Goal: Information Seeking & Learning: Learn about a topic

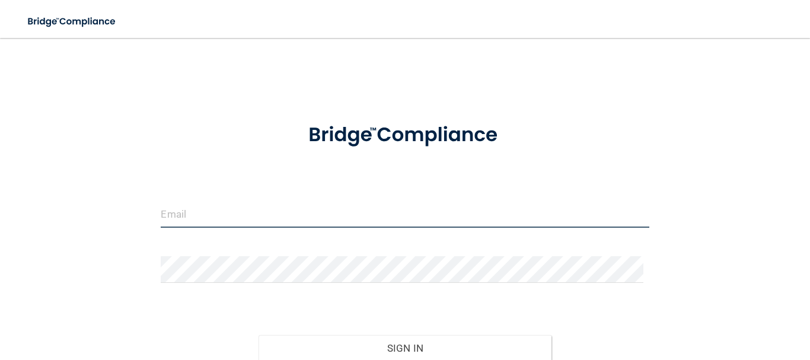
click at [267, 220] on input "email" at bounding box center [405, 214] width 488 height 27
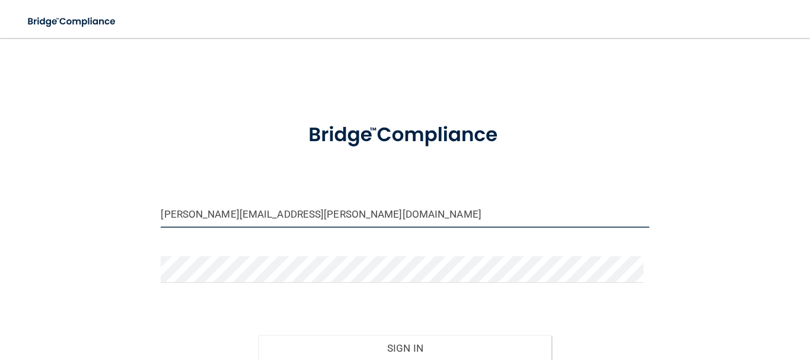
type input "[PERSON_NAME][EMAIL_ADDRESS][PERSON_NAME][DOMAIN_NAME]"
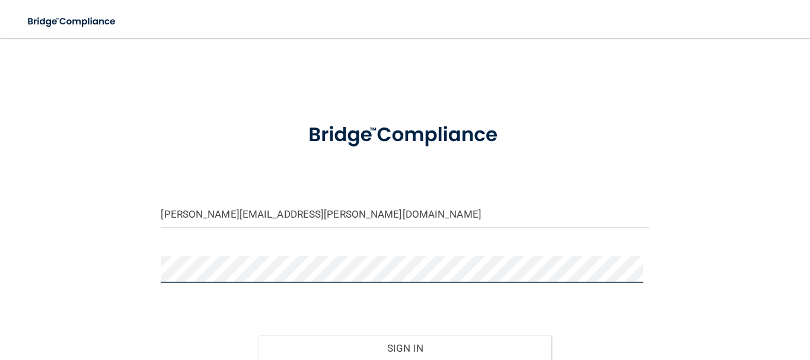
click at [258, 335] on button "Sign In" at bounding box center [404, 348] width 293 height 26
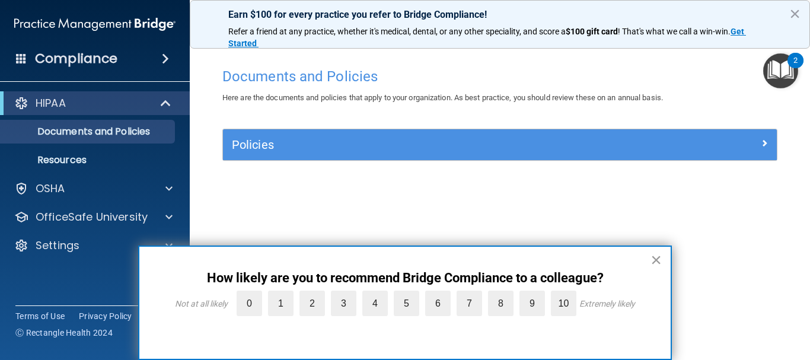
click at [653, 257] on button "×" at bounding box center [655, 259] width 11 height 19
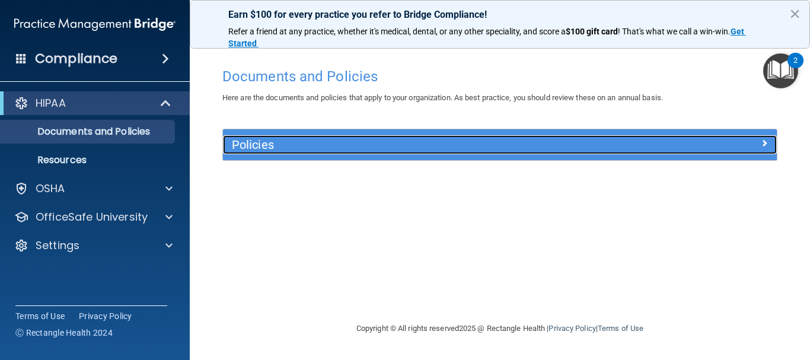
click at [369, 152] on div "Policies" at bounding box center [430, 144] width 415 height 19
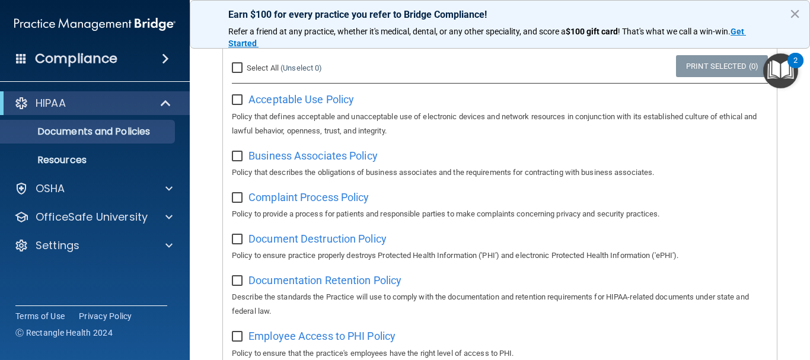
scroll to position [113, 0]
click at [241, 103] on input "checkbox" at bounding box center [239, 100] width 14 height 9
checkbox input "true"
click at [232, 158] on input "checkbox" at bounding box center [239, 156] width 14 height 9
checkbox input "true"
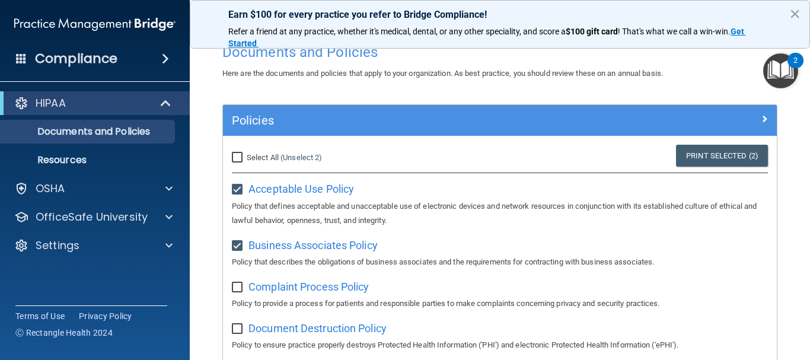
scroll to position [0, 0]
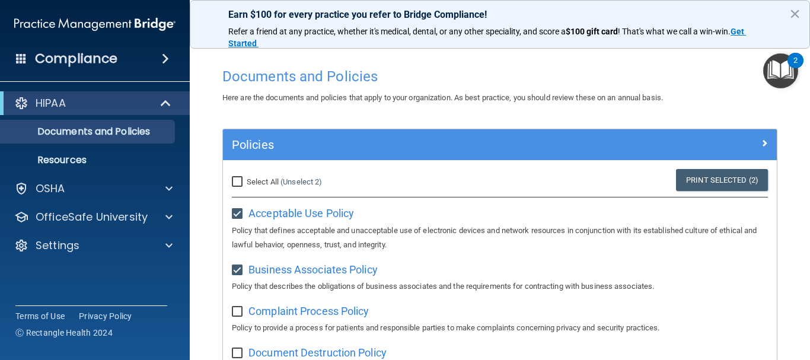
click at [235, 213] on input "checkbox" at bounding box center [239, 213] width 14 height 9
checkbox input "false"
click at [236, 263] on label at bounding box center [239, 267] width 15 height 14
click at [236, 266] on input "checkbox" at bounding box center [239, 270] width 14 height 9
checkbox input "false"
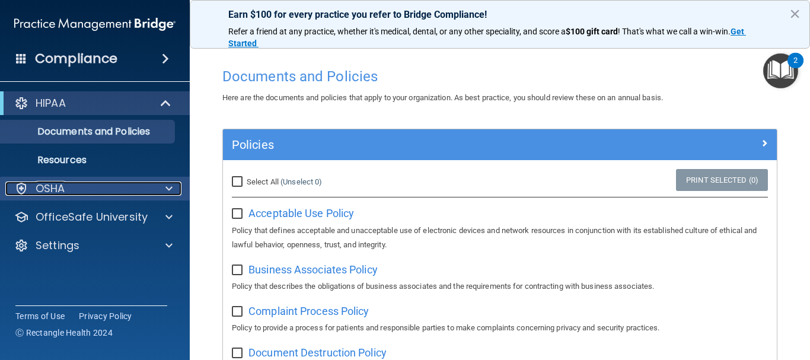
click at [62, 193] on p "OSHA" at bounding box center [51, 188] width 30 height 14
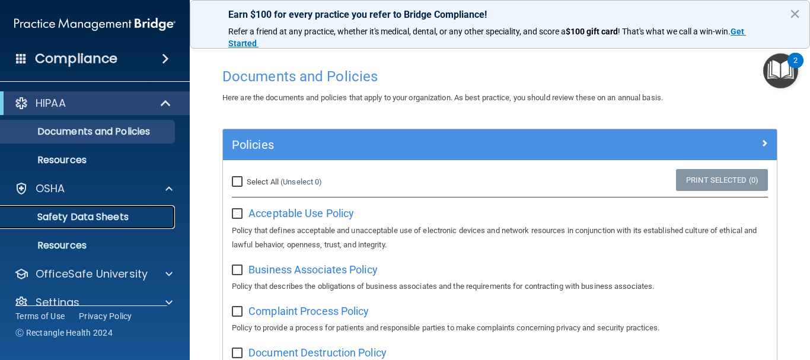
click at [84, 216] on p "Safety Data Sheets" at bounding box center [89, 217] width 162 height 12
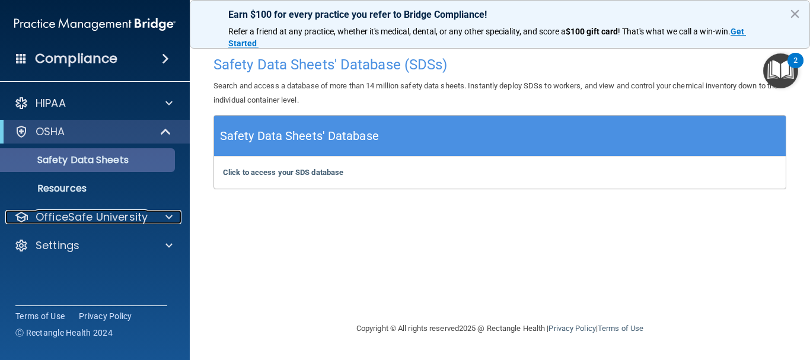
click at [84, 216] on p "OfficeSafe University" at bounding box center [92, 217] width 112 height 14
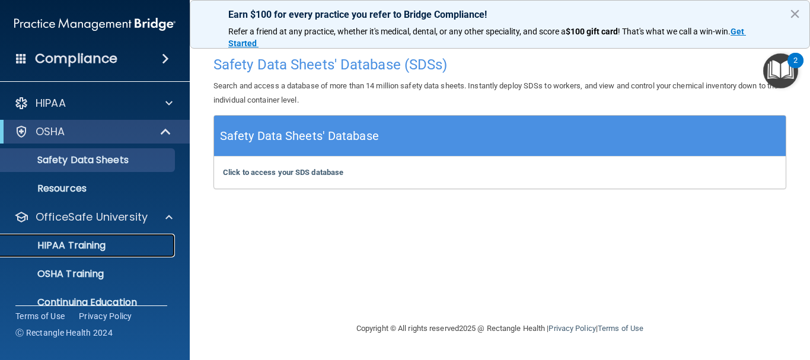
click at [85, 248] on p "HIPAA Training" at bounding box center [57, 245] width 98 height 12
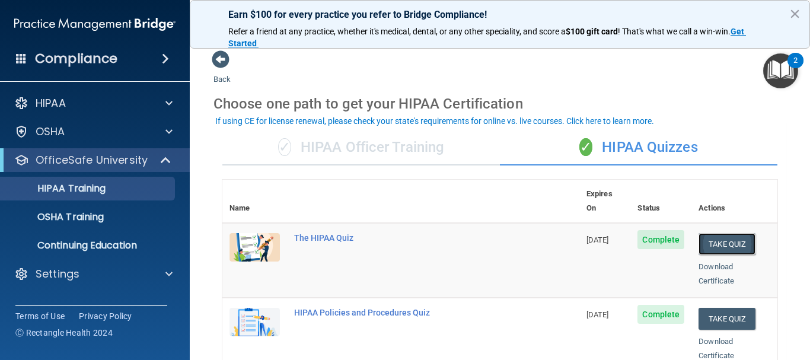
click at [698, 233] on button "Take Quiz" at bounding box center [726, 244] width 57 height 22
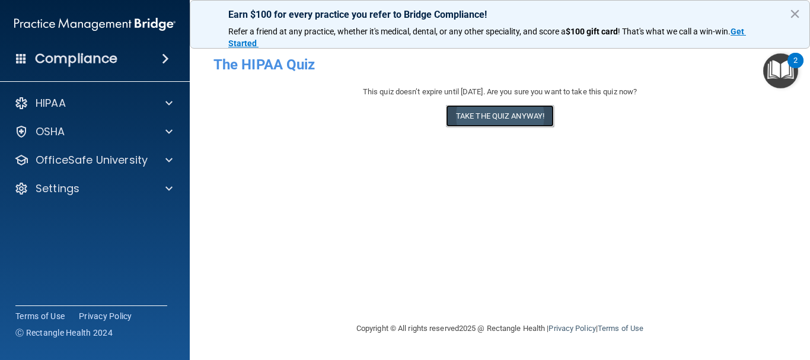
click at [526, 109] on button "Take the quiz anyway!" at bounding box center [500, 116] width 108 height 22
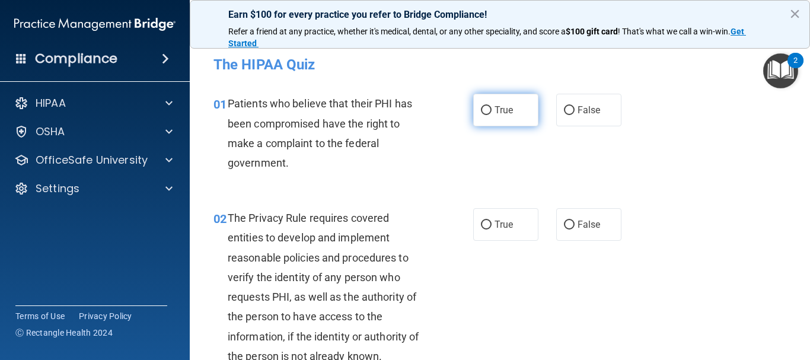
click at [481, 111] on input "True" at bounding box center [486, 110] width 11 height 9
radio input "true"
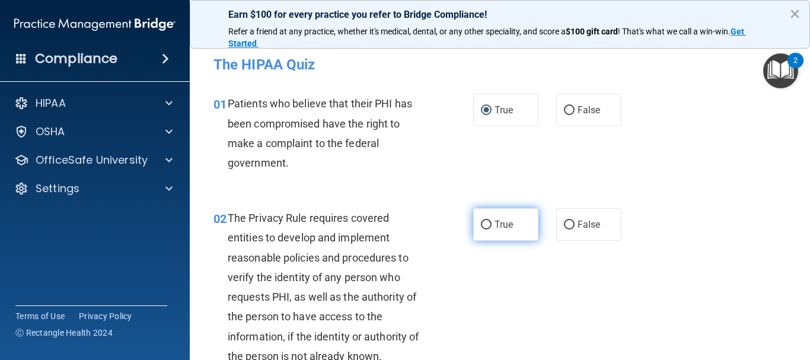
click at [485, 224] on input "True" at bounding box center [486, 224] width 11 height 9
radio input "true"
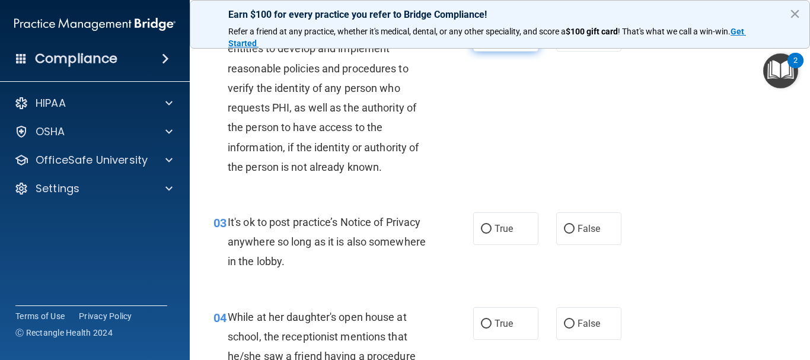
scroll to position [188, 0]
click at [564, 227] on input "False" at bounding box center [569, 229] width 11 height 9
radio input "true"
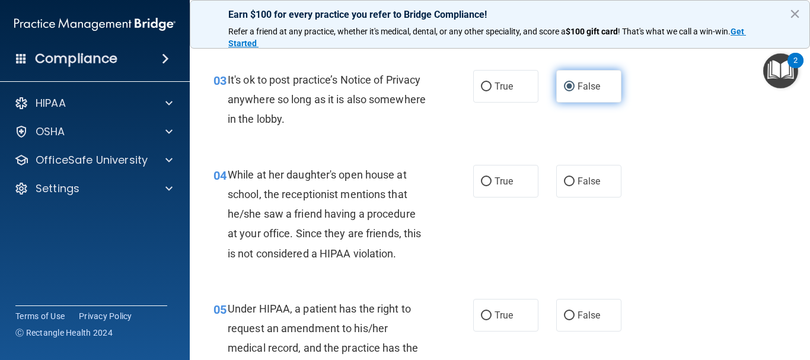
scroll to position [332, 0]
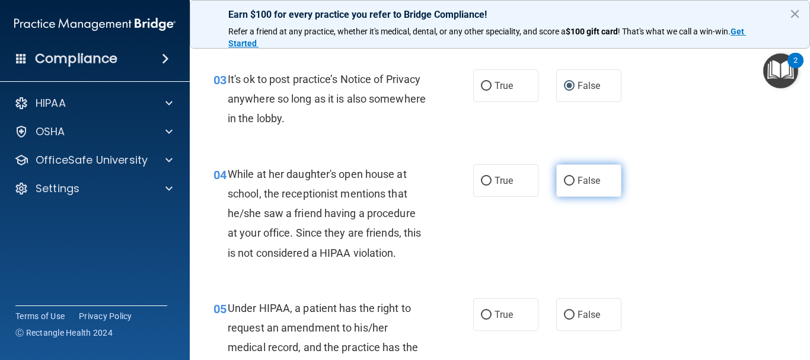
click at [562, 186] on label "False" at bounding box center [588, 180] width 65 height 33
click at [564, 185] on input "False" at bounding box center [569, 181] width 11 height 9
radio input "true"
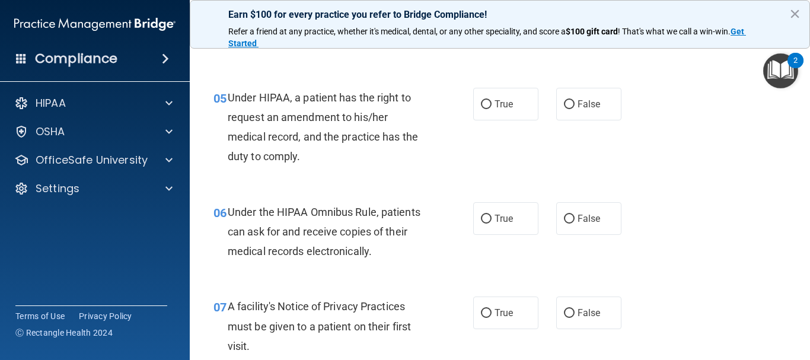
scroll to position [542, 0]
click at [564, 105] on input "False" at bounding box center [569, 105] width 11 height 9
radio input "true"
click at [481, 215] on input "True" at bounding box center [486, 219] width 11 height 9
radio input "true"
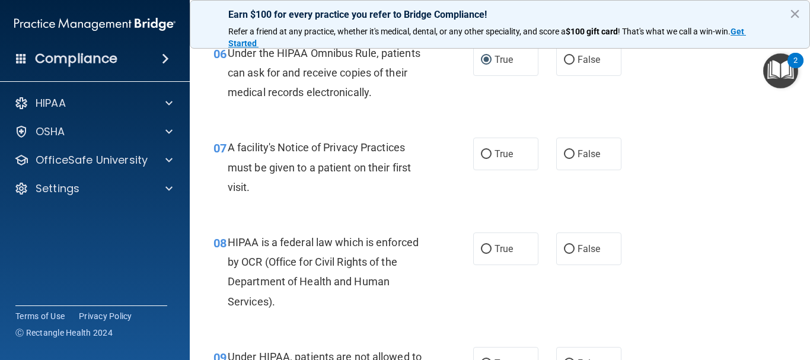
scroll to position [702, 0]
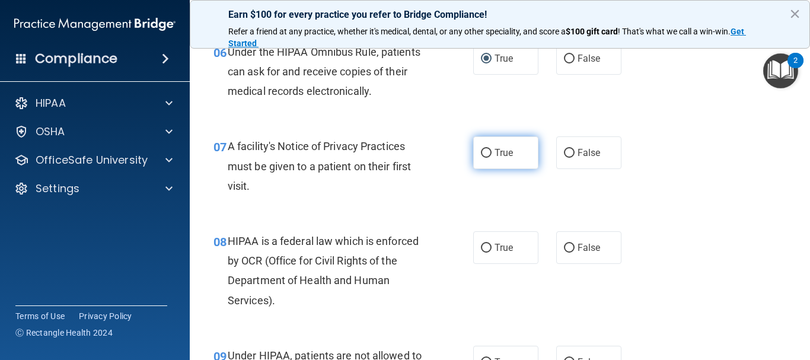
click at [481, 159] on label "True" at bounding box center [505, 152] width 65 height 33
click at [481, 158] on input "True" at bounding box center [486, 153] width 11 height 9
radio input "true"
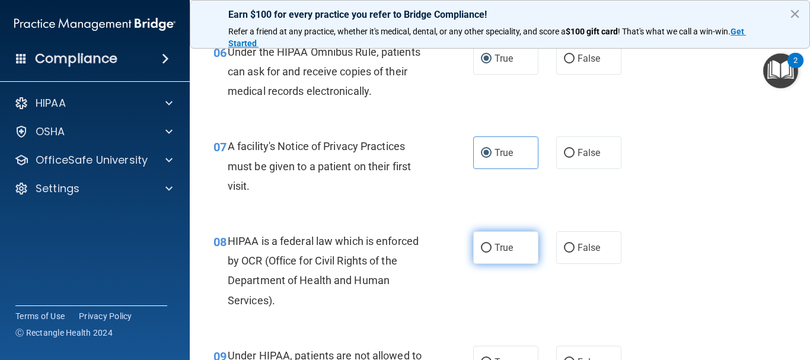
click at [482, 247] on input "True" at bounding box center [486, 248] width 11 height 9
radio input "true"
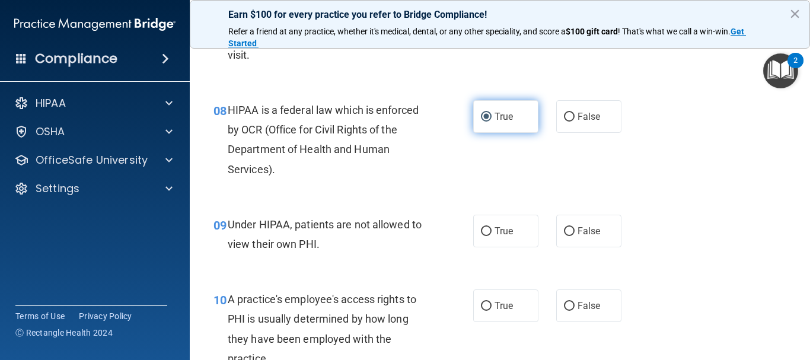
scroll to position [834, 0]
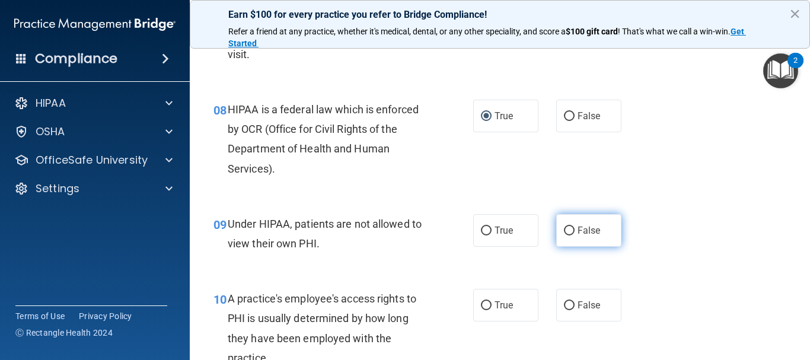
click at [564, 227] on input "False" at bounding box center [569, 230] width 11 height 9
radio input "true"
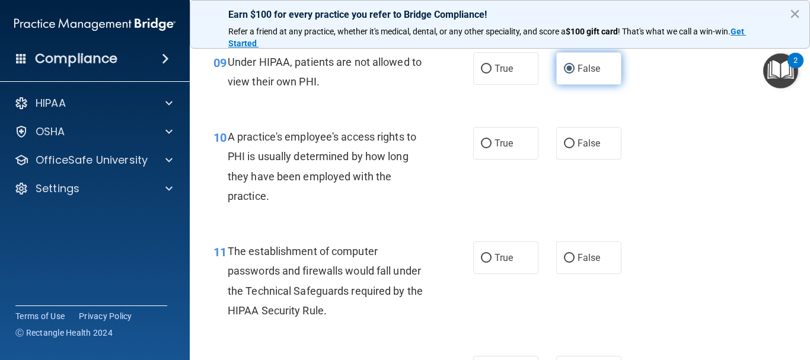
scroll to position [996, 0]
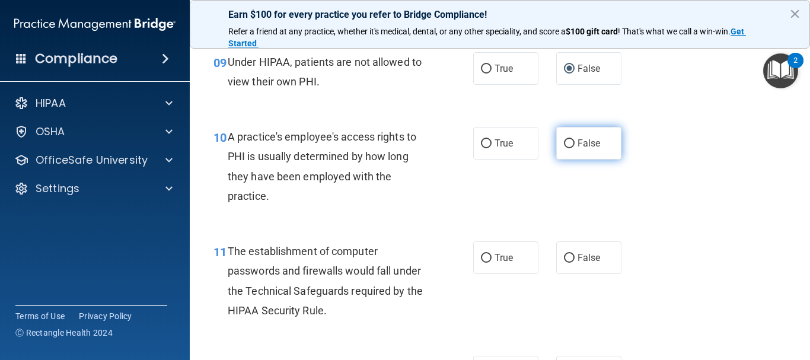
click at [564, 143] on input "False" at bounding box center [569, 143] width 11 height 9
radio input "true"
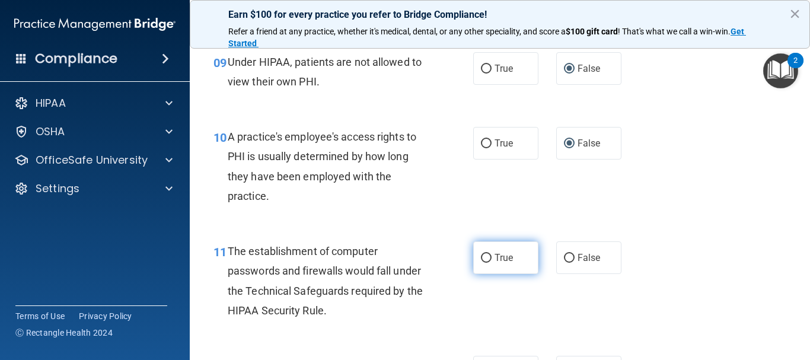
click at [484, 255] on input "True" at bounding box center [486, 258] width 11 height 9
radio input "true"
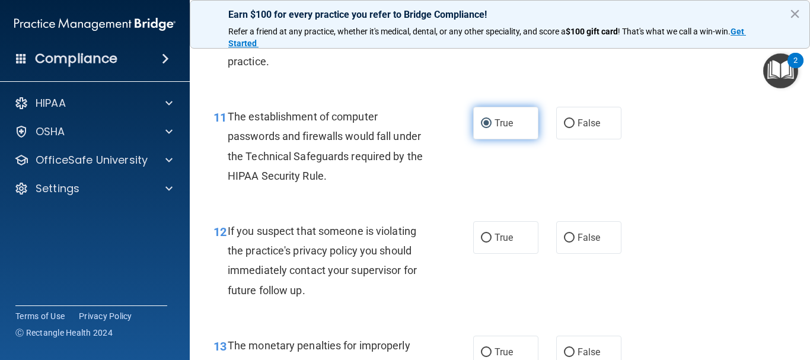
scroll to position [1131, 0]
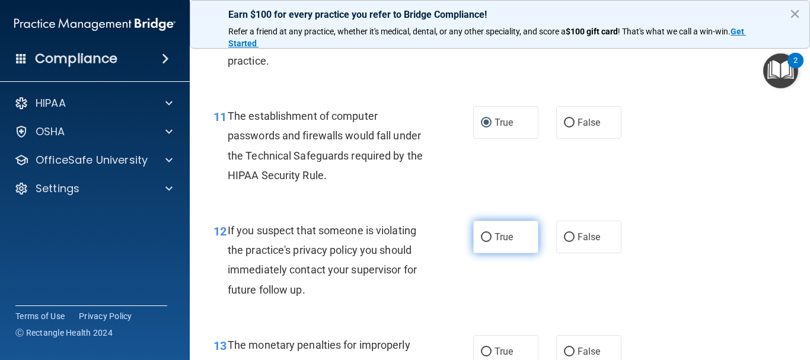
click at [483, 236] on input "True" at bounding box center [486, 237] width 11 height 9
radio input "true"
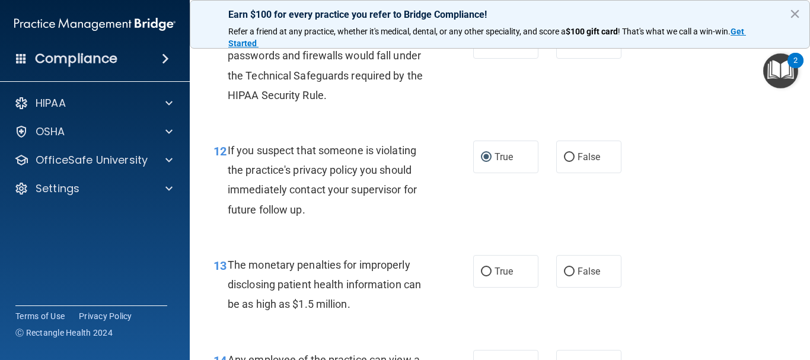
scroll to position [1207, 0]
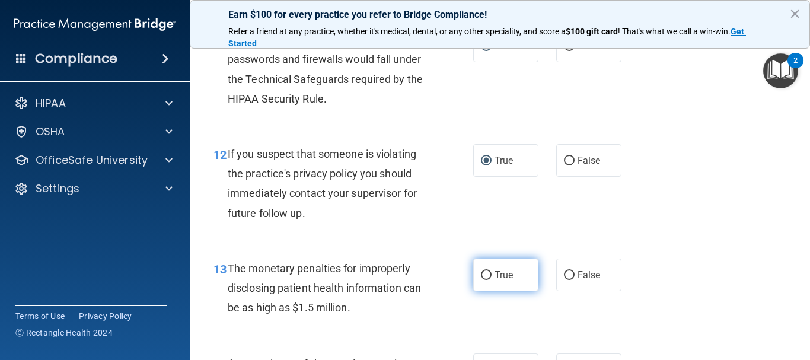
click at [484, 271] on input "True" at bounding box center [486, 275] width 11 height 9
radio input "true"
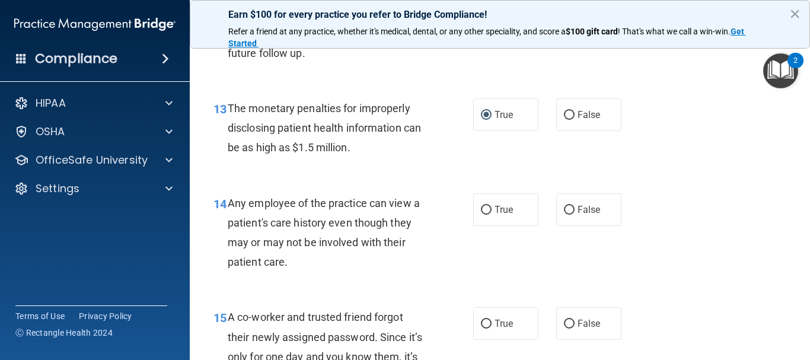
scroll to position [1368, 0]
click at [481, 205] on input "True" at bounding box center [486, 209] width 11 height 9
radio input "true"
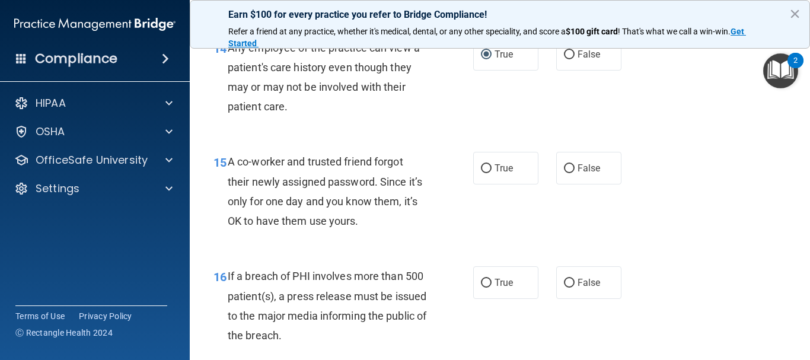
scroll to position [1520, 0]
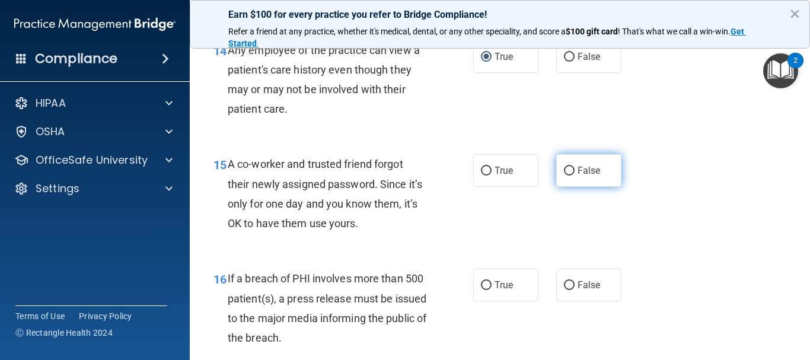
click at [564, 174] on input "False" at bounding box center [569, 171] width 11 height 9
radio input "true"
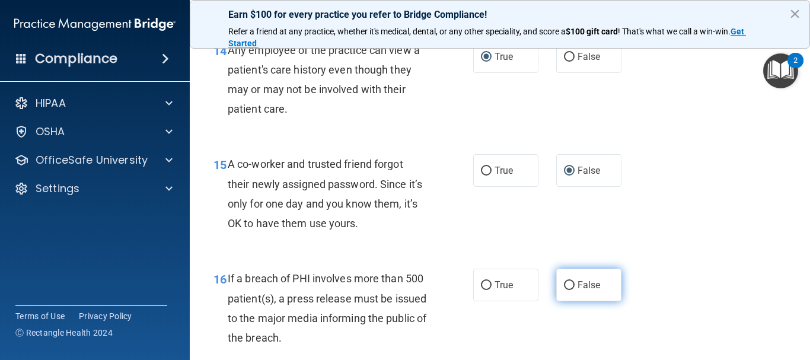
click at [564, 283] on input "False" at bounding box center [569, 285] width 11 height 9
radio input "true"
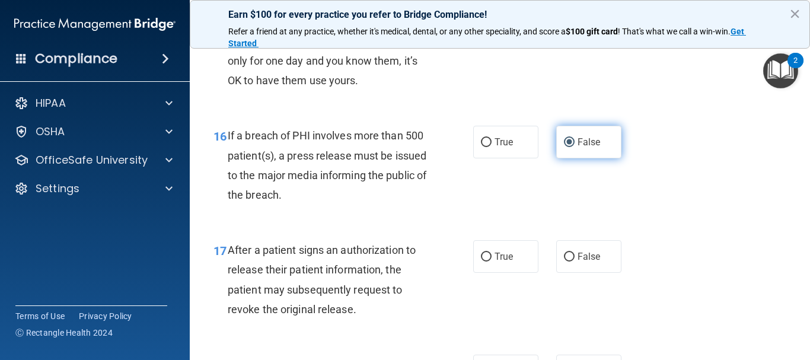
scroll to position [1664, 0]
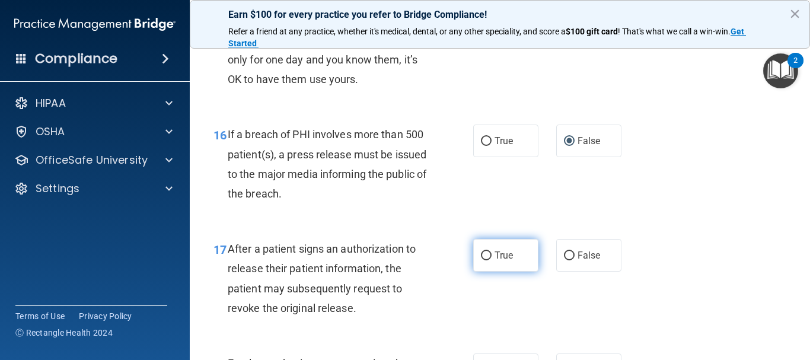
click at [485, 255] on input "True" at bounding box center [486, 255] width 11 height 9
radio input "true"
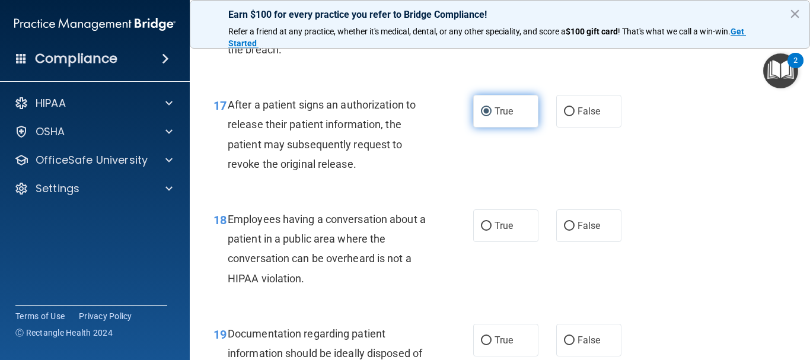
scroll to position [1815, 0]
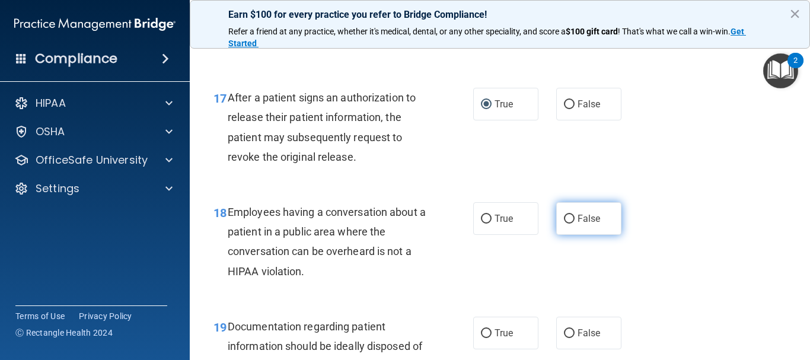
click at [567, 215] on input "False" at bounding box center [569, 219] width 11 height 9
radio input "true"
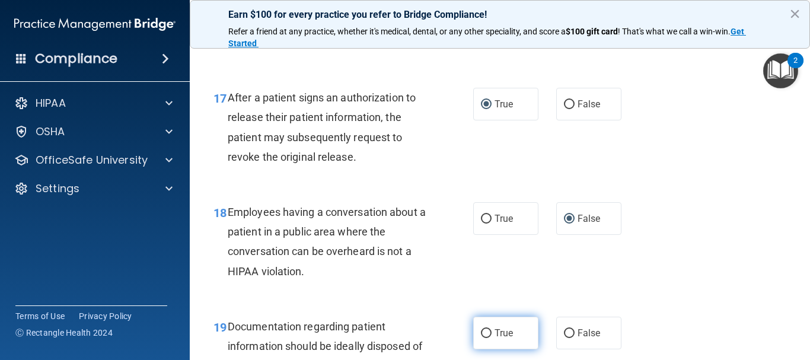
click at [481, 337] on input "True" at bounding box center [486, 333] width 11 height 9
radio input "true"
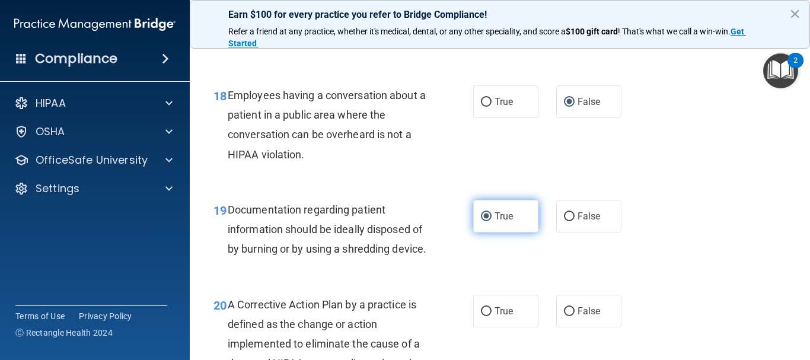
scroll to position [1933, 0]
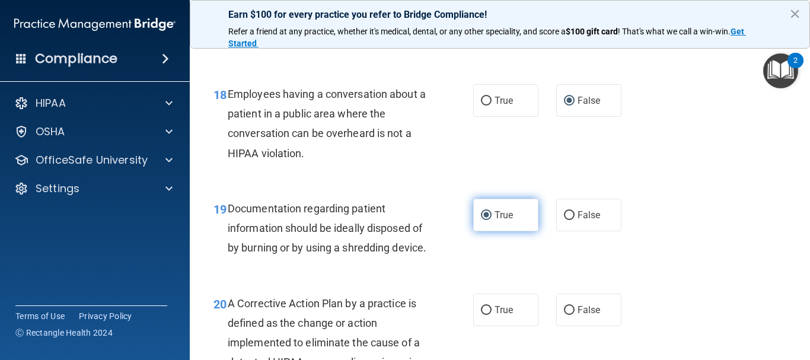
click at [479, 326] on label "True" at bounding box center [505, 309] width 65 height 33
click at [481, 315] on input "True" at bounding box center [486, 310] width 11 height 9
radio input "true"
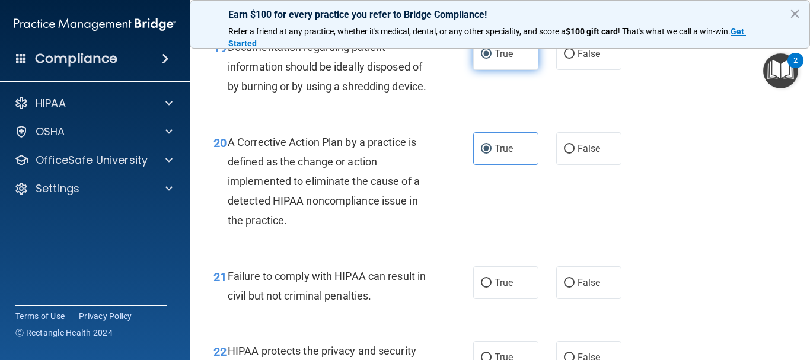
scroll to position [2096, 0]
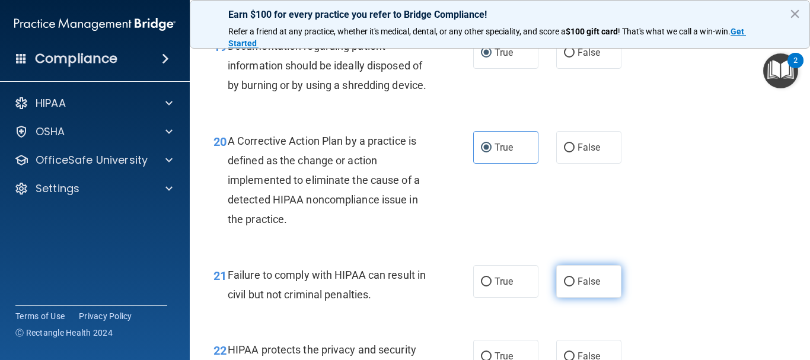
click at [556, 298] on label "False" at bounding box center [588, 281] width 65 height 33
click at [564, 286] on input "False" at bounding box center [569, 281] width 11 height 9
radio input "true"
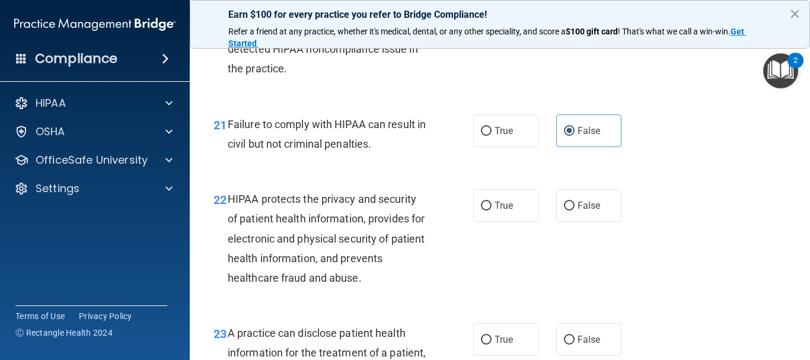
scroll to position [2247, 0]
click at [480, 212] on label "True" at bounding box center [505, 204] width 65 height 33
click at [481, 210] on input "True" at bounding box center [486, 205] width 11 height 9
radio input "true"
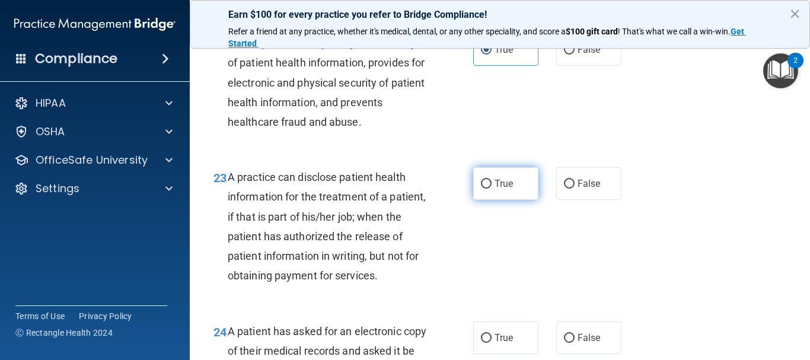
scroll to position [2396, 0]
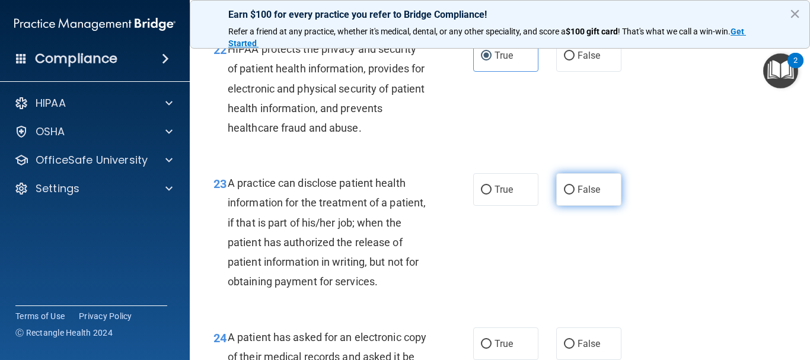
drag, startPoint x: 562, startPoint y: 223, endPoint x: 561, endPoint y: 216, distance: 7.1
click at [561, 206] on label "False" at bounding box center [588, 189] width 65 height 33
click at [564, 194] on input "False" at bounding box center [569, 189] width 11 height 9
radio input "true"
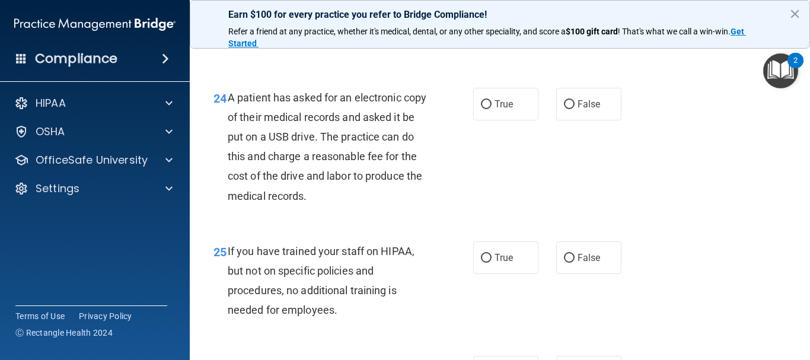
scroll to position [2634, 0]
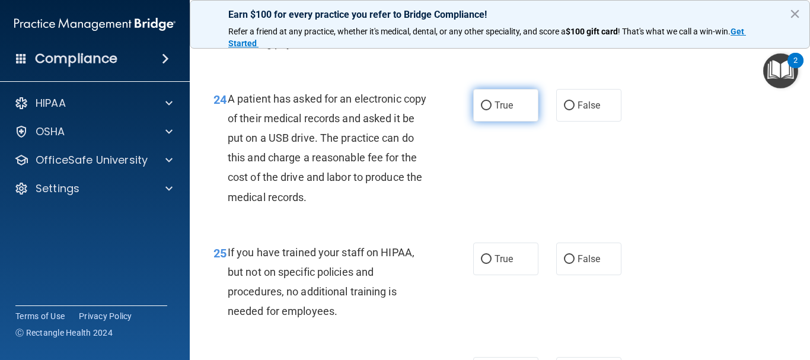
click at [484, 110] on input "True" at bounding box center [486, 105] width 11 height 9
radio input "true"
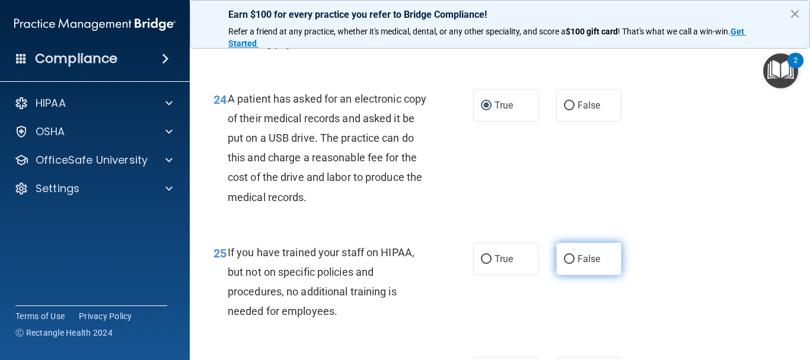
click at [577, 264] on span "False" at bounding box center [588, 258] width 23 height 11
click at [574, 264] on input "False" at bounding box center [569, 259] width 11 height 9
radio input "true"
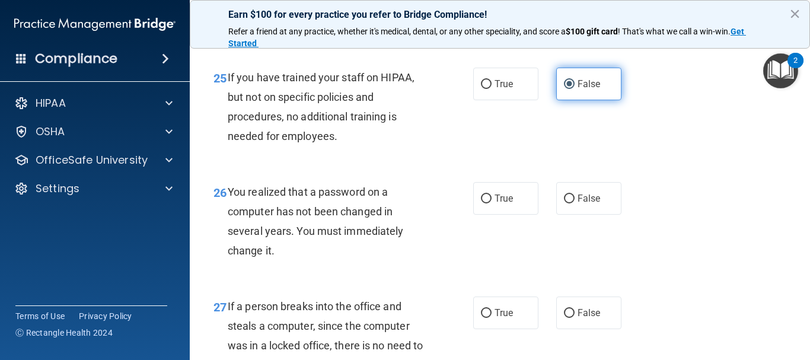
scroll to position [2810, 0]
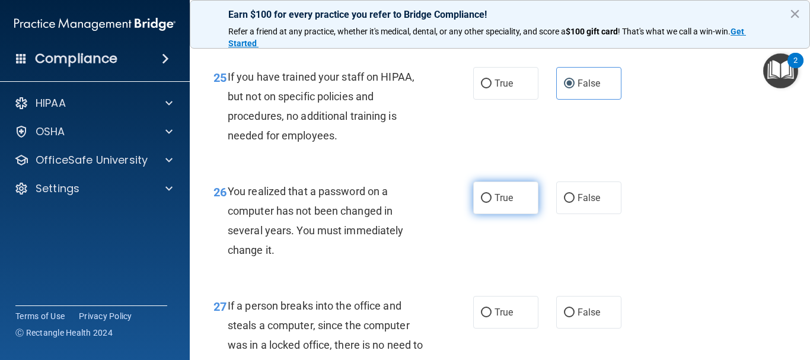
click at [484, 203] on input "True" at bounding box center [486, 198] width 11 height 9
radio input "true"
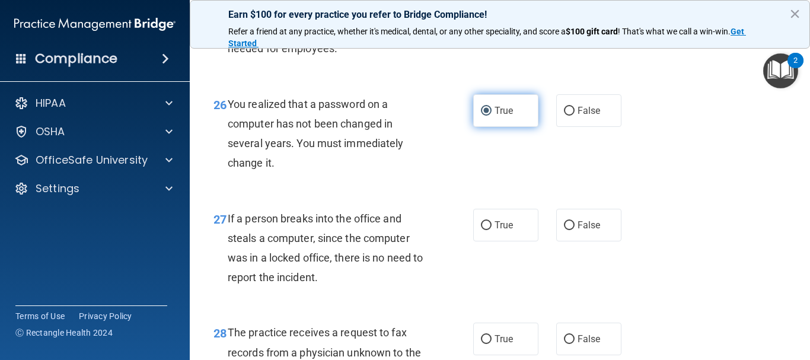
scroll to position [2898, 0]
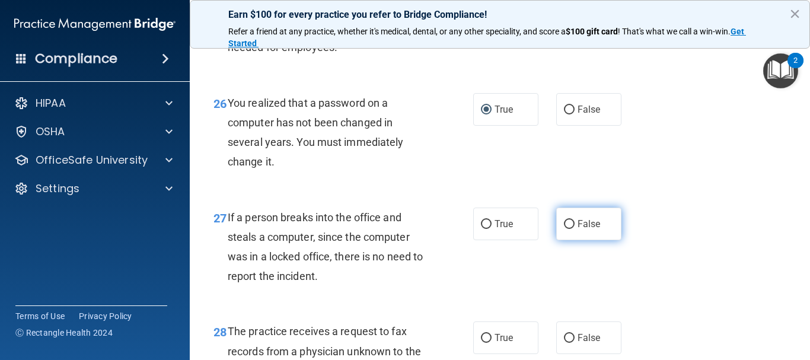
click at [564, 229] on input "False" at bounding box center [569, 224] width 11 height 9
radio input "true"
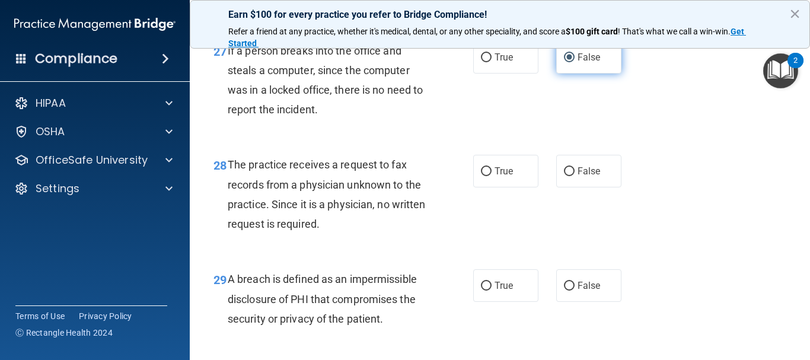
scroll to position [3066, 0]
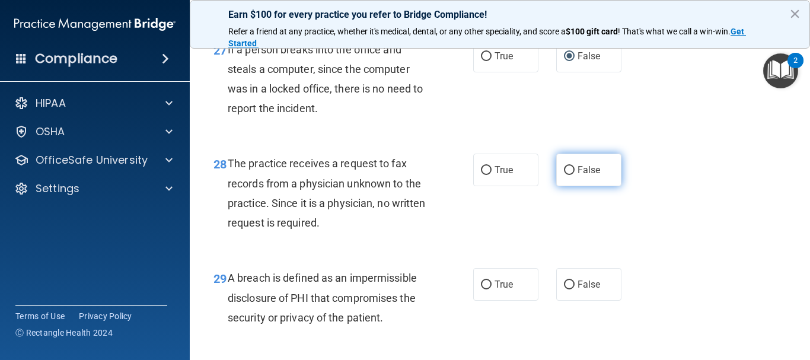
click at [567, 175] on input "False" at bounding box center [569, 170] width 11 height 9
radio input "true"
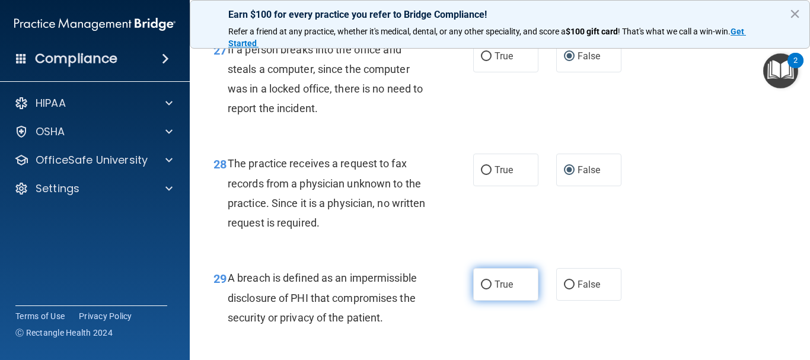
click at [483, 300] on label "True" at bounding box center [505, 284] width 65 height 33
click at [483, 289] on input "True" at bounding box center [486, 284] width 11 height 9
radio input "true"
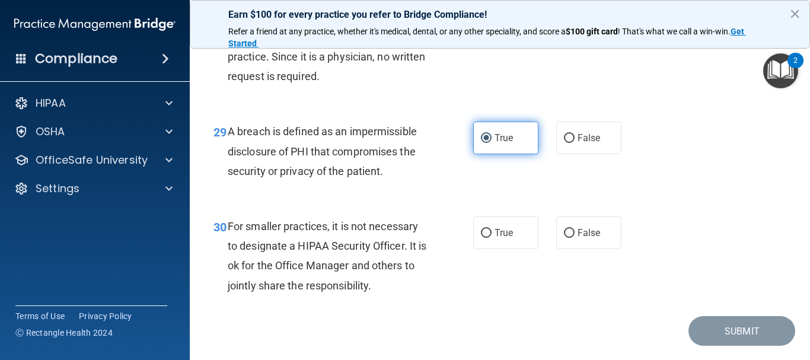
scroll to position [3233, 0]
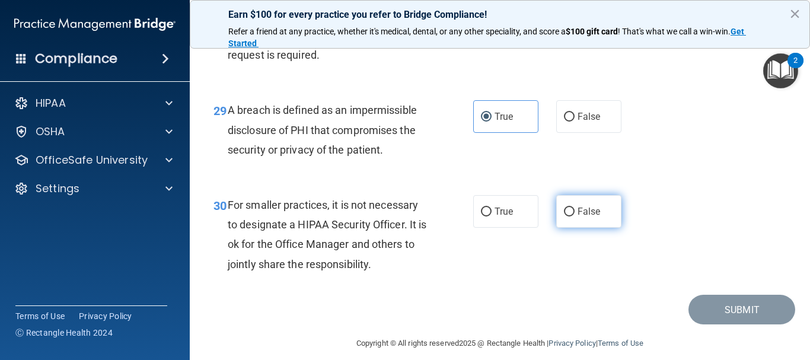
click at [581, 217] on span "False" at bounding box center [588, 211] width 23 height 11
click at [574, 216] on input "False" at bounding box center [569, 211] width 11 height 9
radio input "true"
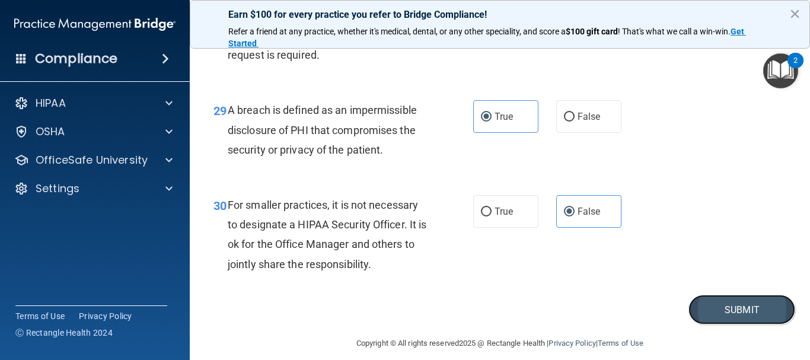
click at [703, 325] on button "Submit" at bounding box center [741, 310] width 107 height 30
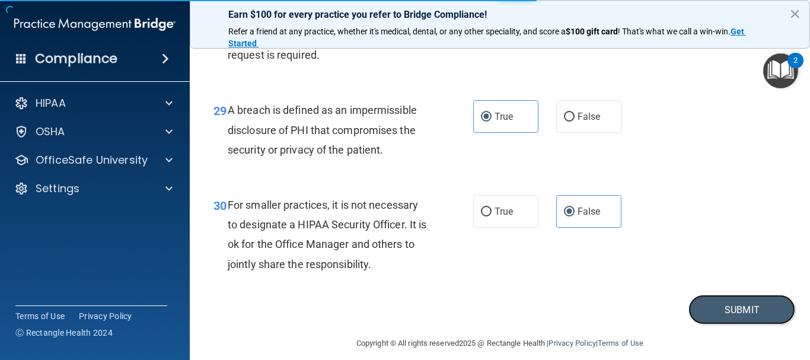
scroll to position [3285, 0]
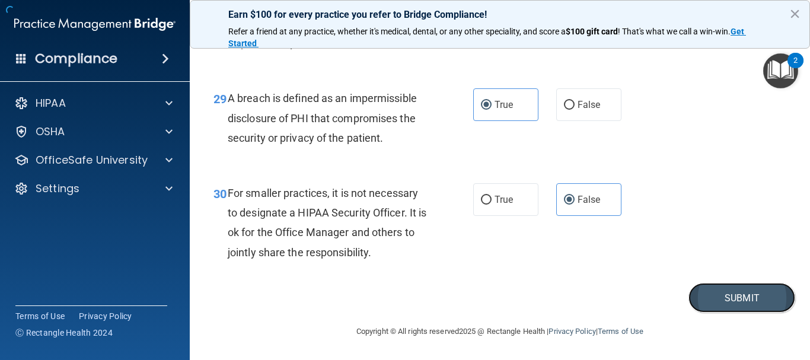
click at [744, 295] on button "Submit" at bounding box center [741, 298] width 107 height 30
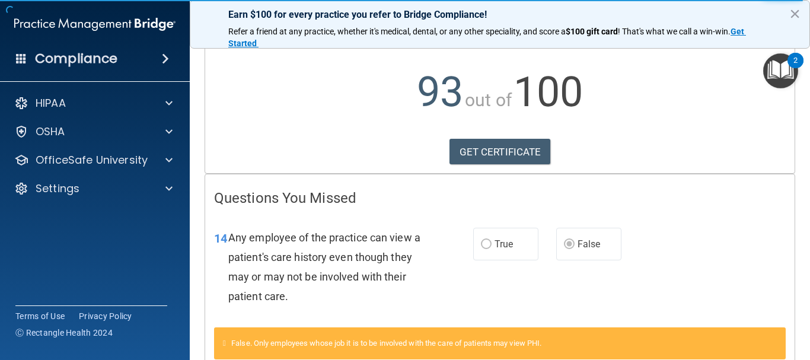
scroll to position [107, 0]
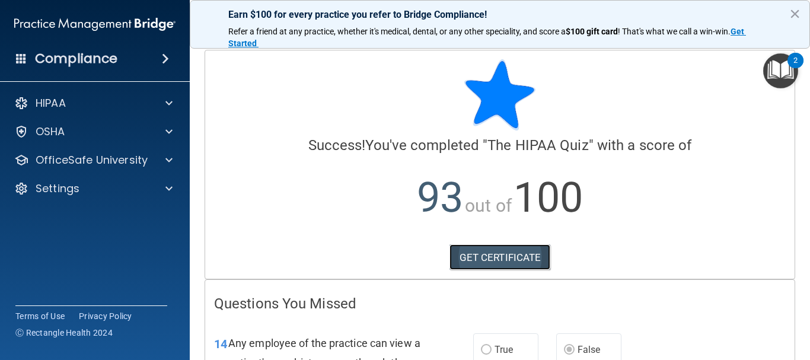
click at [533, 250] on link "GET CERTIFICATE" at bounding box center [499, 257] width 101 height 26
click at [792, 12] on button "×" at bounding box center [794, 13] width 11 height 19
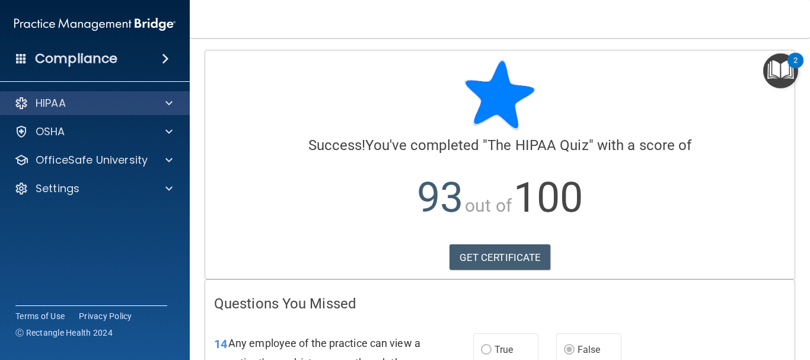
click at [172, 95] on div "HIPAA" at bounding box center [95, 103] width 190 height 24
click at [178, 91] on div "HIPAA" at bounding box center [95, 103] width 190 height 24
click at [170, 98] on span at bounding box center [168, 103] width 7 height 14
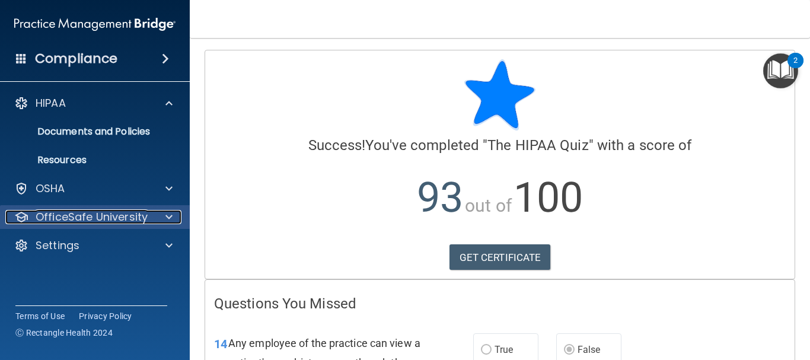
click at [105, 218] on p "OfficeSafe University" at bounding box center [92, 217] width 112 height 14
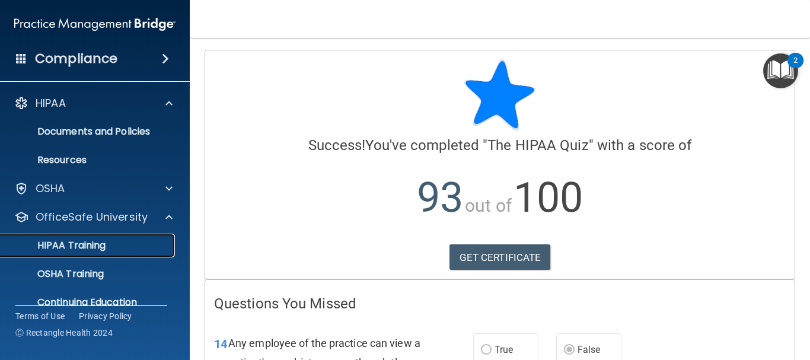
click at [103, 239] on p "HIPAA Training" at bounding box center [57, 245] width 98 height 12
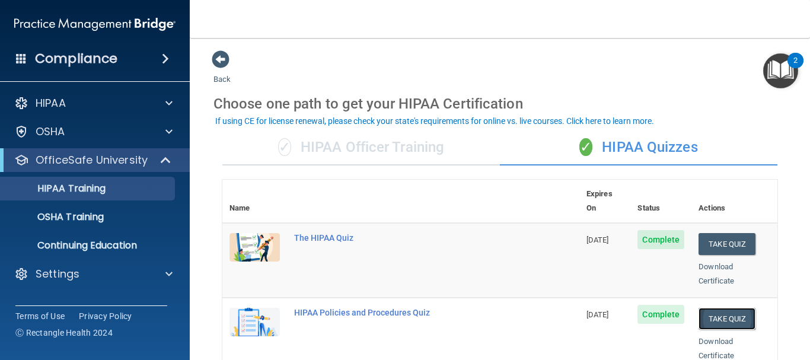
click at [718, 308] on button "Take Quiz" at bounding box center [726, 319] width 57 height 22
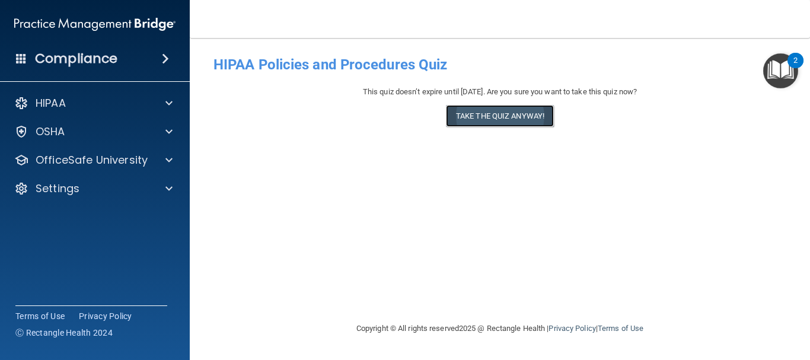
click at [533, 117] on button "Take the quiz anyway!" at bounding box center [500, 116] width 108 height 22
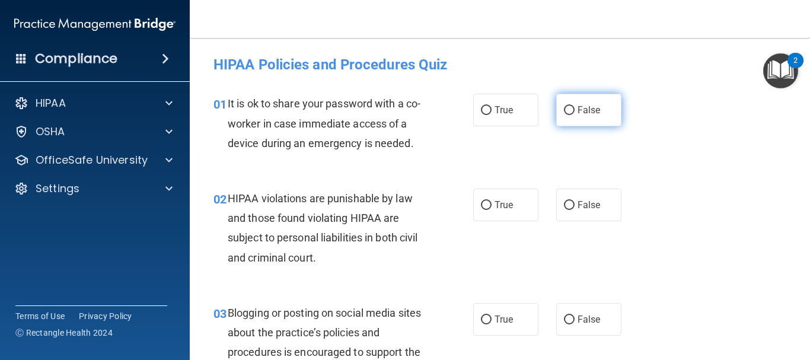
click at [593, 123] on label "False" at bounding box center [588, 110] width 65 height 33
click at [574, 115] on input "False" at bounding box center [569, 110] width 11 height 9
radio input "true"
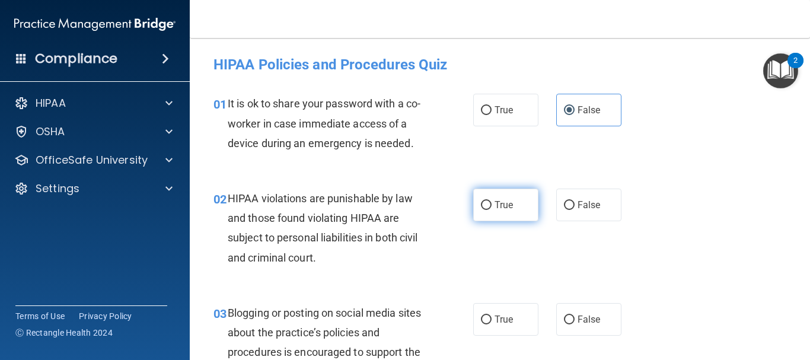
click at [510, 203] on label "True" at bounding box center [505, 204] width 65 height 33
click at [491, 203] on input "True" at bounding box center [486, 205] width 11 height 9
radio input "true"
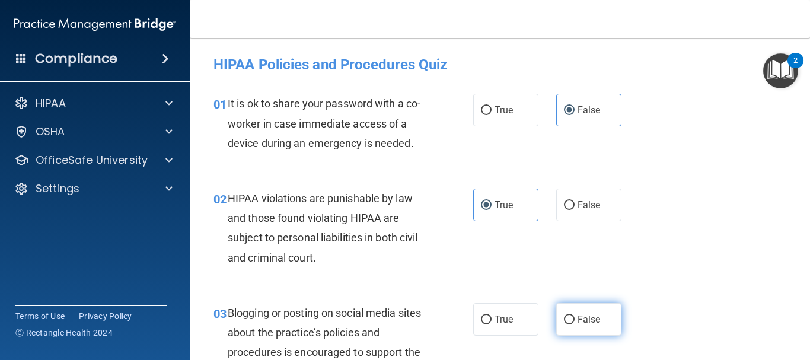
click at [597, 314] on label "False" at bounding box center [588, 319] width 65 height 33
click at [574, 315] on input "False" at bounding box center [569, 319] width 11 height 9
radio input "true"
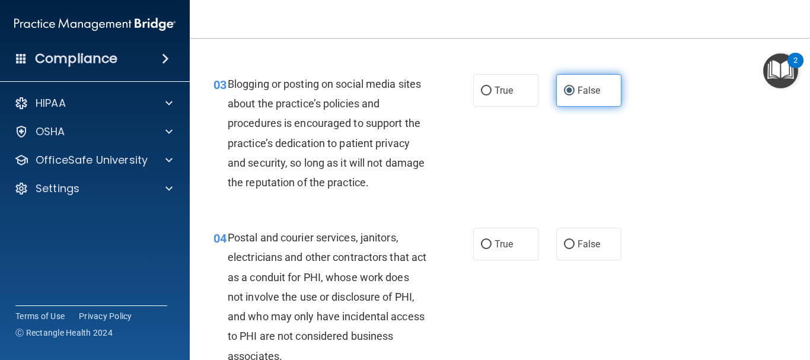
scroll to position [242, 0]
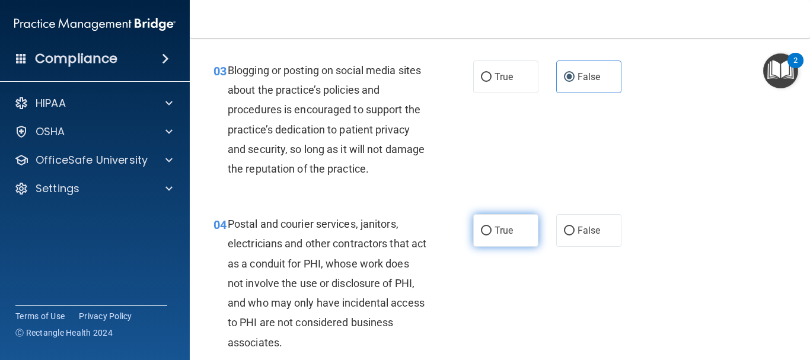
click at [490, 228] on label "True" at bounding box center [505, 230] width 65 height 33
click at [490, 228] on input "True" at bounding box center [486, 230] width 11 height 9
radio input "true"
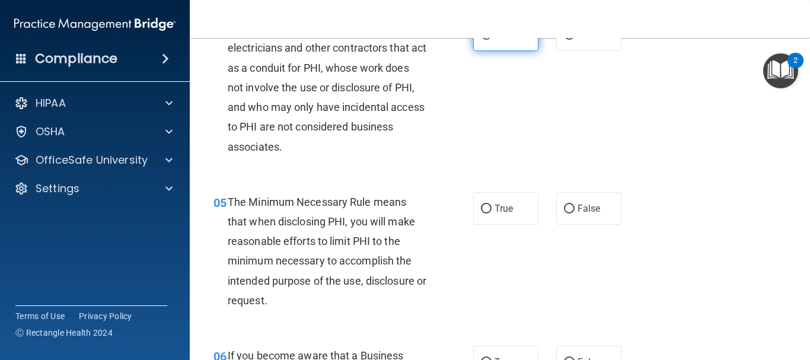
scroll to position [439, 0]
click at [494, 212] on span "True" at bounding box center [503, 207] width 18 height 11
click at [491, 212] on input "True" at bounding box center [486, 208] width 11 height 9
radio input "true"
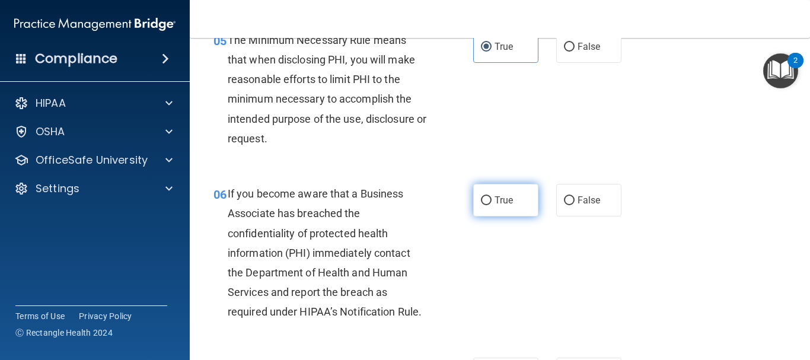
scroll to position [600, 0]
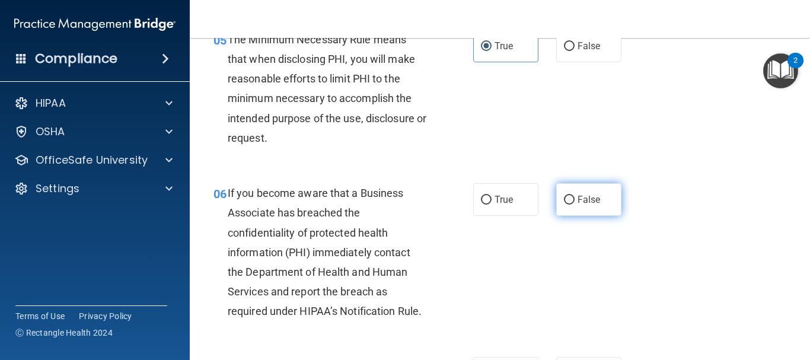
click at [597, 209] on label "False" at bounding box center [588, 199] width 65 height 33
click at [574, 204] on input "False" at bounding box center [569, 200] width 11 height 9
radio input "true"
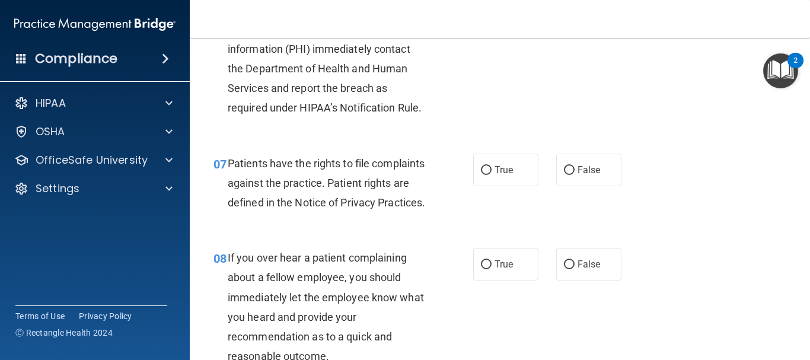
scroll to position [805, 0]
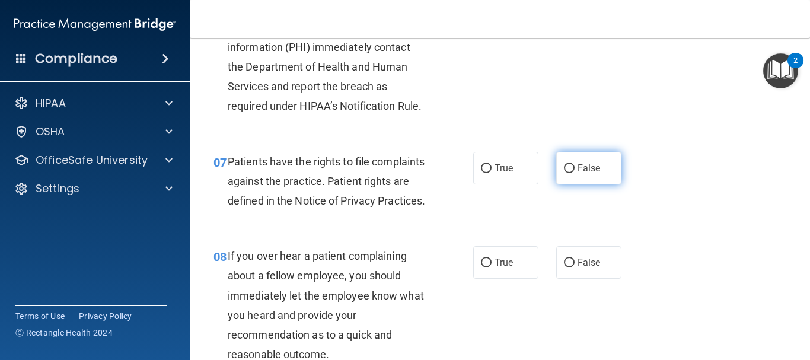
click at [597, 167] on label "False" at bounding box center [588, 168] width 65 height 33
click at [574, 167] on input "False" at bounding box center [569, 168] width 11 height 9
radio input "true"
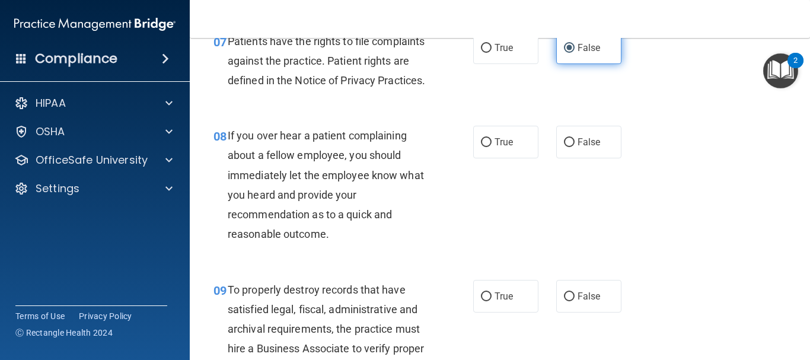
click at [597, 158] on label "False" at bounding box center [588, 142] width 65 height 33
click at [574, 147] on input "False" at bounding box center [569, 142] width 11 height 9
radio input "true"
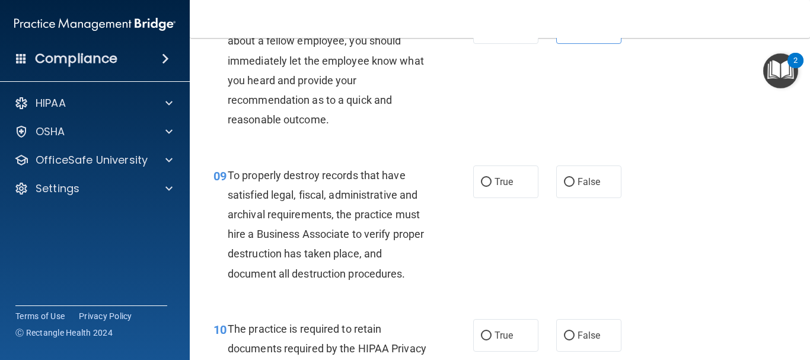
scroll to position [1072, 0]
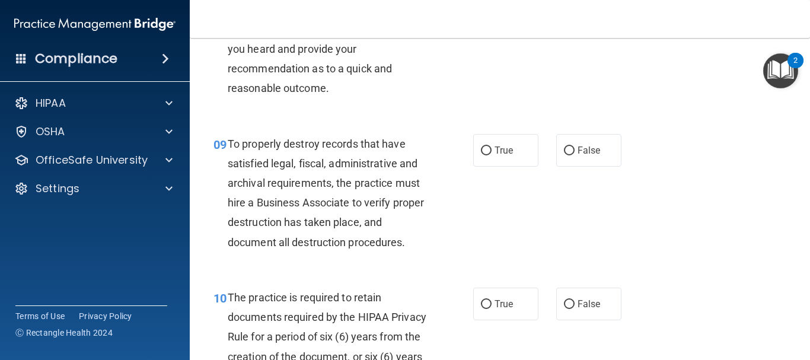
click at [597, 167] on label "False" at bounding box center [588, 150] width 65 height 33
click at [574, 155] on input "False" at bounding box center [569, 150] width 11 height 9
radio input "true"
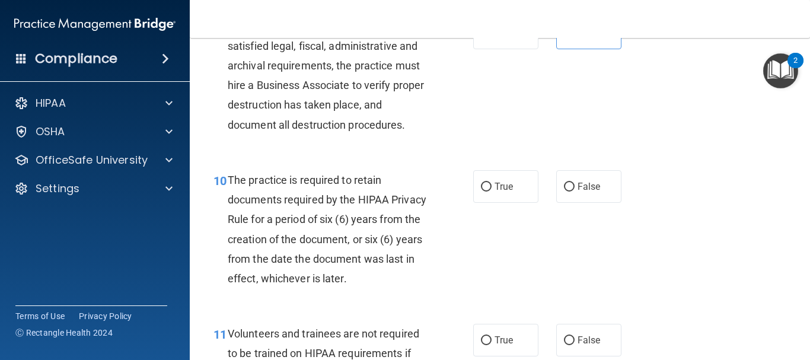
scroll to position [1189, 0]
click at [510, 202] on label "True" at bounding box center [505, 185] width 65 height 33
click at [491, 191] on input "True" at bounding box center [486, 186] width 11 height 9
radio input "true"
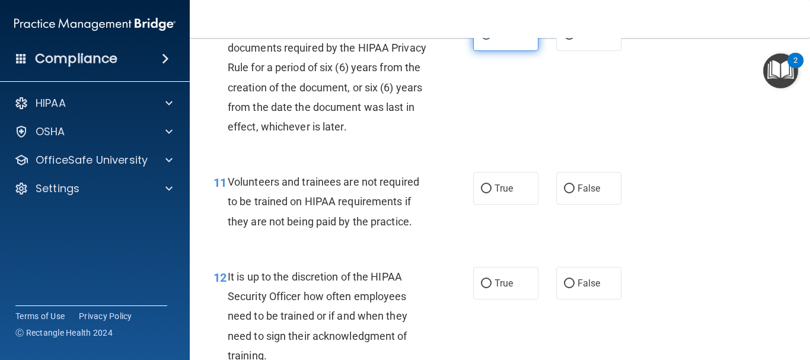
scroll to position [1341, 0]
click at [510, 204] on label "True" at bounding box center [505, 187] width 65 height 33
click at [491, 193] on input "True" at bounding box center [486, 188] width 11 height 9
radio input "true"
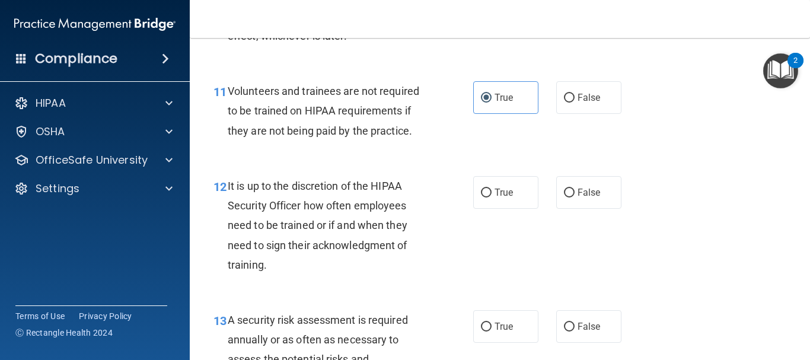
scroll to position [1432, 0]
click at [510, 207] on label "True" at bounding box center [505, 191] width 65 height 33
click at [491, 196] on input "True" at bounding box center [486, 191] width 11 height 9
radio input "true"
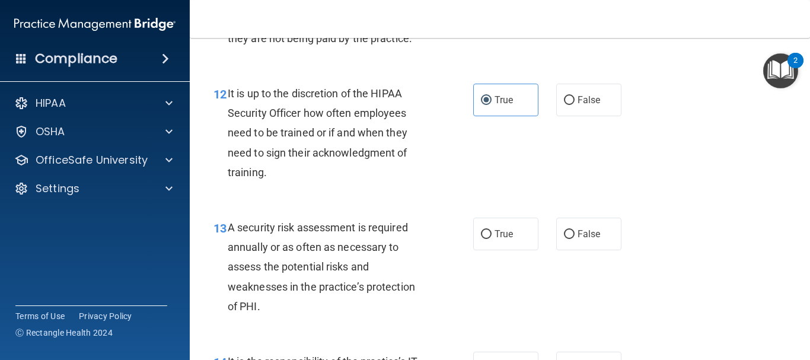
scroll to position [1533, 0]
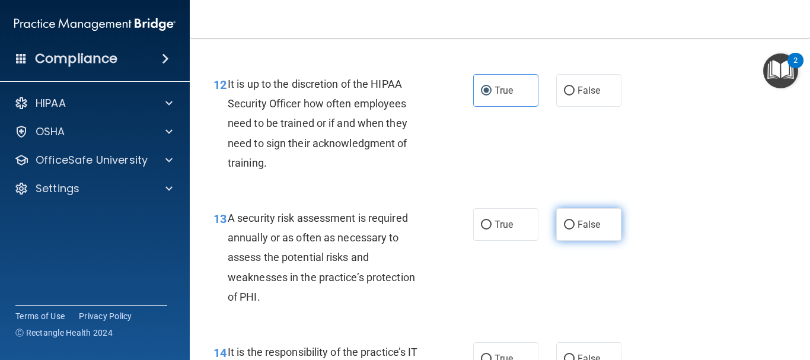
click at [597, 237] on label "False" at bounding box center [588, 224] width 65 height 33
click at [574, 229] on input "False" at bounding box center [569, 224] width 11 height 9
radio input "true"
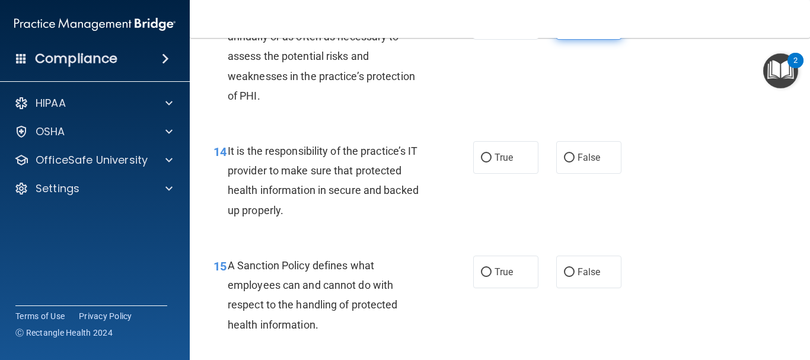
scroll to position [1735, 0]
click at [594, 162] on span "False" at bounding box center [588, 156] width 23 height 11
click at [574, 162] on input "False" at bounding box center [569, 157] width 11 height 9
radio input "true"
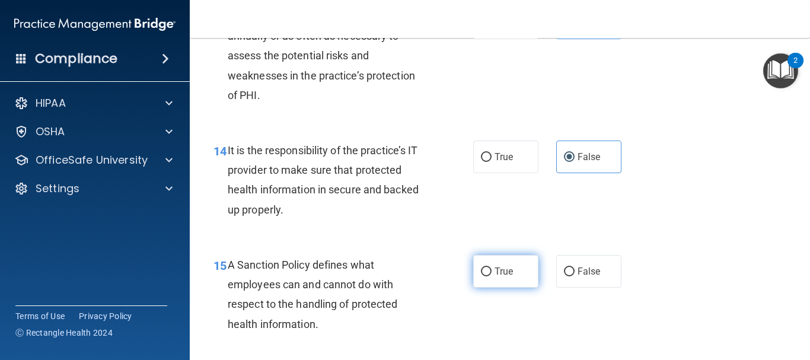
click at [503, 277] on span "True" at bounding box center [503, 271] width 18 height 11
click at [491, 276] on input "True" at bounding box center [486, 271] width 11 height 9
radio input "true"
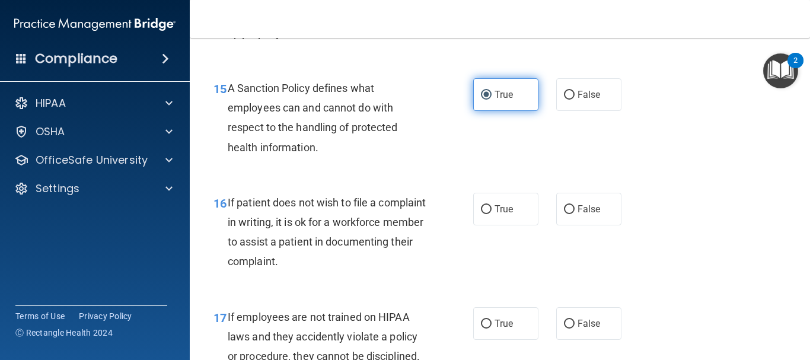
scroll to position [1912, 0]
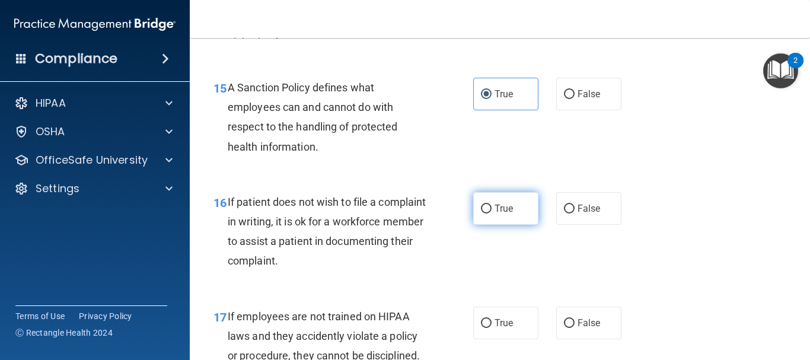
click at [517, 225] on label "True" at bounding box center [505, 208] width 65 height 33
click at [491, 213] on input "True" at bounding box center [486, 208] width 11 height 9
radio input "true"
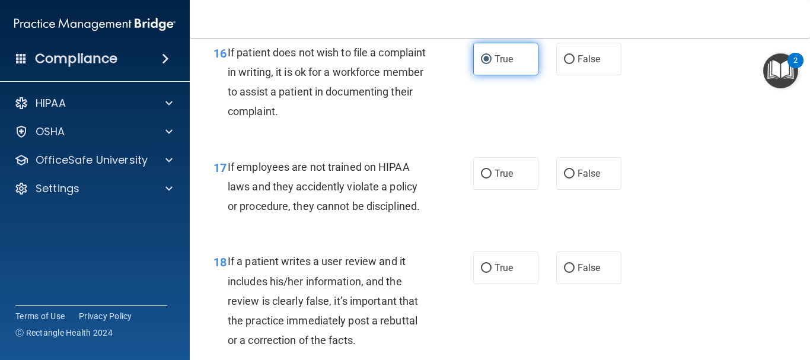
scroll to position [2062, 0]
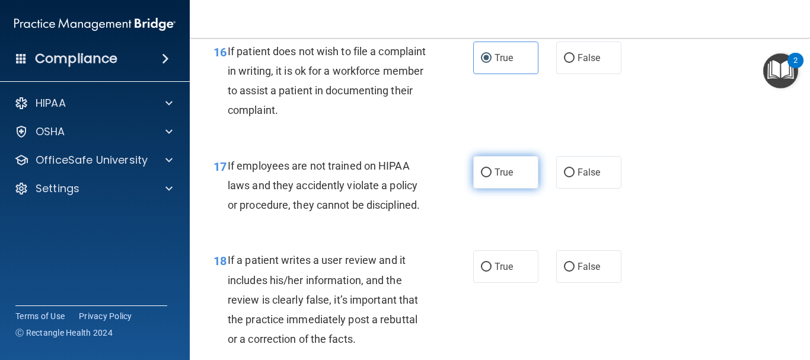
click at [522, 187] on label "True" at bounding box center [505, 172] width 65 height 33
click at [491, 177] on input "True" at bounding box center [486, 172] width 11 height 9
radio input "true"
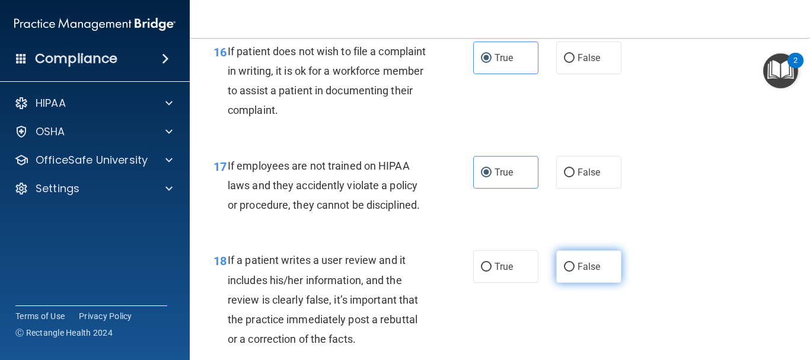
click at [596, 283] on label "False" at bounding box center [588, 266] width 65 height 33
click at [574, 271] on input "False" at bounding box center [569, 267] width 11 height 9
radio input "true"
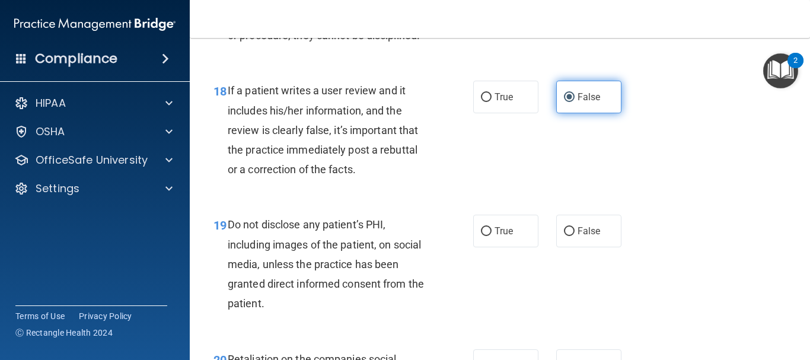
scroll to position [2233, 0]
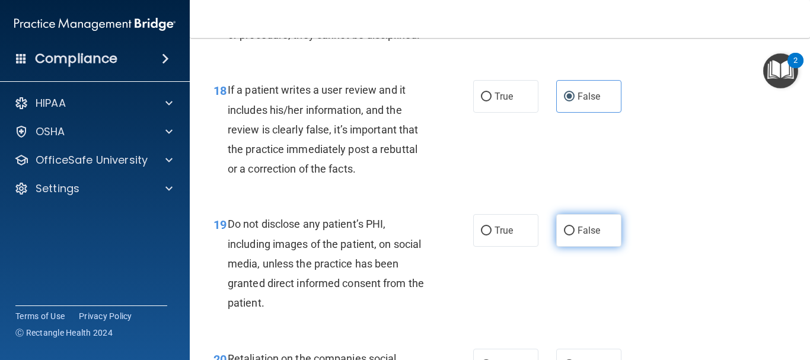
click at [602, 247] on label "False" at bounding box center [588, 230] width 65 height 33
click at [574, 235] on input "False" at bounding box center [569, 230] width 11 height 9
radio input "true"
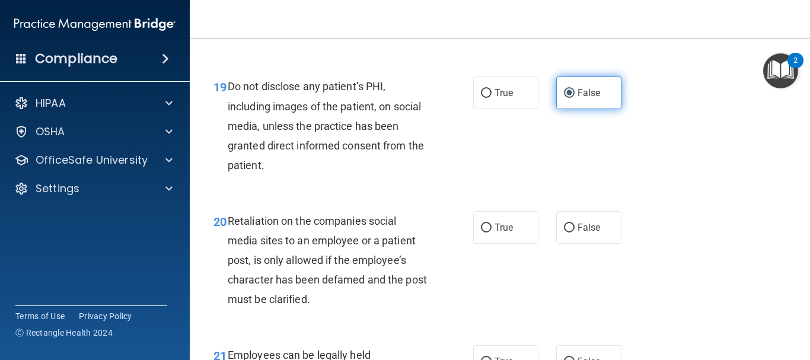
scroll to position [2371, 0]
click at [602, 243] on label "False" at bounding box center [588, 226] width 65 height 33
click at [574, 232] on input "False" at bounding box center [569, 227] width 11 height 9
radio input "true"
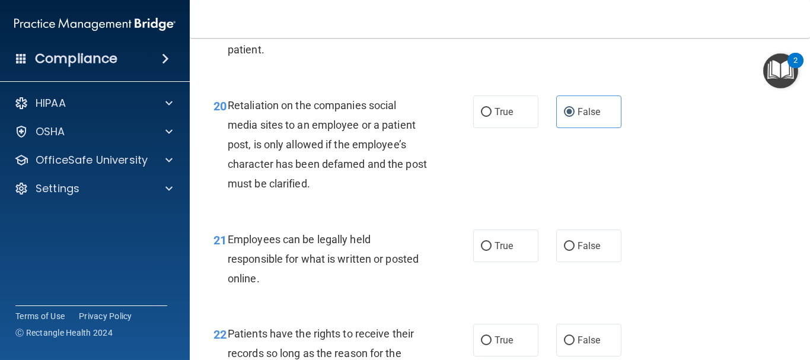
scroll to position [2486, 0]
click at [497, 251] on span "True" at bounding box center [503, 244] width 18 height 11
click at [491, 250] on input "True" at bounding box center [486, 245] width 11 height 9
radio input "true"
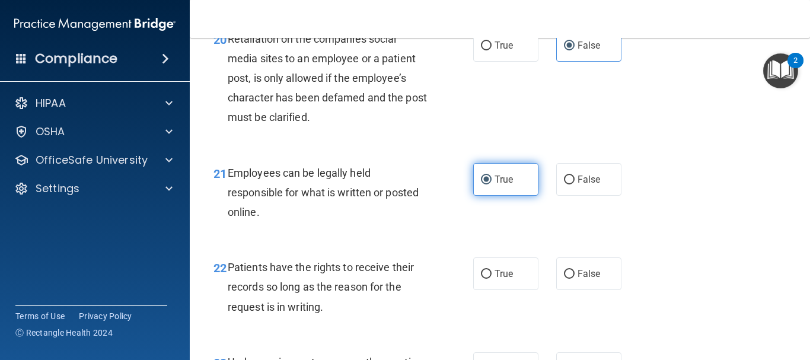
scroll to position [2587, 0]
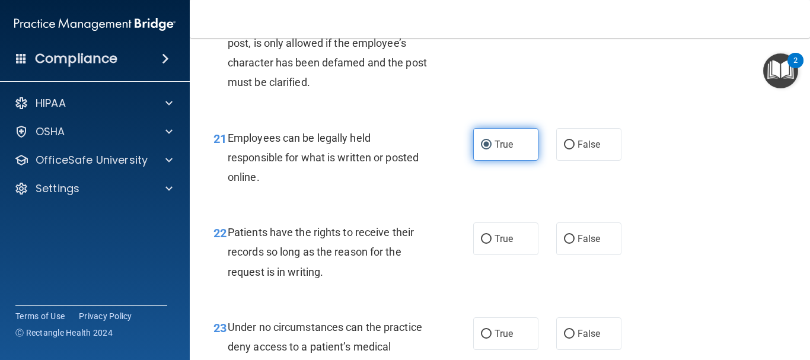
click at [497, 255] on label "True" at bounding box center [505, 238] width 65 height 33
click at [491, 244] on input "True" at bounding box center [486, 239] width 11 height 9
radio input "true"
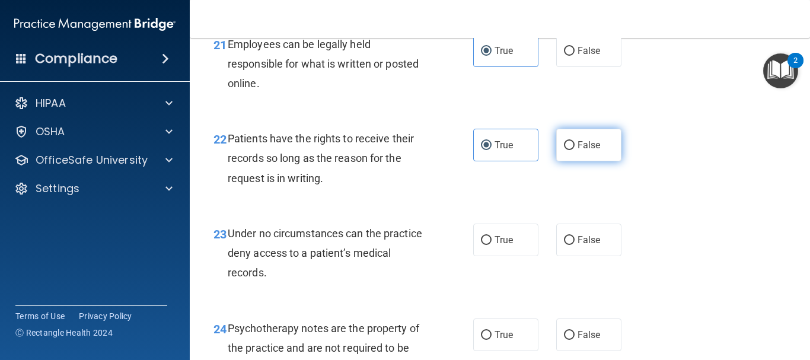
scroll to position [2681, 0]
click at [578, 255] on label "False" at bounding box center [588, 239] width 65 height 33
click at [574, 244] on input "False" at bounding box center [569, 239] width 11 height 9
radio input "true"
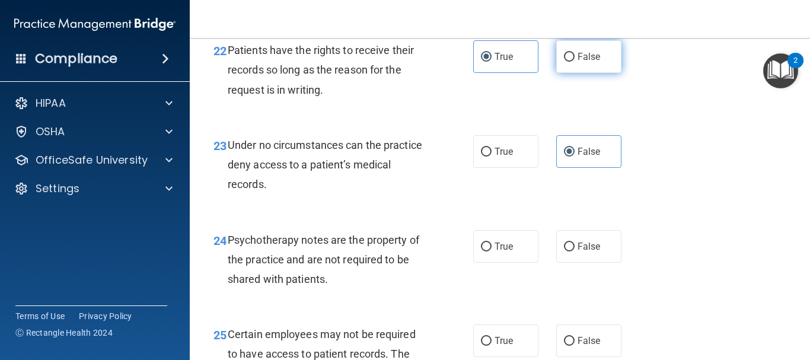
scroll to position [2769, 0]
click at [578, 251] on span "False" at bounding box center [588, 245] width 23 height 11
click at [574, 251] on input "False" at bounding box center [569, 246] width 11 height 9
radio input "true"
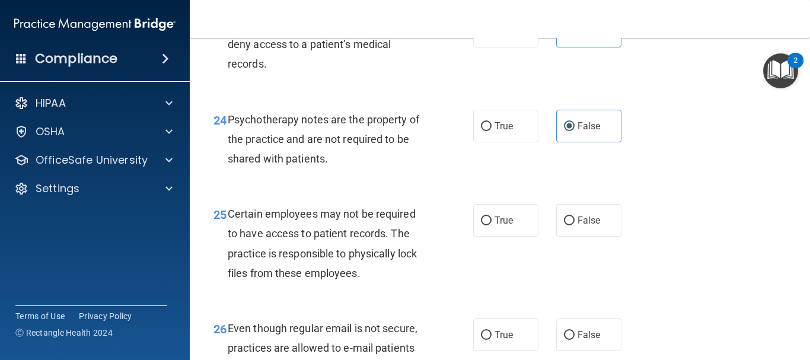
scroll to position [2890, 0]
click at [497, 235] on label "True" at bounding box center [505, 219] width 65 height 33
click at [491, 224] on input "True" at bounding box center [486, 219] width 11 height 9
radio input "true"
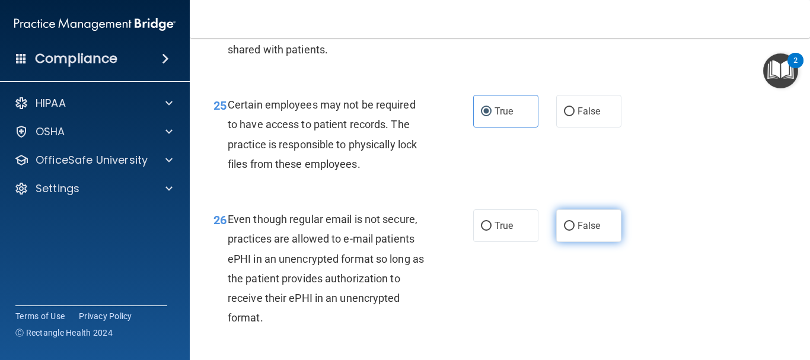
scroll to position [2999, 0]
click at [588, 241] on label "False" at bounding box center [588, 225] width 65 height 33
click at [574, 230] on input "False" at bounding box center [569, 225] width 11 height 9
radio input "true"
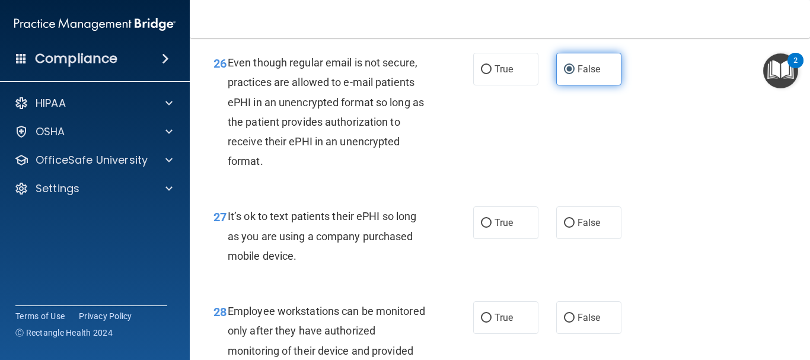
click at [588, 239] on label "False" at bounding box center [588, 222] width 65 height 33
click at [574, 228] on input "False" at bounding box center [569, 223] width 11 height 9
radio input "true"
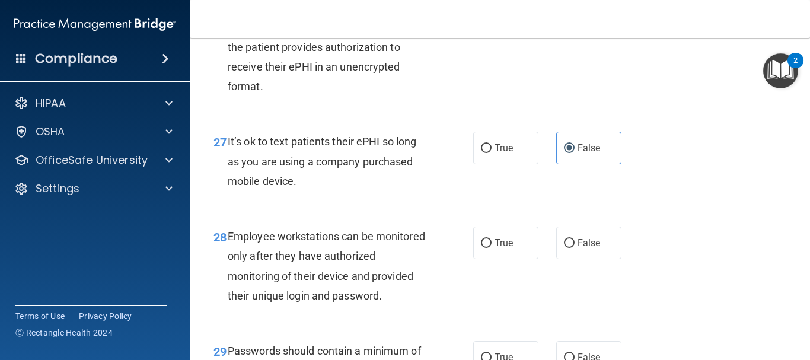
scroll to position [3230, 0]
click at [494, 248] on span "True" at bounding box center [503, 241] width 18 height 11
click at [491, 247] on input "True" at bounding box center [486, 242] width 11 height 9
radio input "true"
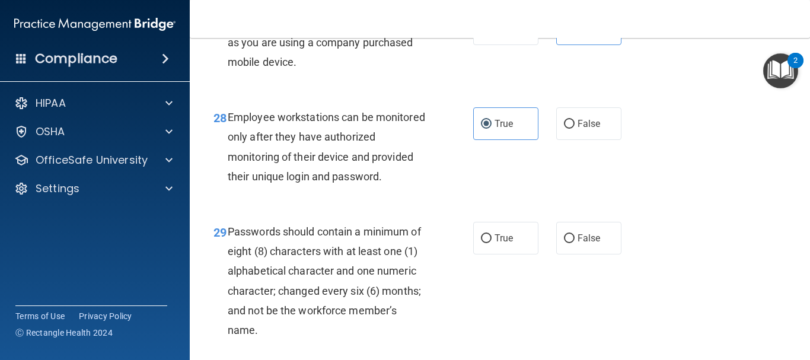
scroll to position [3349, 0]
click at [507, 243] on span "True" at bounding box center [503, 237] width 18 height 11
click at [491, 242] on input "True" at bounding box center [486, 238] width 11 height 9
radio input "true"
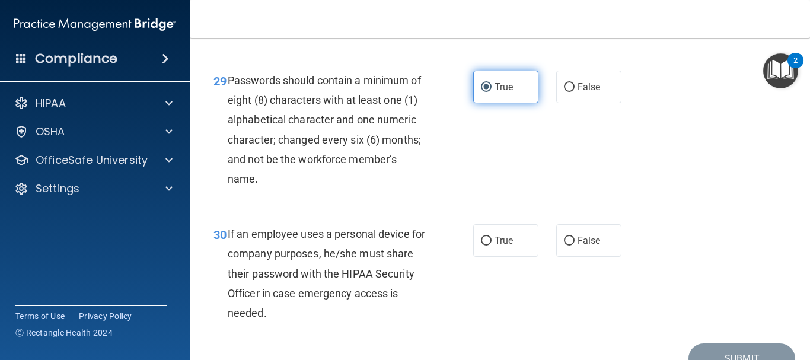
scroll to position [3500, 0]
click at [507, 245] on span "True" at bounding box center [503, 239] width 18 height 11
click at [491, 245] on input "True" at bounding box center [486, 240] width 11 height 9
radio input "true"
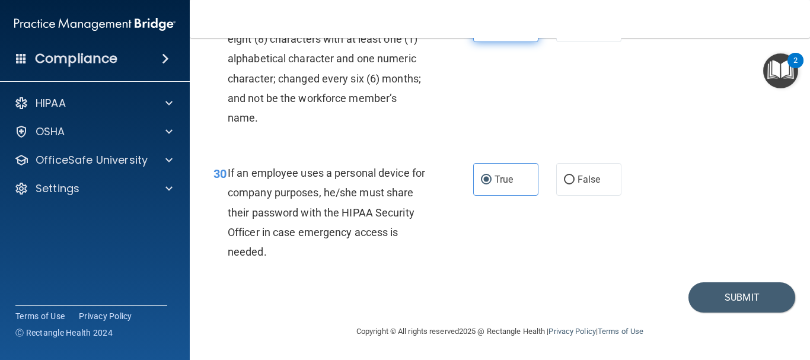
scroll to position [3600, 0]
click at [717, 305] on button "Submit" at bounding box center [741, 297] width 107 height 30
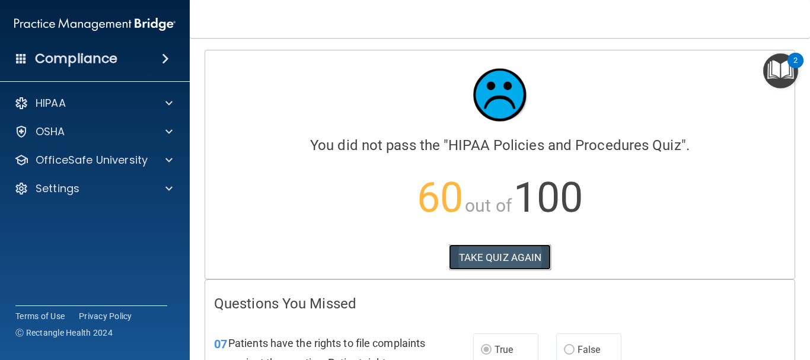
click at [479, 264] on button "TAKE QUIZ AGAIN" at bounding box center [500, 257] width 103 height 26
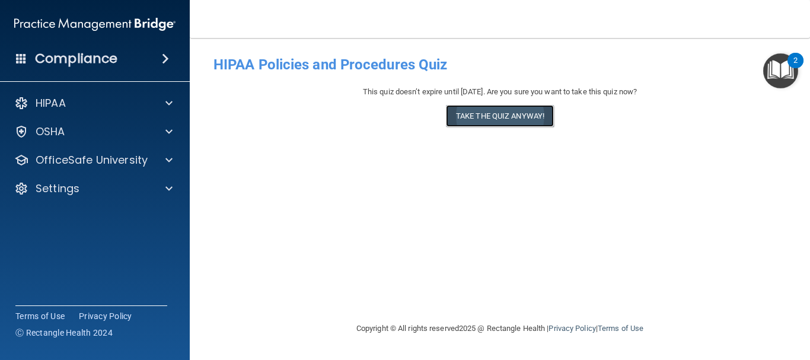
click at [515, 111] on button "Take the quiz anyway!" at bounding box center [500, 116] width 108 height 22
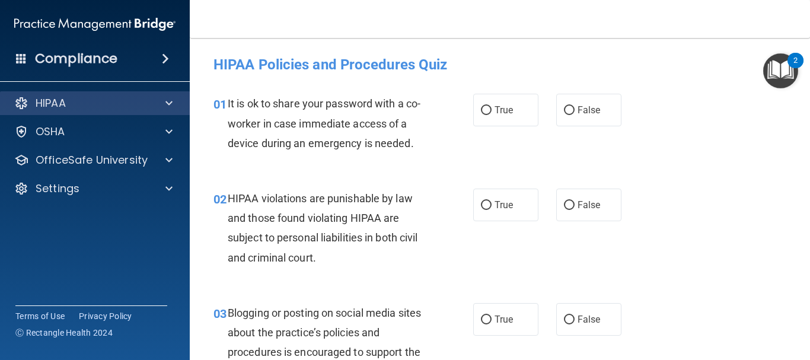
click at [181, 102] on div "HIPAA" at bounding box center [95, 103] width 190 height 24
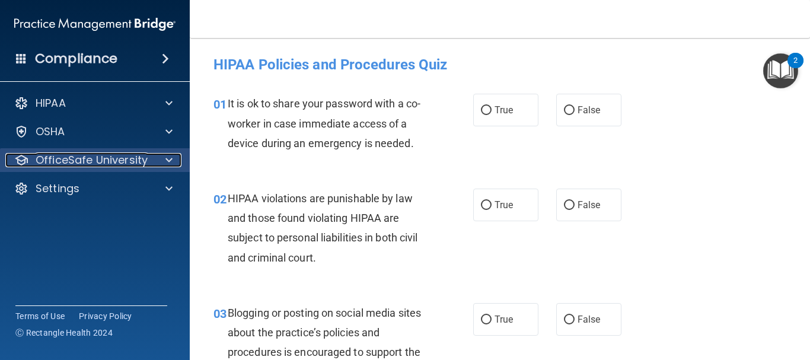
click at [168, 158] on span at bounding box center [168, 160] width 7 height 14
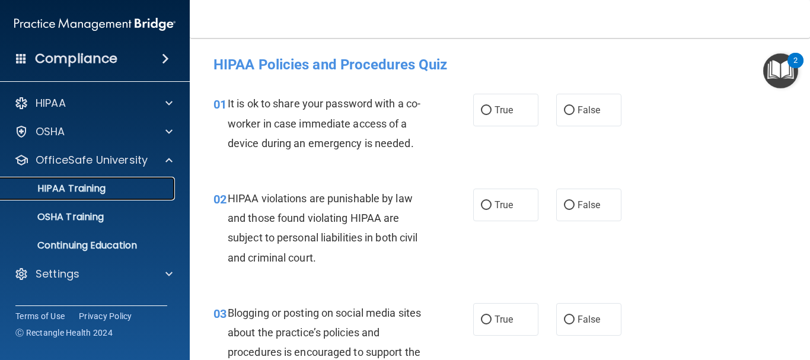
click at [96, 185] on p "HIPAA Training" at bounding box center [57, 189] width 98 height 12
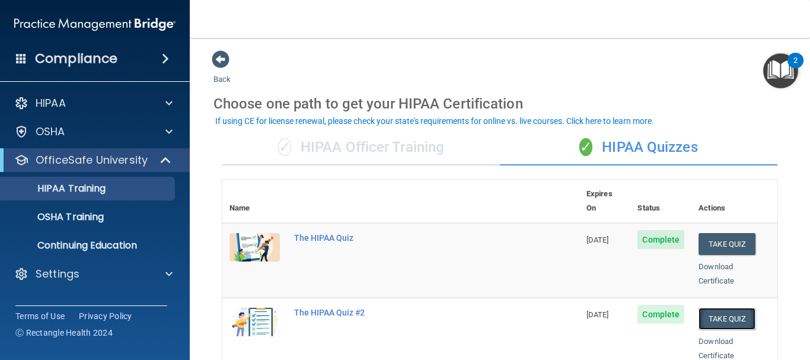
click at [713, 308] on button "Take Quiz" at bounding box center [726, 319] width 57 height 22
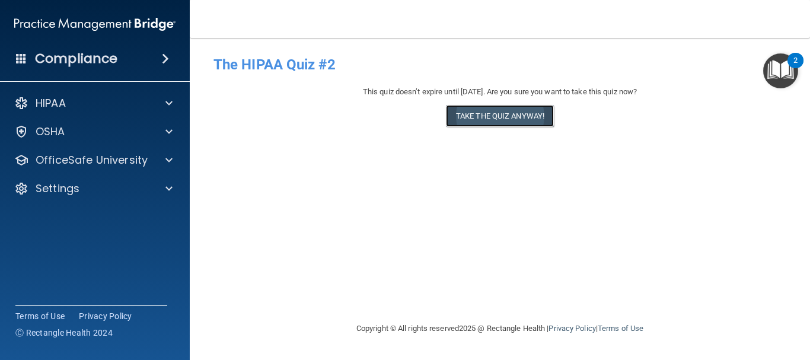
click at [508, 117] on button "Take the quiz anyway!" at bounding box center [500, 116] width 108 height 22
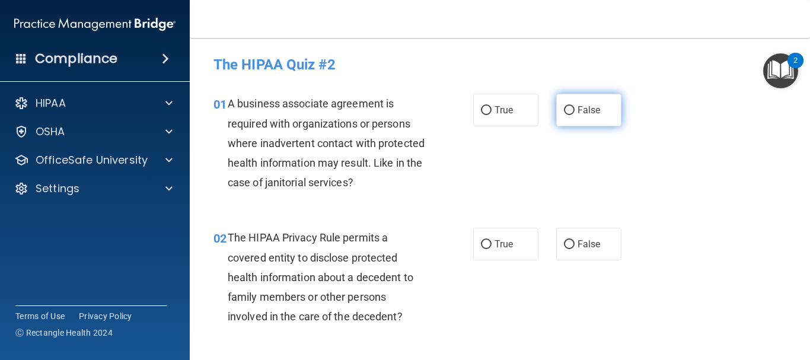
click at [567, 111] on input "False" at bounding box center [569, 110] width 11 height 9
radio input "true"
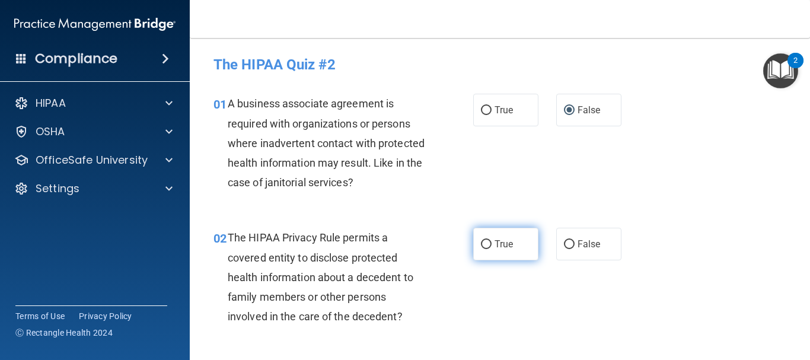
click at [500, 234] on label "True" at bounding box center [505, 244] width 65 height 33
click at [491, 240] on input "True" at bounding box center [486, 244] width 11 height 9
radio input "true"
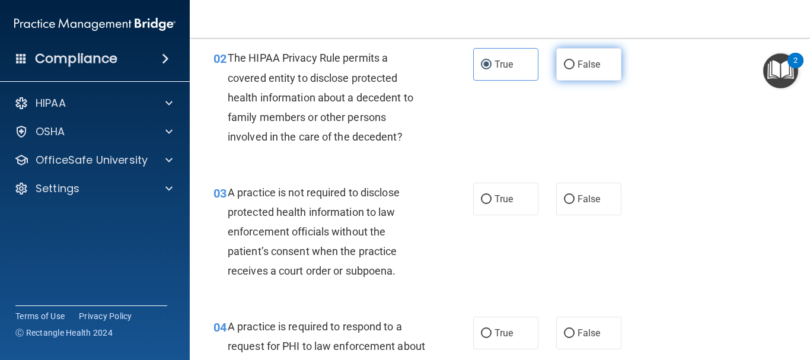
scroll to position [181, 0]
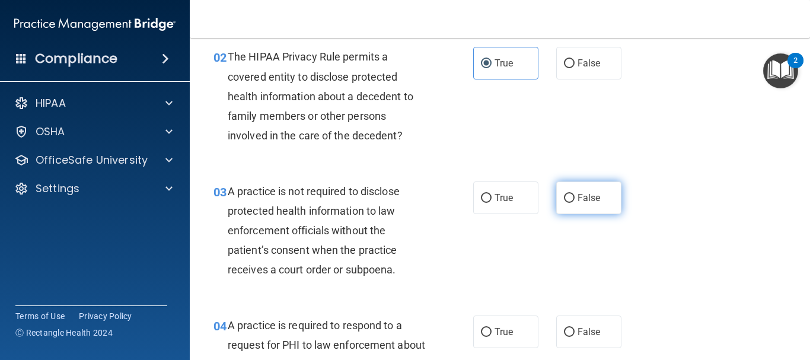
click at [593, 207] on label "False" at bounding box center [588, 197] width 65 height 33
click at [574, 203] on input "False" at bounding box center [569, 198] width 11 height 9
radio input "true"
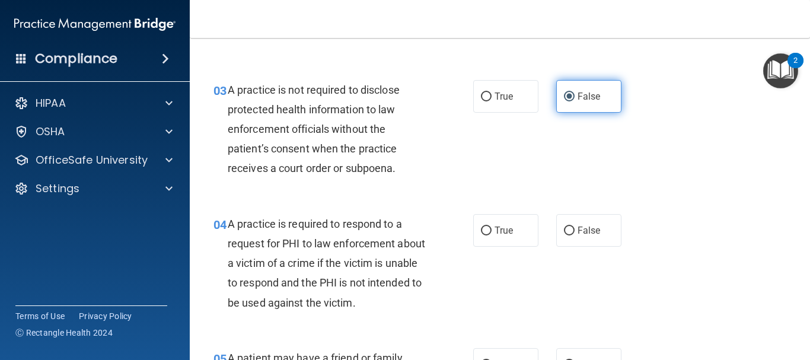
scroll to position [283, 0]
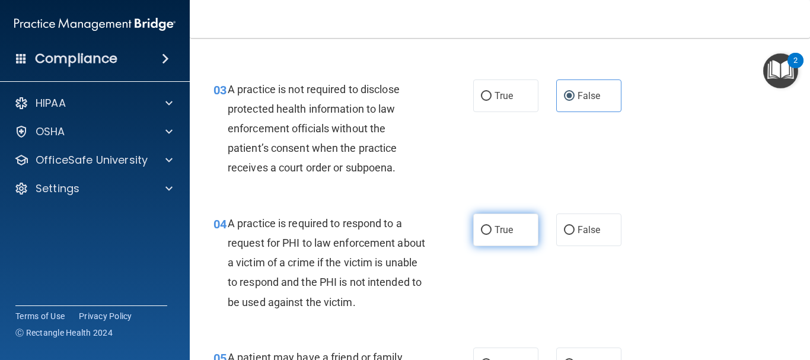
click at [516, 229] on label "True" at bounding box center [505, 229] width 65 height 33
click at [491, 229] on input "True" at bounding box center [486, 230] width 11 height 9
radio input "true"
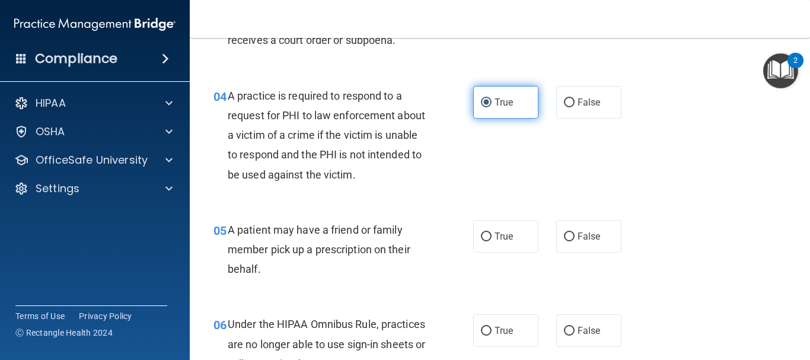
scroll to position [411, 0]
click at [516, 229] on label "True" at bounding box center [505, 235] width 65 height 33
click at [491, 232] on input "True" at bounding box center [486, 236] width 11 height 9
radio input "true"
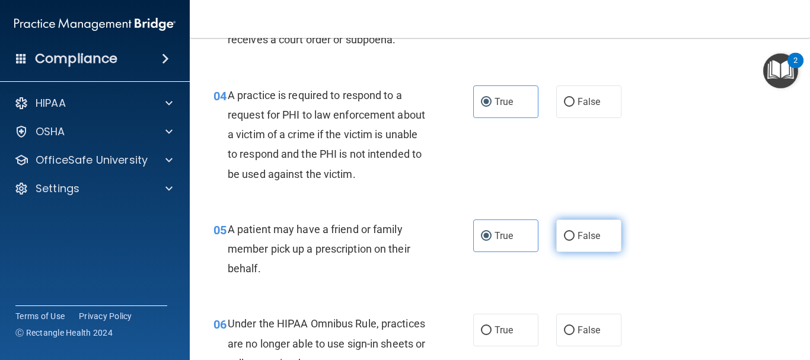
click at [583, 234] on span "False" at bounding box center [588, 235] width 23 height 11
click at [574, 234] on input "False" at bounding box center [569, 236] width 11 height 9
radio input "true"
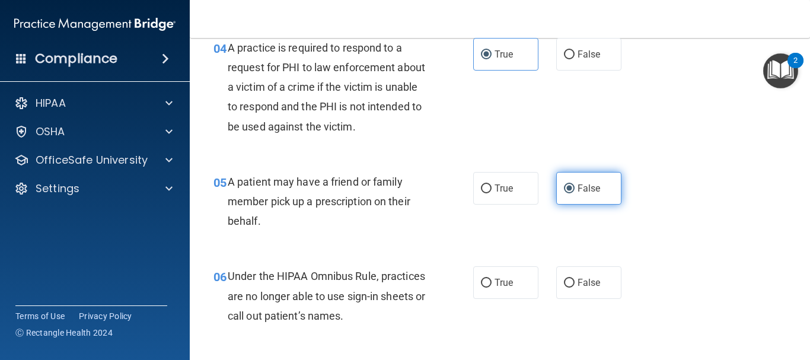
scroll to position [458, 0]
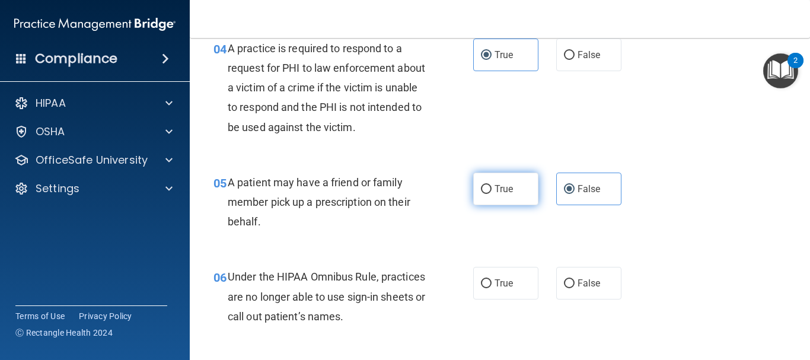
click at [517, 185] on label "True" at bounding box center [505, 188] width 65 height 33
click at [491, 185] on input "True" at bounding box center [486, 189] width 11 height 9
radio input "true"
radio input "false"
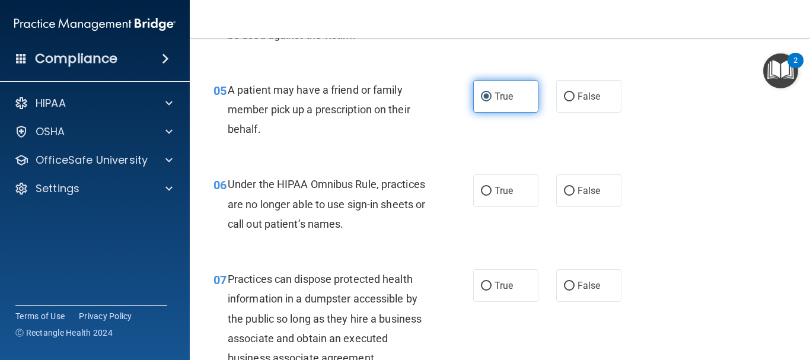
scroll to position [551, 0]
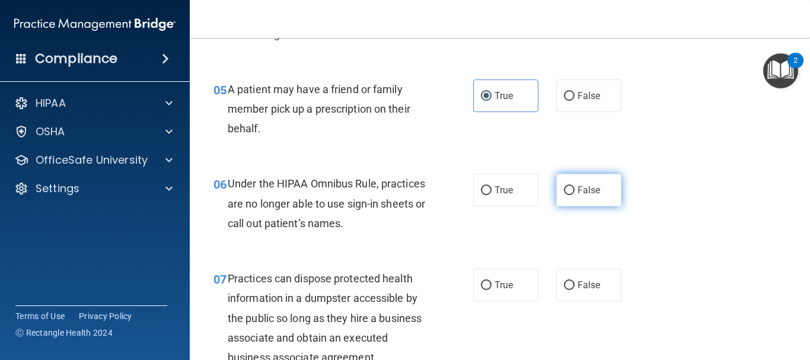
click at [588, 192] on span "False" at bounding box center [588, 189] width 23 height 11
click at [574, 192] on input "False" at bounding box center [569, 190] width 11 height 9
radio input "true"
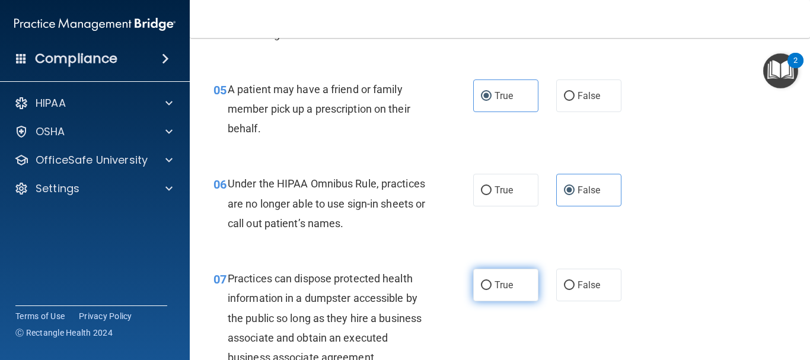
click at [506, 288] on span "True" at bounding box center [503, 284] width 18 height 11
click at [491, 288] on input "True" at bounding box center [486, 285] width 11 height 9
radio input "true"
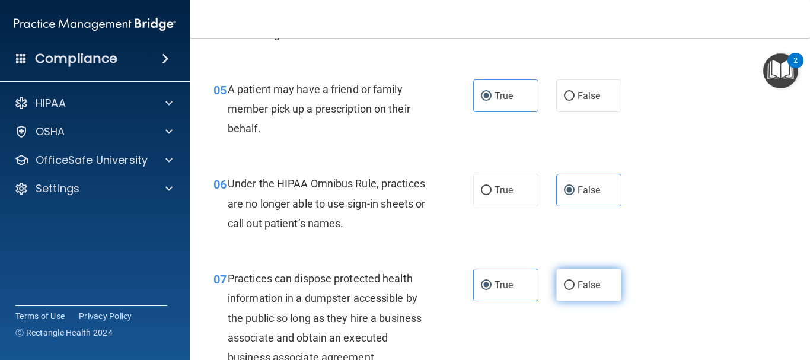
click at [578, 287] on span "False" at bounding box center [588, 284] width 23 height 11
click at [574, 287] on input "False" at bounding box center [569, 285] width 11 height 9
radio input "true"
radio input "false"
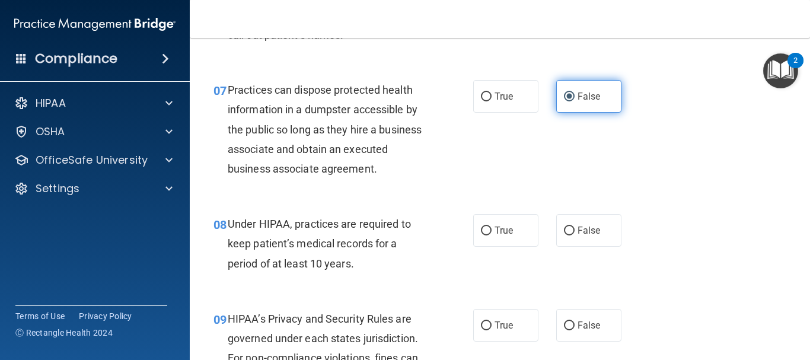
scroll to position [742, 0]
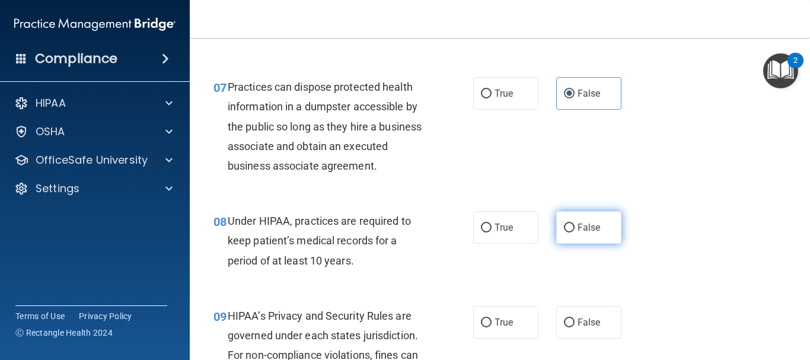
click at [576, 218] on label "False" at bounding box center [588, 227] width 65 height 33
click at [574, 223] on input "False" at bounding box center [569, 227] width 11 height 9
radio input "true"
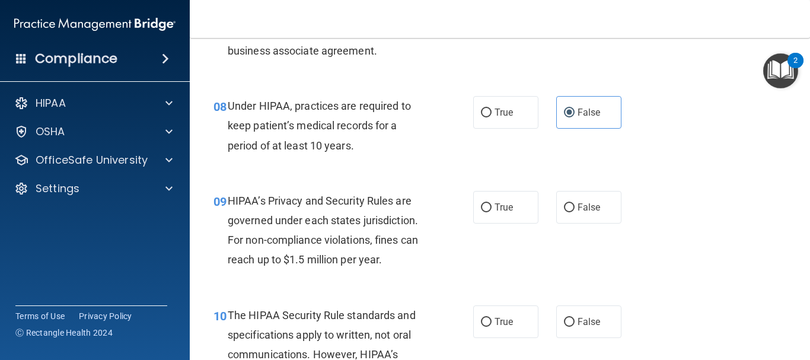
scroll to position [856, 0]
click at [587, 216] on label "False" at bounding box center [588, 207] width 65 height 33
click at [574, 213] on input "False" at bounding box center [569, 208] width 11 height 9
radio input "true"
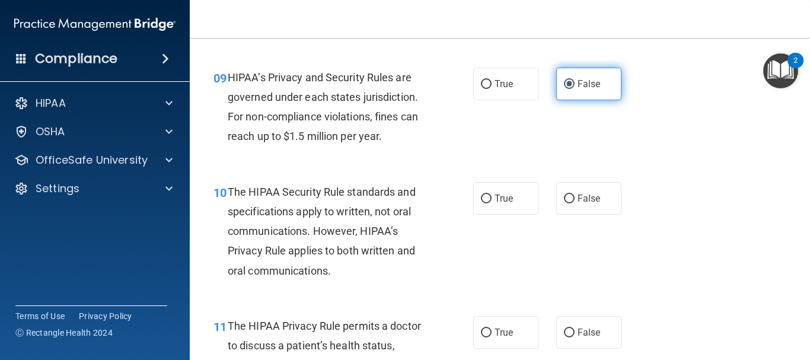
scroll to position [981, 0]
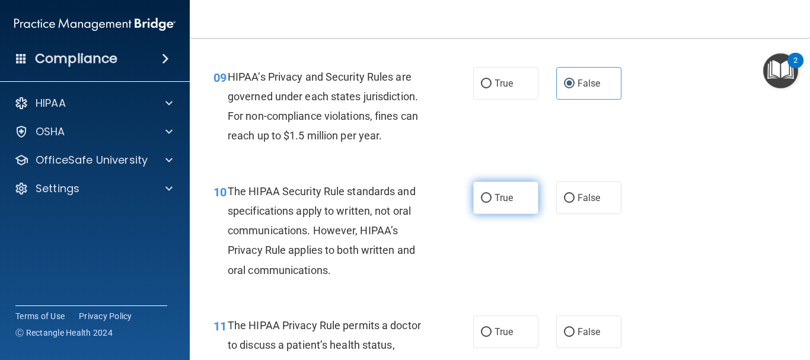
click at [497, 197] on span "True" at bounding box center [503, 197] width 18 height 11
click at [491, 197] on input "True" at bounding box center [486, 198] width 11 height 9
radio input "true"
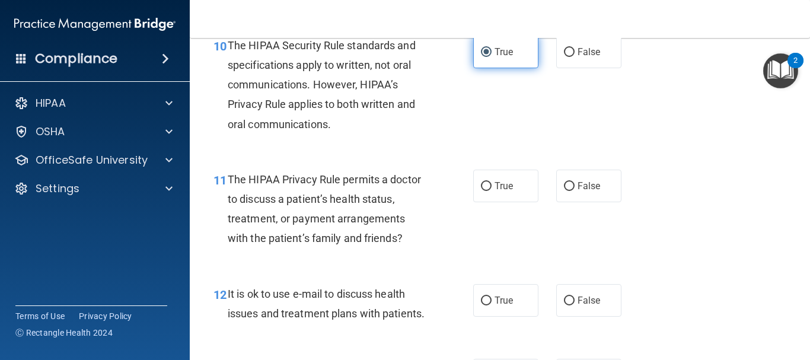
click at [497, 197] on label "True" at bounding box center [505, 185] width 65 height 33
click at [491, 191] on input "True" at bounding box center [486, 186] width 11 height 9
radio input "true"
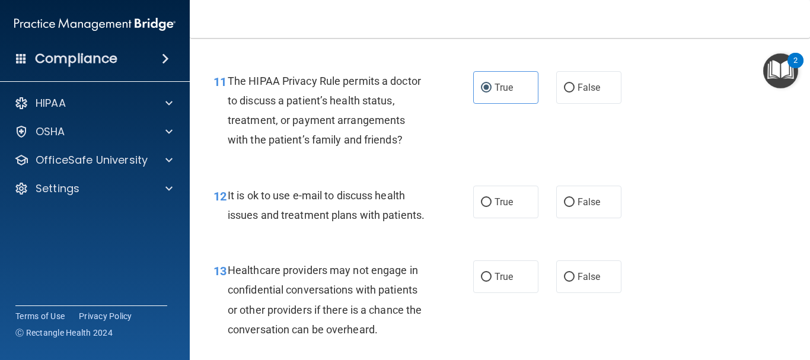
scroll to position [1230, 0]
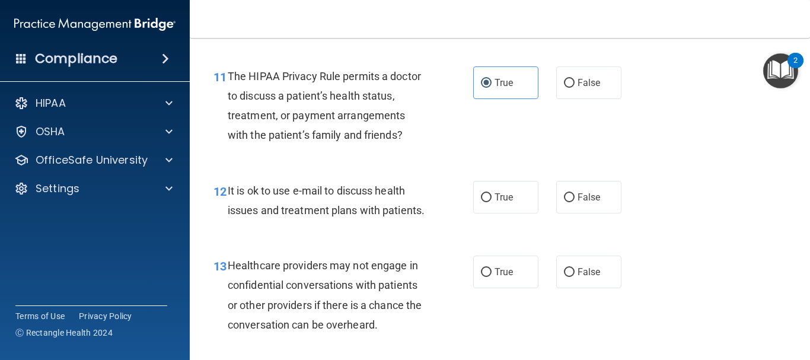
click at [497, 197] on span "True" at bounding box center [503, 196] width 18 height 11
click at [491, 197] on input "True" at bounding box center [486, 197] width 11 height 9
radio input "true"
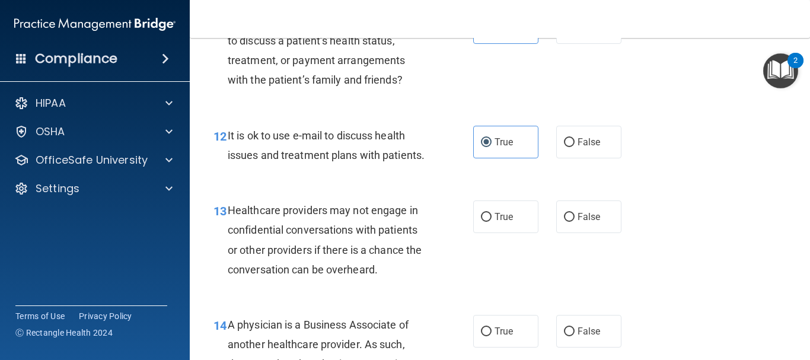
scroll to position [1285, 0]
click at [589, 222] on span "False" at bounding box center [588, 215] width 23 height 11
click at [574, 221] on input "False" at bounding box center [569, 216] width 11 height 9
radio input "true"
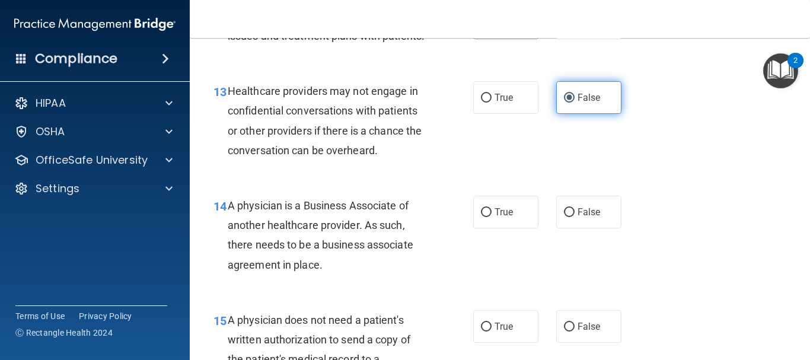
scroll to position [1404, 0]
click at [590, 218] on span "False" at bounding box center [588, 211] width 23 height 11
click at [574, 217] on input "False" at bounding box center [569, 212] width 11 height 9
radio input "true"
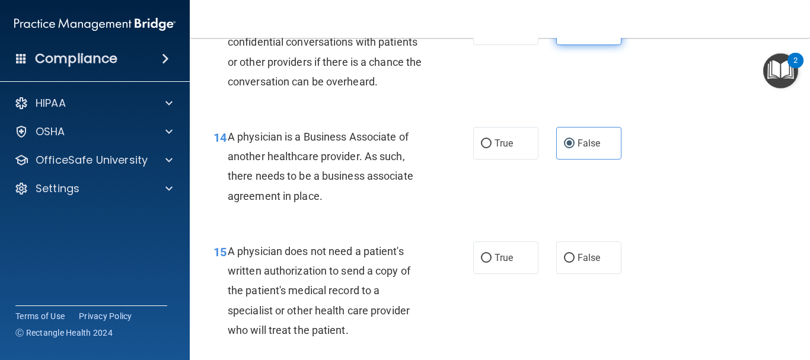
scroll to position [1476, 0]
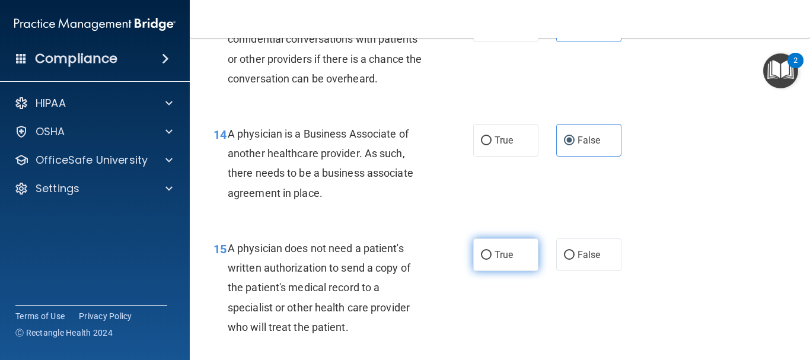
click at [494, 260] on span "True" at bounding box center [503, 254] width 18 height 11
click at [491, 260] on input "True" at bounding box center [486, 255] width 11 height 9
radio input "true"
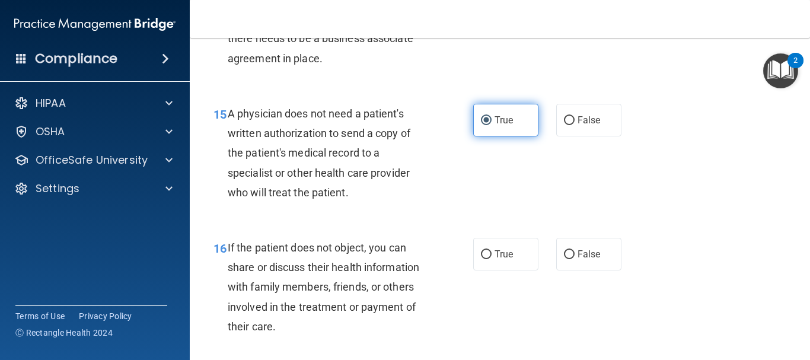
scroll to position [1613, 0]
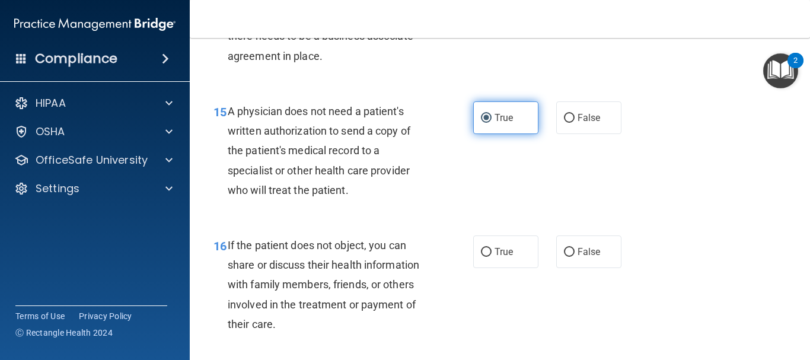
click at [494, 257] on span "True" at bounding box center [503, 251] width 18 height 11
click at [491, 257] on input "True" at bounding box center [486, 252] width 11 height 9
radio input "true"
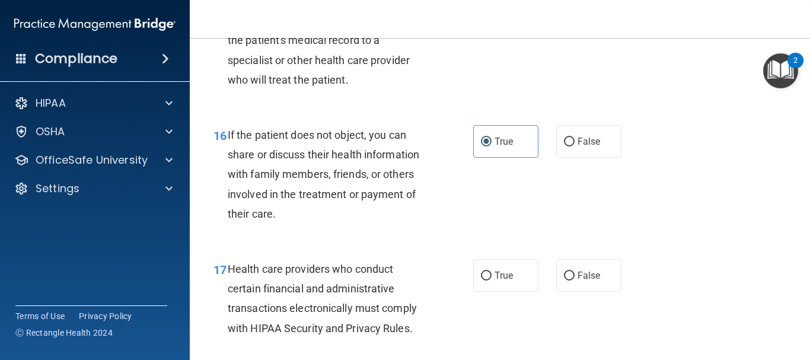
scroll to position [1723, 0]
click at [516, 291] on label "True" at bounding box center [505, 274] width 65 height 33
click at [491, 280] on input "True" at bounding box center [486, 275] width 11 height 9
radio input "true"
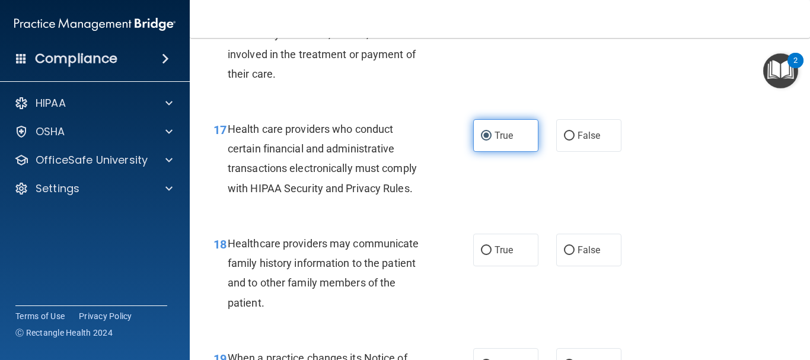
scroll to position [1863, 0]
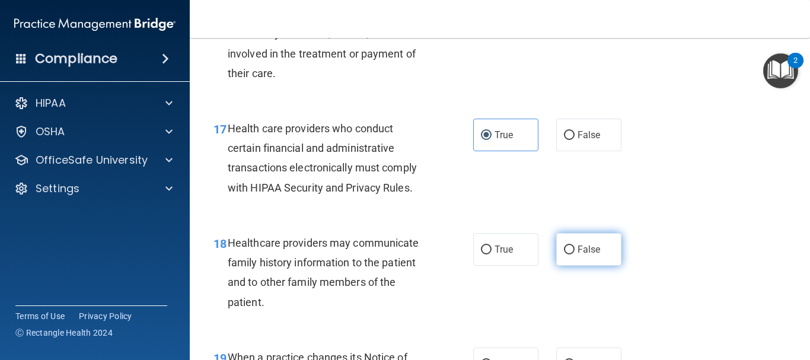
click at [588, 262] on label "False" at bounding box center [588, 249] width 65 height 33
click at [574, 254] on input "False" at bounding box center [569, 249] width 11 height 9
radio input "true"
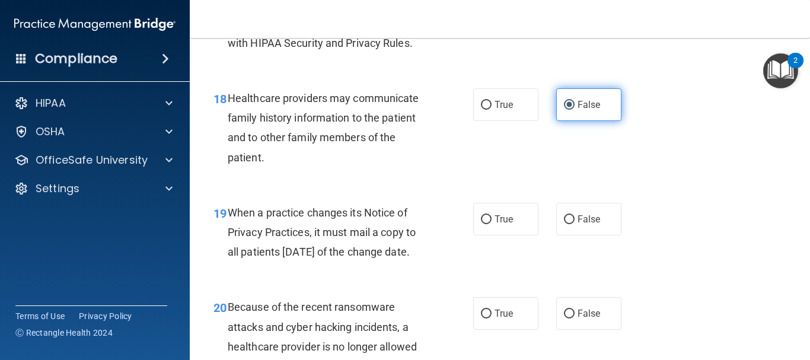
scroll to position [2008, 0]
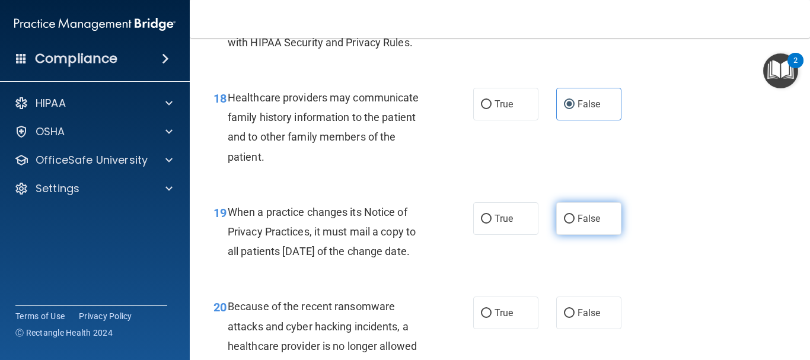
click at [600, 234] on label "False" at bounding box center [588, 218] width 65 height 33
click at [574, 223] on input "False" at bounding box center [569, 219] width 11 height 9
radio input "true"
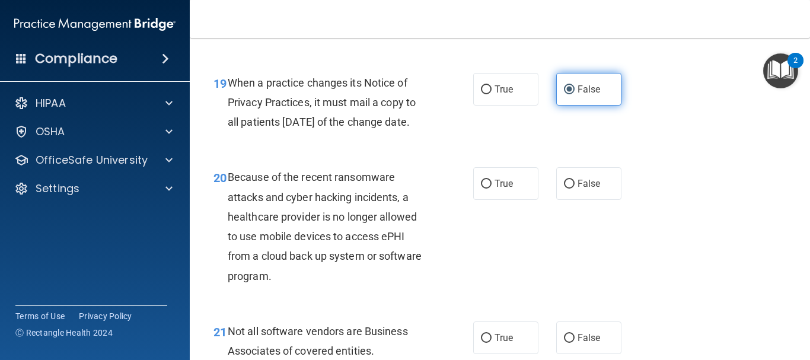
click at [600, 200] on label "False" at bounding box center [588, 183] width 65 height 33
click at [574, 188] on input "False" at bounding box center [569, 184] width 11 height 9
radio input "true"
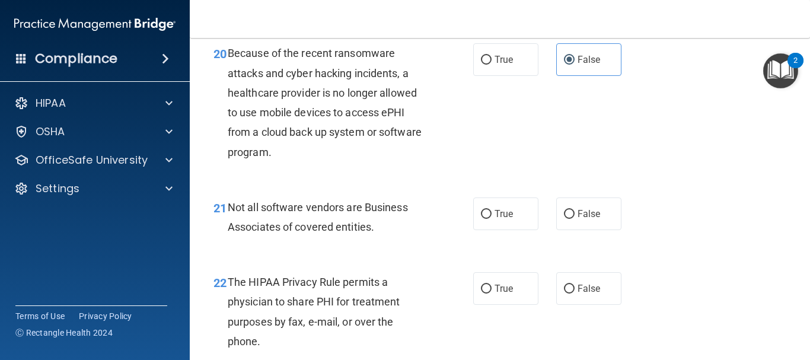
scroll to position [2262, 0]
click at [494, 219] on span "True" at bounding box center [503, 212] width 18 height 11
click at [491, 218] on input "True" at bounding box center [486, 213] width 11 height 9
radio input "true"
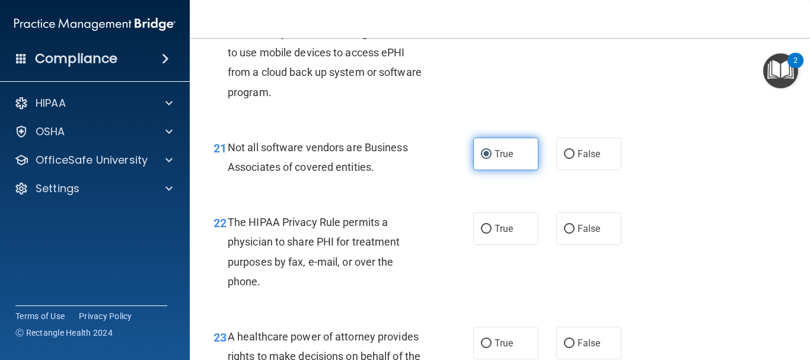
scroll to position [2322, 0]
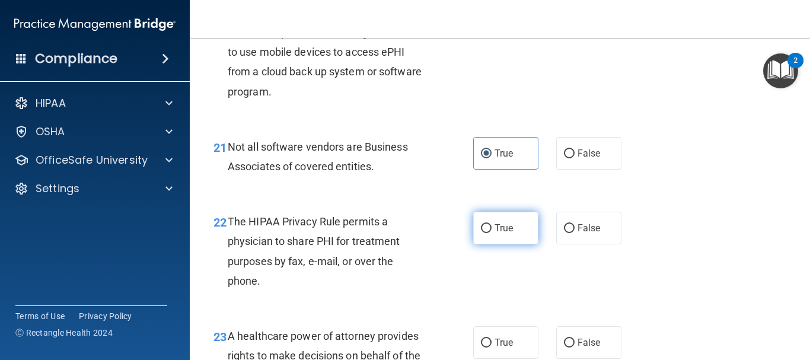
click at [494, 234] on span "True" at bounding box center [503, 227] width 18 height 11
click at [491, 233] on input "True" at bounding box center [486, 228] width 11 height 9
radio input "true"
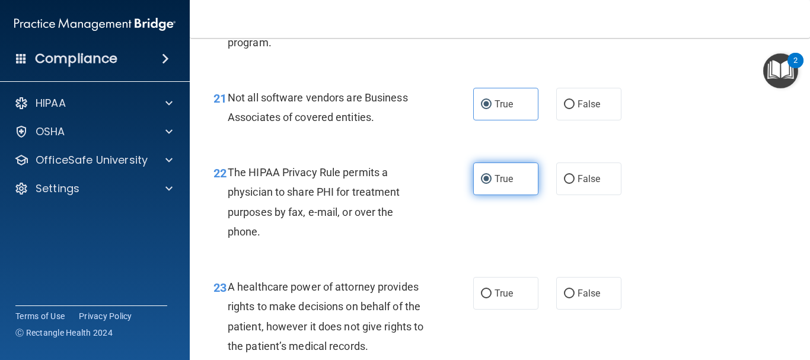
scroll to position [2372, 0]
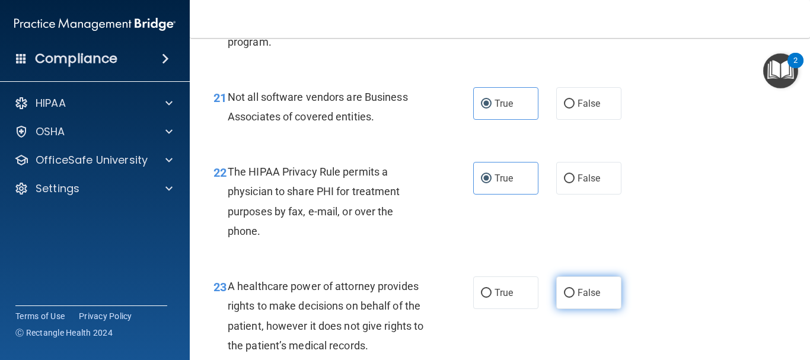
click at [583, 298] on span "False" at bounding box center [588, 292] width 23 height 11
click at [574, 298] on input "False" at bounding box center [569, 293] width 11 height 9
radio input "true"
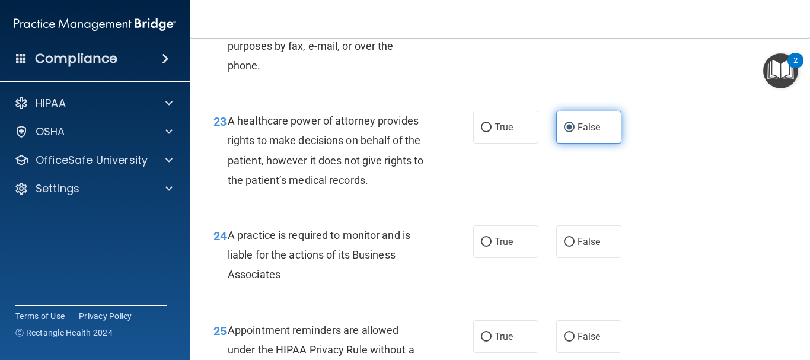
scroll to position [2537, 0]
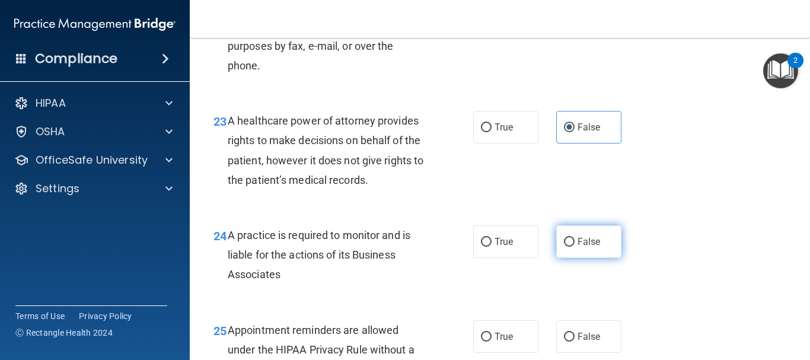
click at [583, 247] on span "False" at bounding box center [588, 241] width 23 height 11
click at [574, 247] on input "False" at bounding box center [569, 242] width 11 height 9
radio input "true"
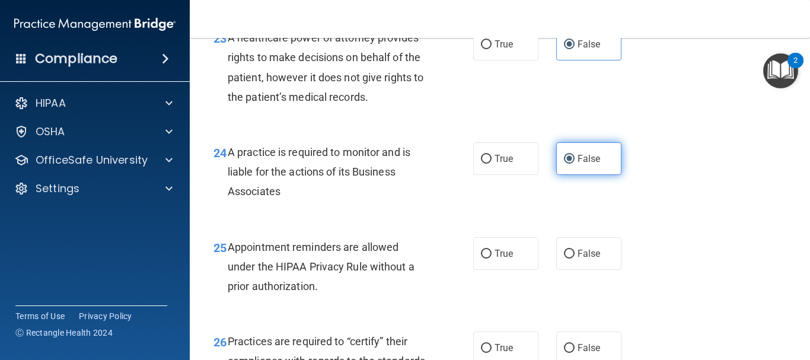
scroll to position [2621, 0]
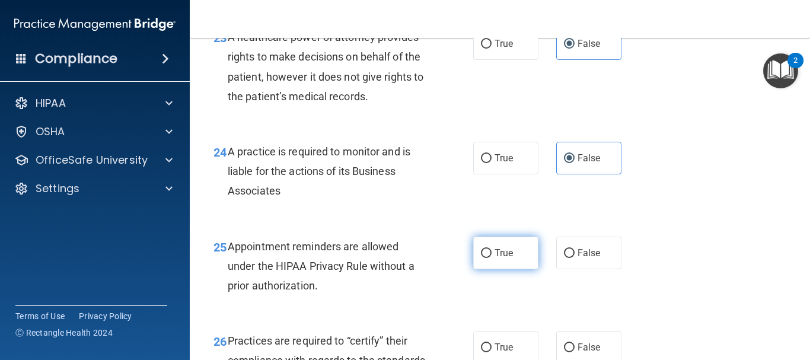
click at [504, 258] on span "True" at bounding box center [503, 252] width 18 height 11
click at [491, 258] on input "True" at bounding box center [486, 253] width 11 height 9
radio input "true"
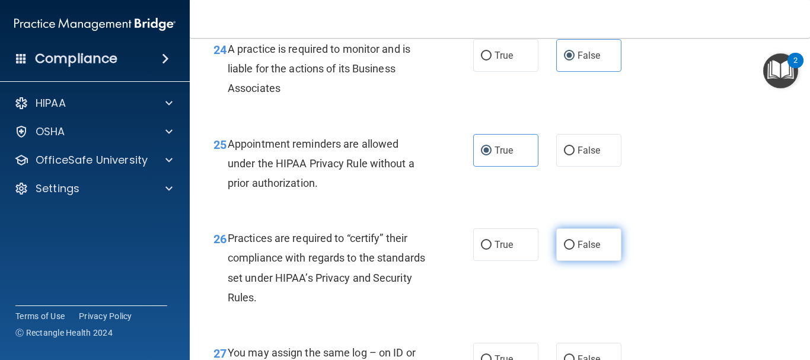
scroll to position [2724, 0]
click at [600, 260] on label "False" at bounding box center [588, 244] width 65 height 33
click at [574, 249] on input "False" at bounding box center [569, 244] width 11 height 9
radio input "true"
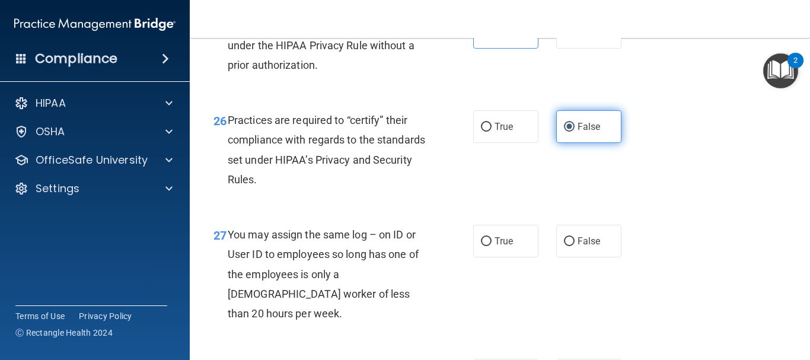
scroll to position [2842, 0]
click at [600, 257] on label "False" at bounding box center [588, 240] width 65 height 33
click at [574, 245] on input "False" at bounding box center [569, 240] width 11 height 9
radio input "true"
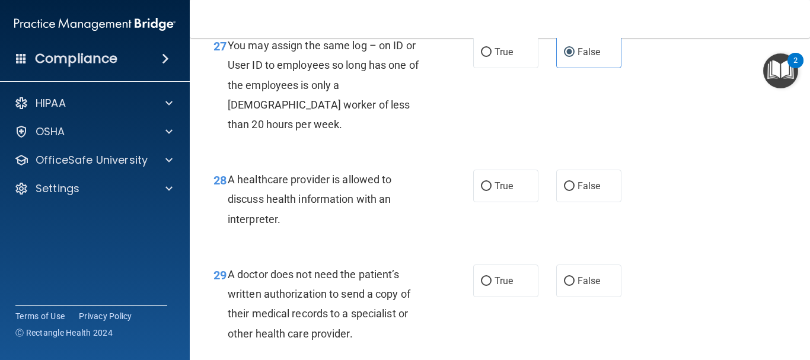
scroll to position [3031, 0]
click at [509, 202] on label "True" at bounding box center [505, 185] width 65 height 33
click at [491, 190] on input "True" at bounding box center [486, 185] width 11 height 9
radio input "true"
click at [508, 290] on label "True" at bounding box center [505, 280] width 65 height 33
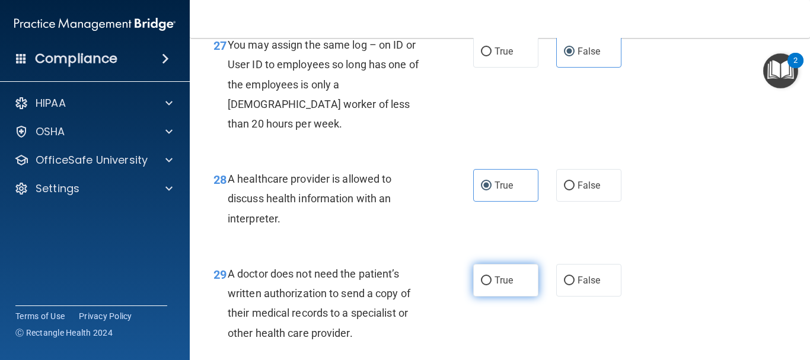
click at [491, 285] on input "True" at bounding box center [486, 280] width 11 height 9
radio input "true"
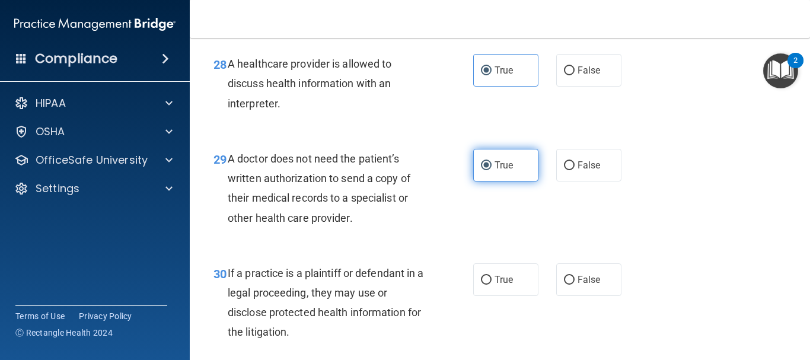
scroll to position [3146, 0]
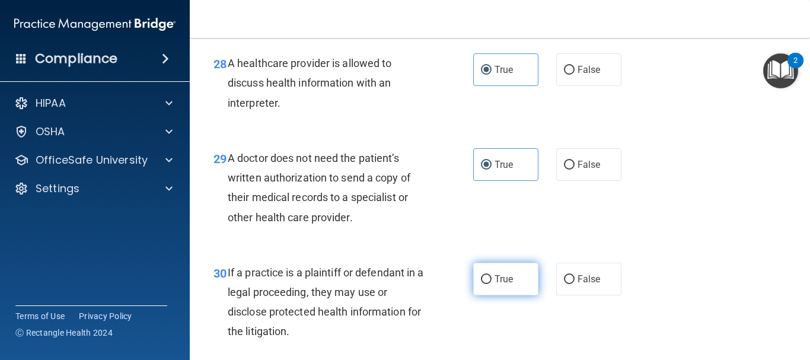
click at [509, 290] on label "True" at bounding box center [505, 279] width 65 height 33
click at [491, 284] on input "True" at bounding box center [486, 279] width 11 height 9
radio input "true"
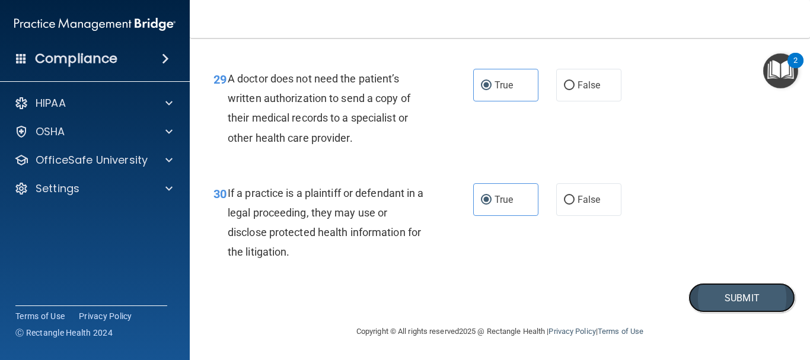
click at [725, 289] on button "Submit" at bounding box center [741, 298] width 107 height 30
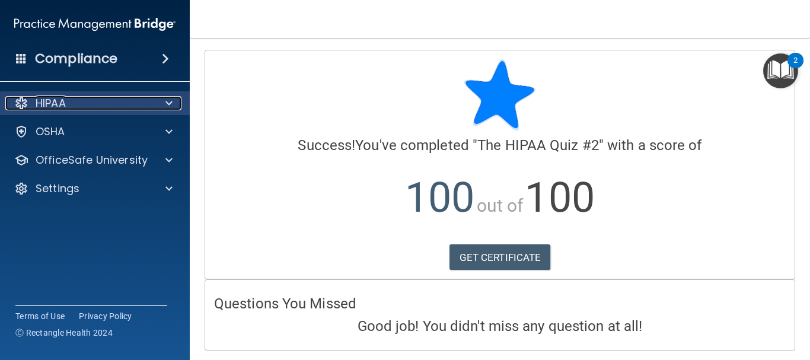
click at [168, 104] on span at bounding box center [168, 103] width 7 height 14
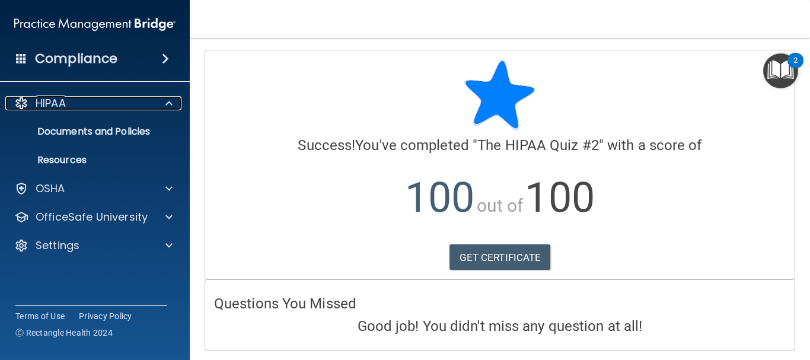
scroll to position [38, 0]
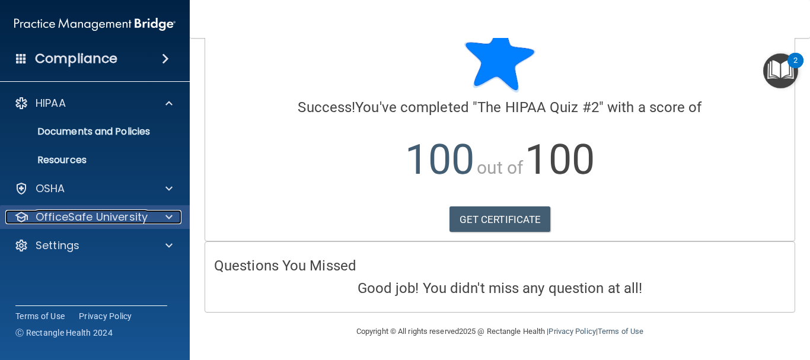
click at [169, 219] on span at bounding box center [168, 217] width 7 height 14
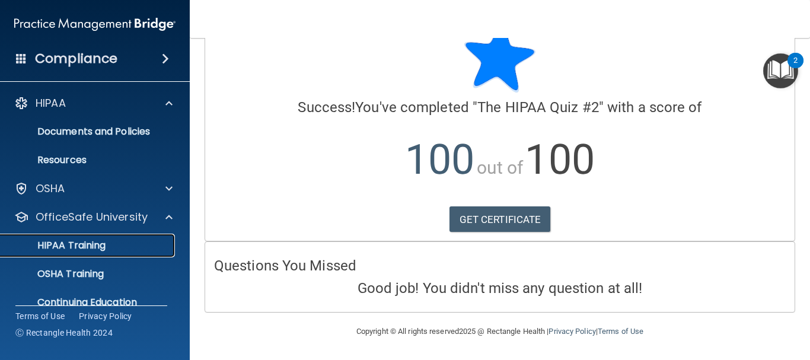
click at [155, 243] on div "HIPAA Training" at bounding box center [89, 245] width 162 height 12
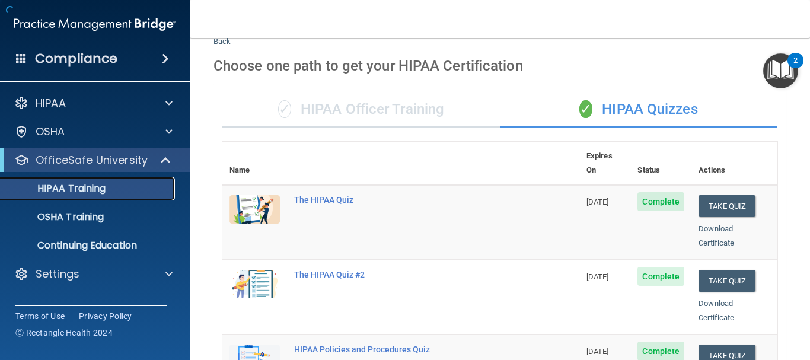
scroll to position [575, 0]
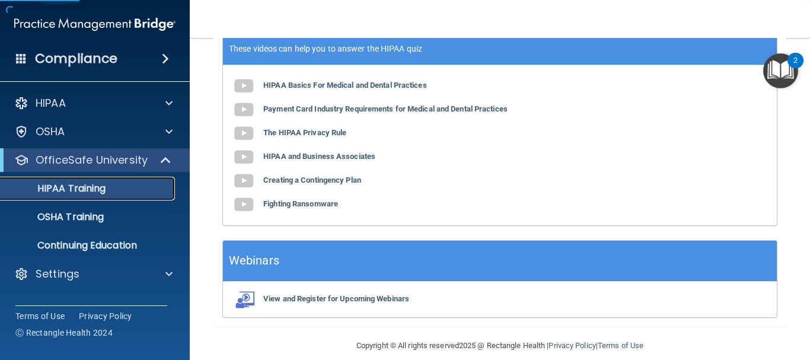
click at [108, 184] on div "HIPAA Training" at bounding box center [89, 189] width 162 height 12
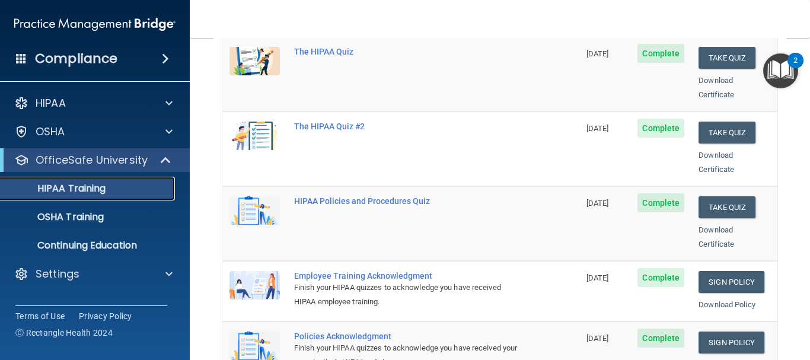
scroll to position [187, 0]
click at [717, 196] on button "Take Quiz" at bounding box center [726, 207] width 57 height 22
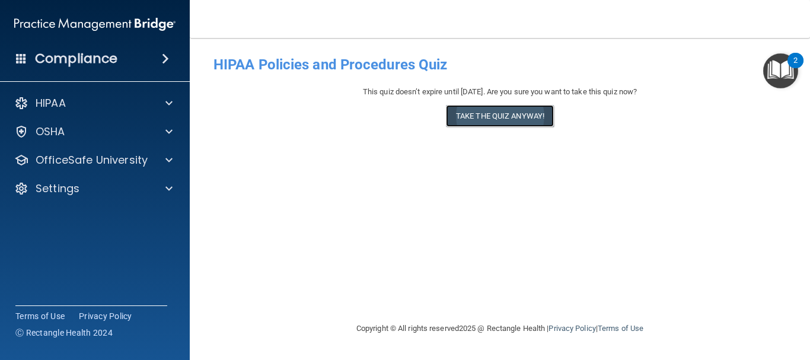
click at [524, 113] on button "Take the quiz anyway!" at bounding box center [500, 116] width 108 height 22
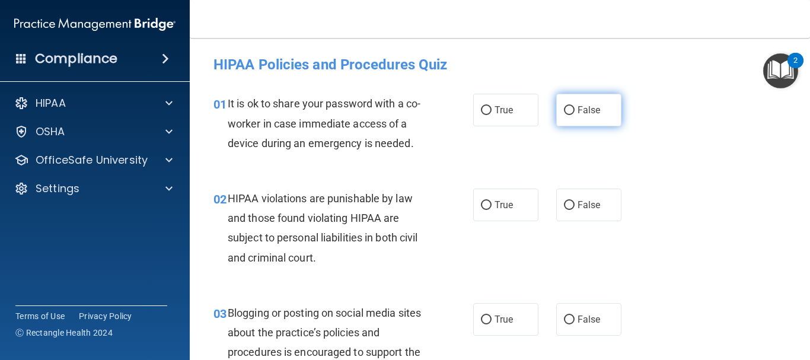
click at [584, 105] on span "False" at bounding box center [588, 109] width 23 height 11
click at [574, 106] on input "False" at bounding box center [569, 110] width 11 height 9
radio input "true"
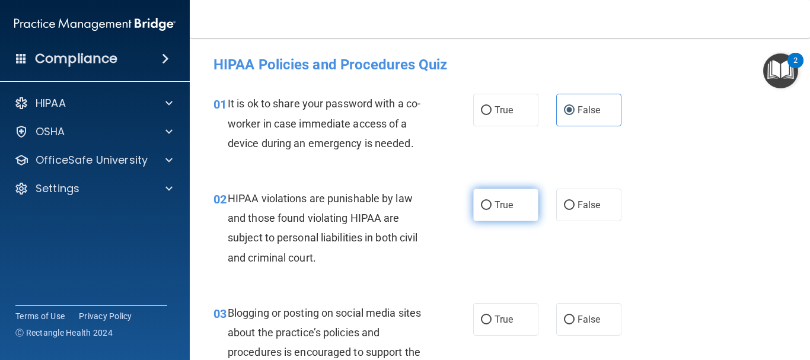
click at [514, 201] on label "True" at bounding box center [505, 204] width 65 height 33
click at [491, 201] on input "True" at bounding box center [486, 205] width 11 height 9
radio input "true"
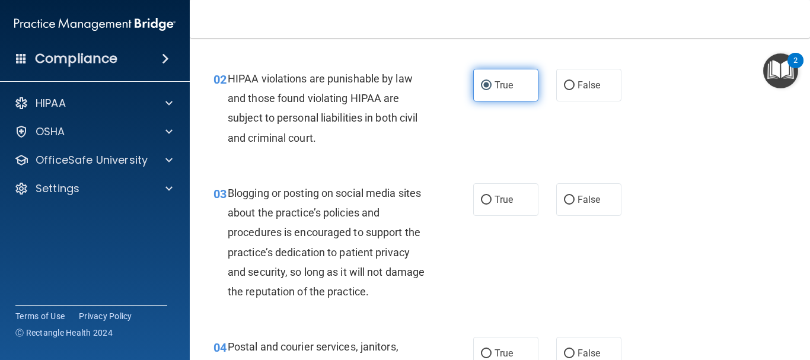
scroll to position [120, 0]
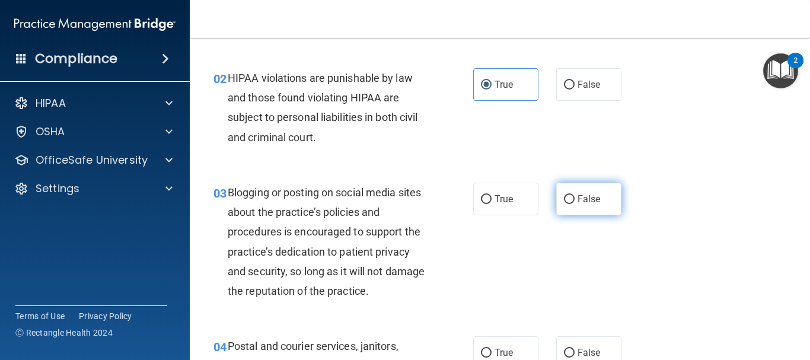
click at [602, 212] on label "False" at bounding box center [588, 199] width 65 height 33
click at [574, 204] on input "False" at bounding box center [569, 199] width 11 height 9
radio input "true"
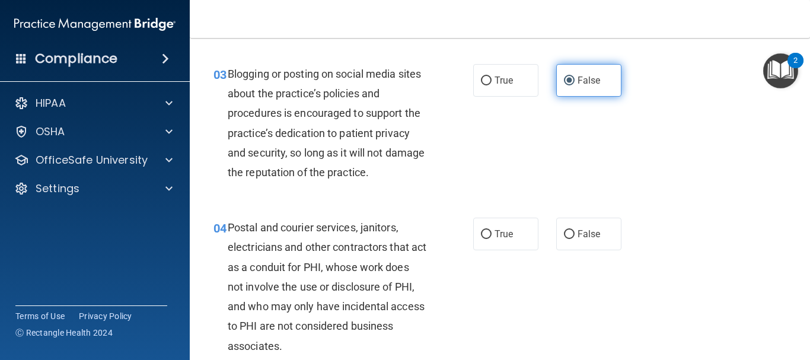
scroll to position [241, 0]
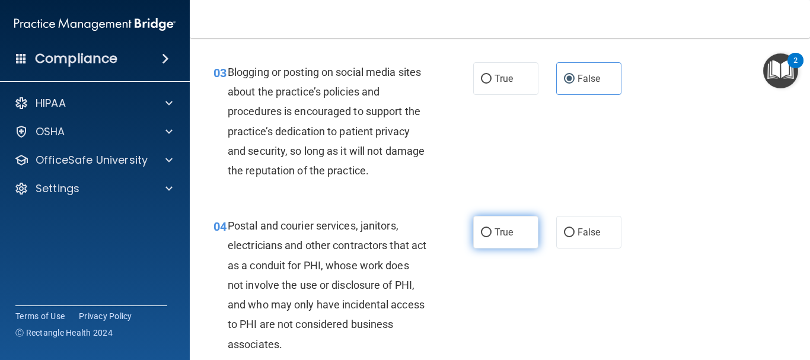
click at [517, 231] on label "True" at bounding box center [505, 232] width 65 height 33
click at [491, 231] on input "True" at bounding box center [486, 232] width 11 height 9
radio input "true"
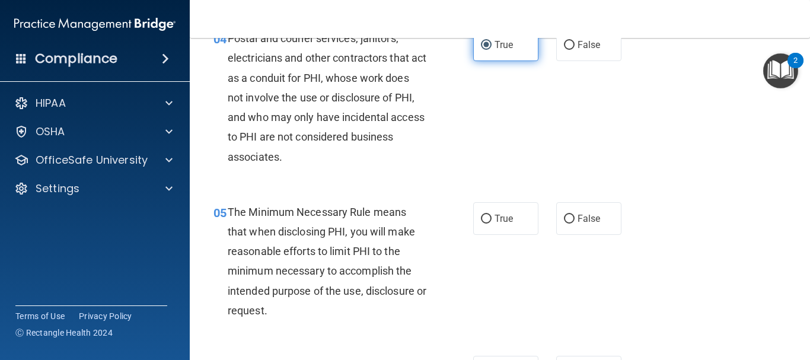
scroll to position [434, 0]
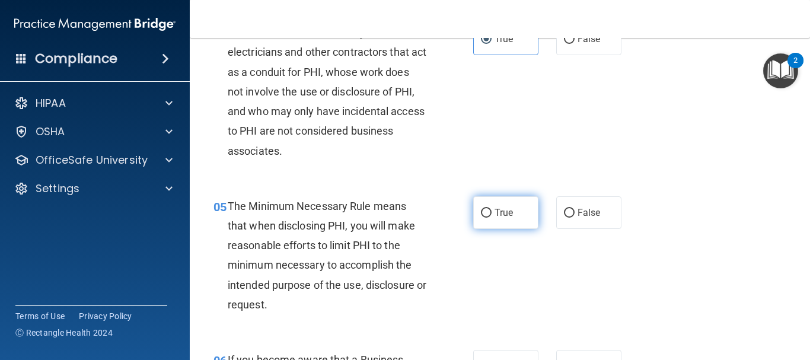
click at [517, 224] on label "True" at bounding box center [505, 212] width 65 height 33
click at [491, 218] on input "True" at bounding box center [486, 213] width 11 height 9
radio input "true"
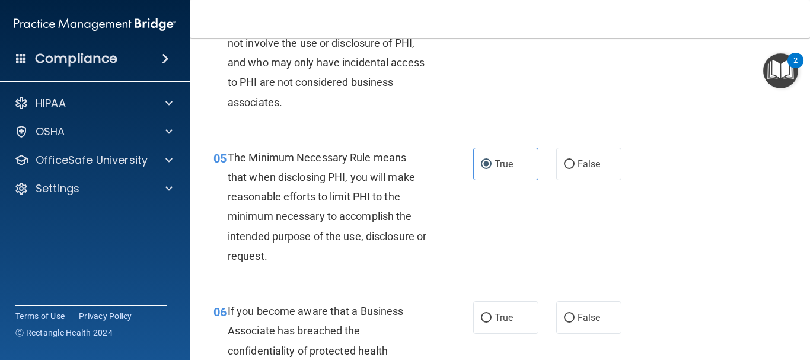
scroll to position [482, 0]
click at [596, 310] on label "False" at bounding box center [588, 318] width 65 height 33
click at [574, 314] on input "False" at bounding box center [569, 318] width 11 height 9
radio input "true"
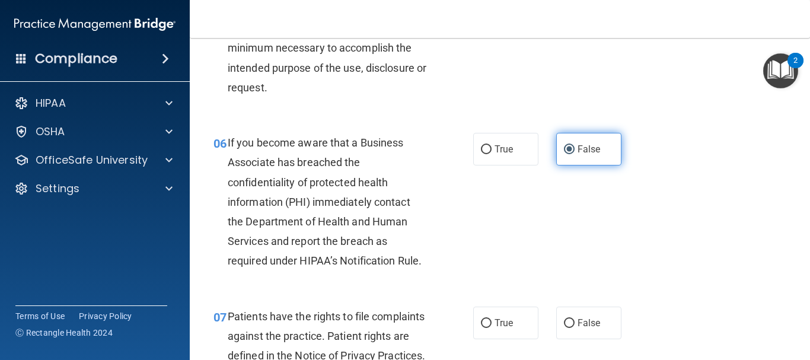
scroll to position [651, 0]
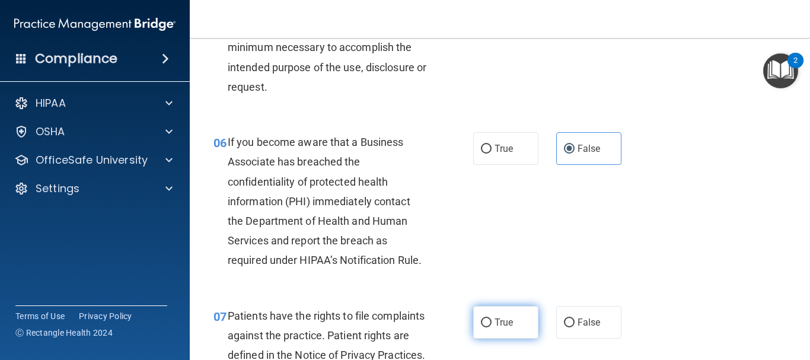
click at [515, 325] on label "True" at bounding box center [505, 322] width 65 height 33
click at [491, 325] on input "True" at bounding box center [486, 322] width 11 height 9
radio input "true"
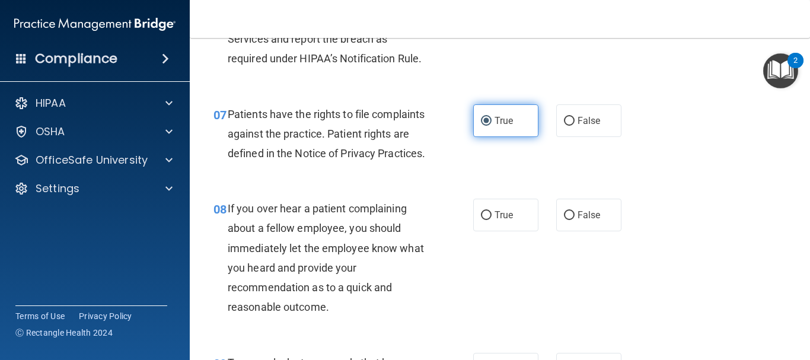
scroll to position [855, 0]
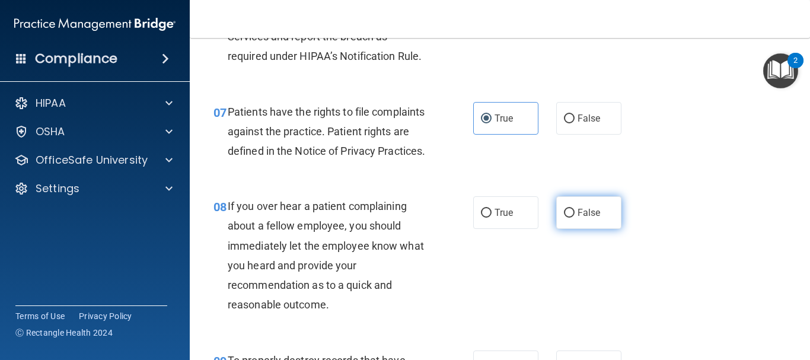
click at [597, 229] on label "False" at bounding box center [588, 212] width 65 height 33
click at [574, 218] on input "False" at bounding box center [569, 213] width 11 height 9
radio input "true"
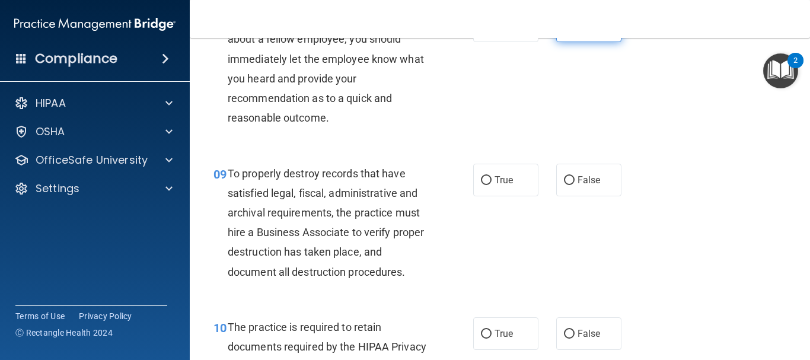
scroll to position [1044, 0]
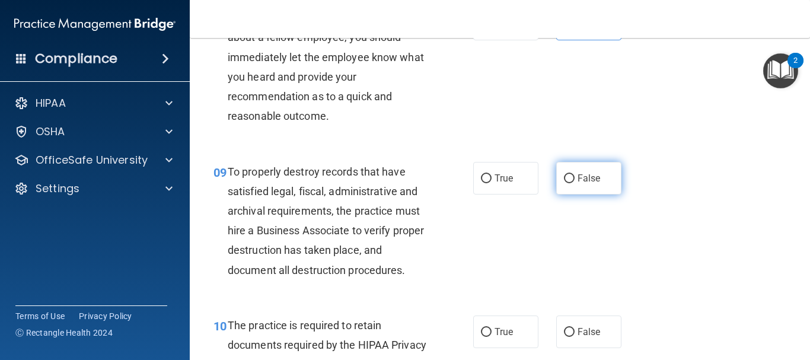
click at [600, 194] on label "False" at bounding box center [588, 178] width 65 height 33
click at [574, 183] on input "False" at bounding box center [569, 178] width 11 height 9
radio input "true"
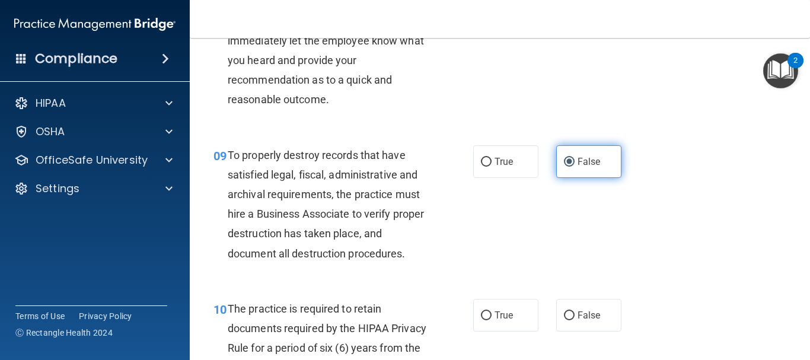
scroll to position [1057, 0]
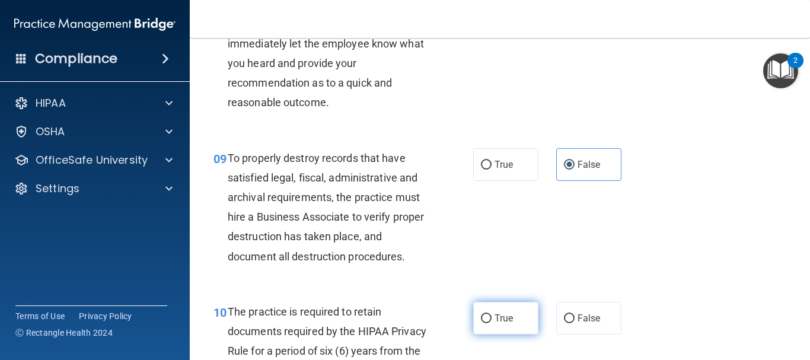
click at [508, 324] on span "True" at bounding box center [503, 317] width 18 height 11
click at [491, 323] on input "True" at bounding box center [486, 318] width 11 height 9
radio input "true"
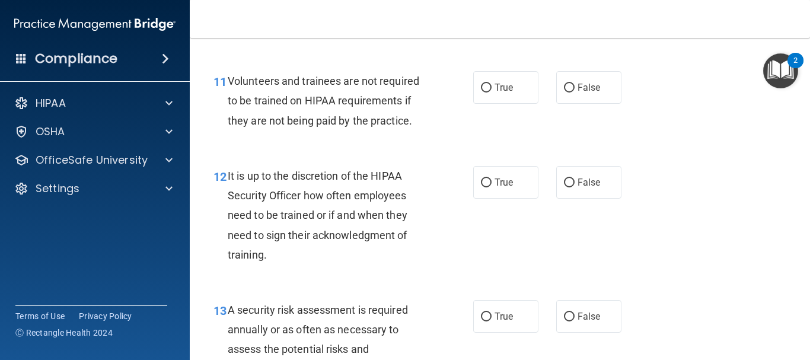
scroll to position [1442, 0]
click at [603, 103] on label "False" at bounding box center [588, 87] width 65 height 33
click at [574, 92] on input "False" at bounding box center [569, 87] width 11 height 9
radio input "true"
click at [591, 187] on span "False" at bounding box center [588, 181] width 23 height 11
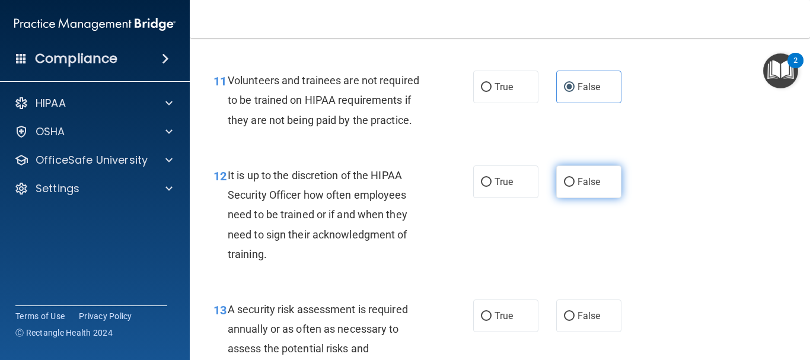
click at [574, 187] on input "False" at bounding box center [569, 182] width 11 height 9
radio input "true"
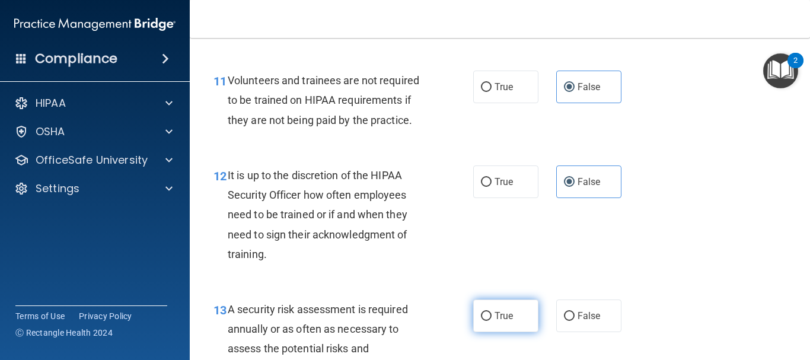
click at [511, 330] on label "True" at bounding box center [505, 315] width 65 height 33
click at [491, 321] on input "True" at bounding box center [486, 316] width 11 height 9
radio input "true"
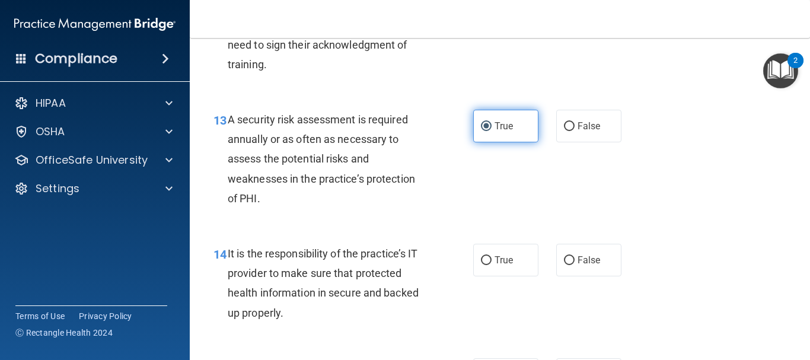
scroll to position [1632, 0]
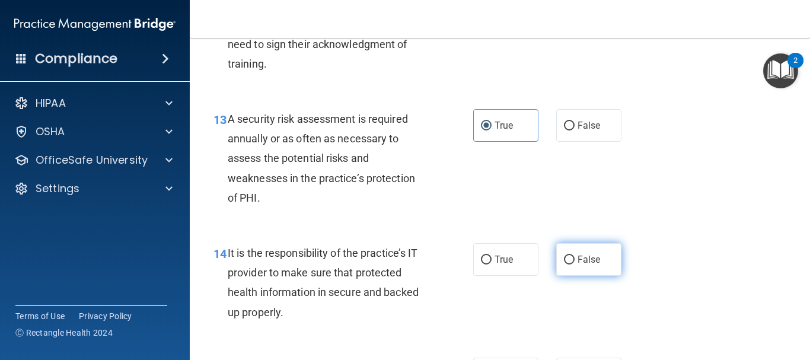
click at [601, 276] on label "False" at bounding box center [588, 259] width 65 height 33
click at [574, 264] on input "False" at bounding box center [569, 259] width 11 height 9
radio input "true"
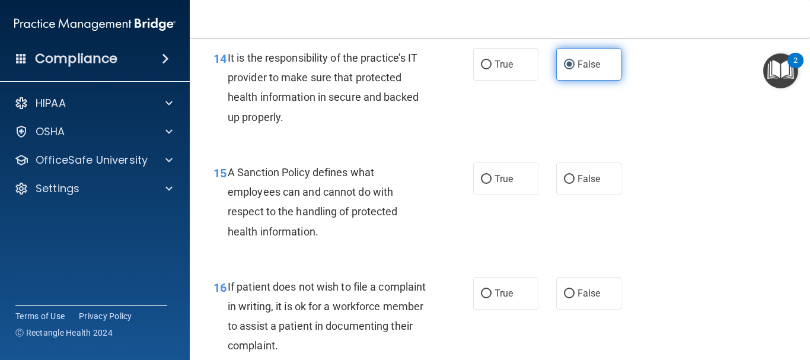
scroll to position [1828, 0]
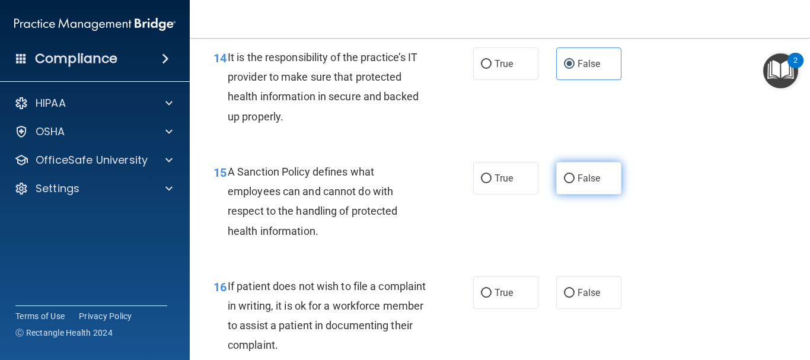
click at [587, 184] on span "False" at bounding box center [588, 177] width 23 height 11
click at [574, 183] on input "False" at bounding box center [569, 178] width 11 height 9
radio input "true"
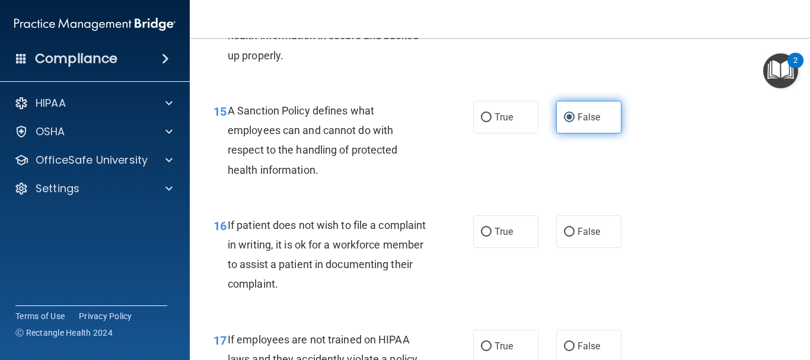
scroll to position [1891, 0]
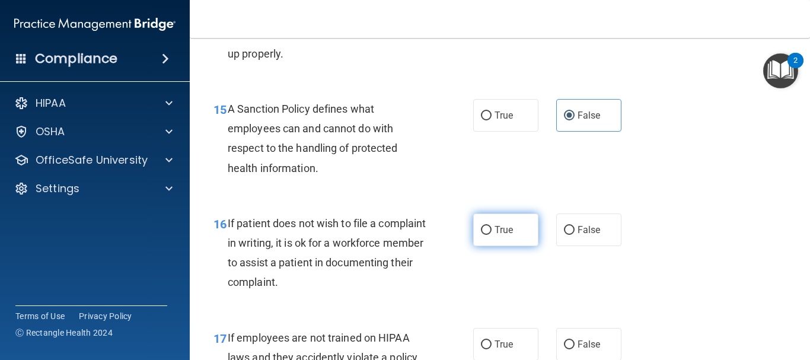
click at [514, 246] on label "True" at bounding box center [505, 229] width 65 height 33
click at [491, 235] on input "True" at bounding box center [486, 230] width 11 height 9
radio input "true"
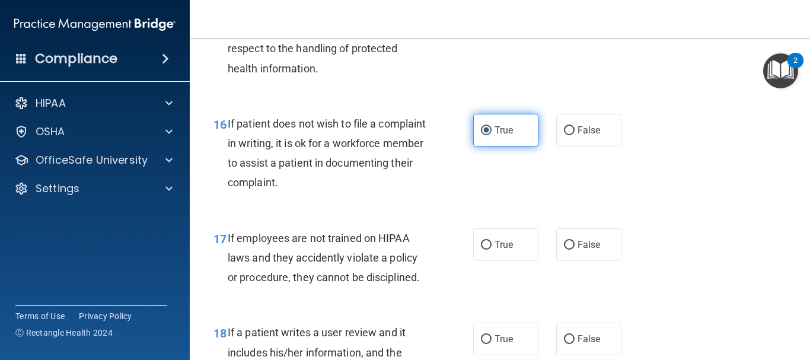
scroll to position [1991, 0]
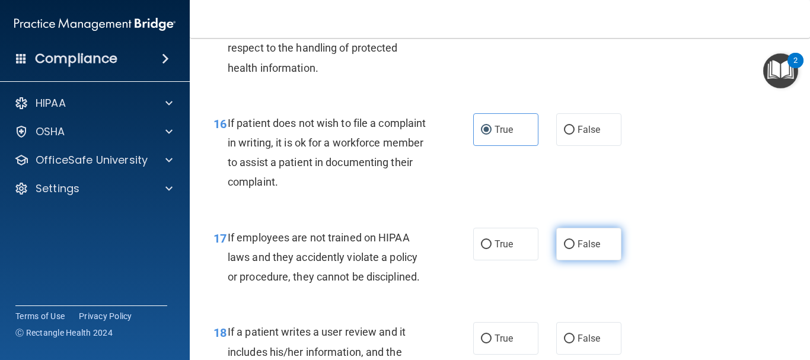
click at [585, 250] on span "False" at bounding box center [588, 243] width 23 height 11
click at [574, 249] on input "False" at bounding box center [569, 244] width 11 height 9
radio input "true"
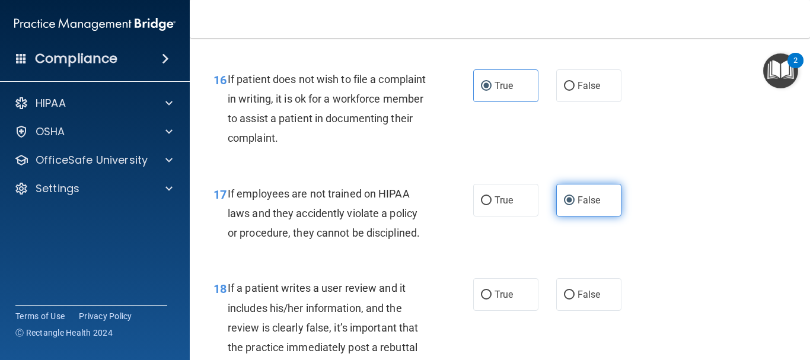
scroll to position [2040, 0]
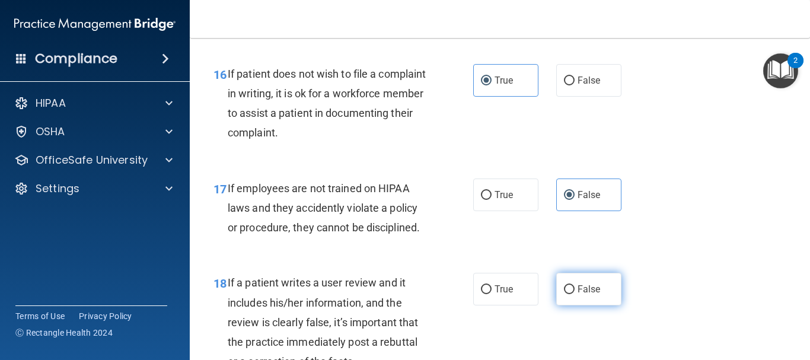
click at [586, 295] on span "False" at bounding box center [588, 288] width 23 height 11
click at [574, 294] on input "False" at bounding box center [569, 289] width 11 height 9
radio input "true"
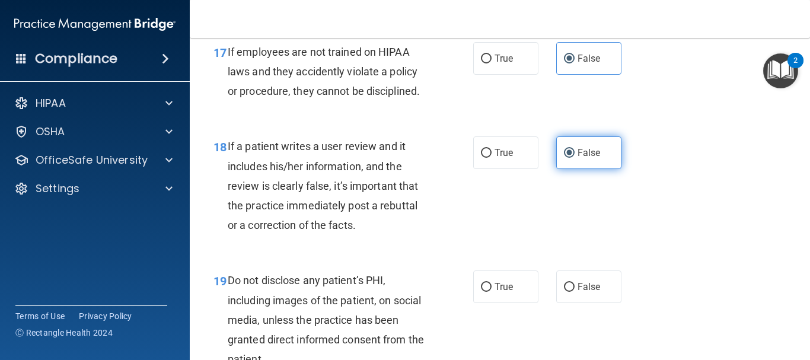
scroll to position [2177, 0]
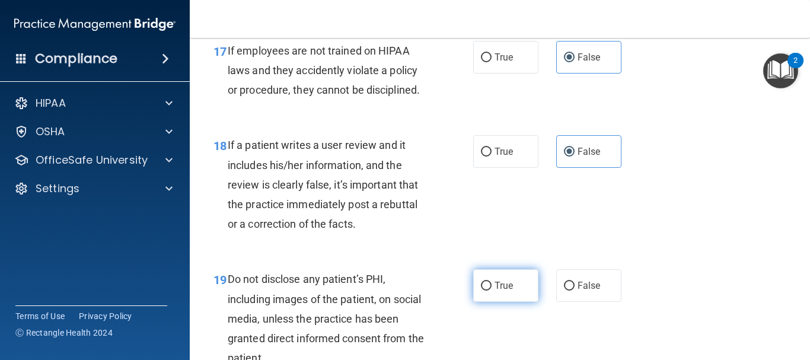
click at [514, 302] on label "True" at bounding box center [505, 285] width 65 height 33
click at [491, 290] on input "True" at bounding box center [486, 286] width 11 height 9
radio input "true"
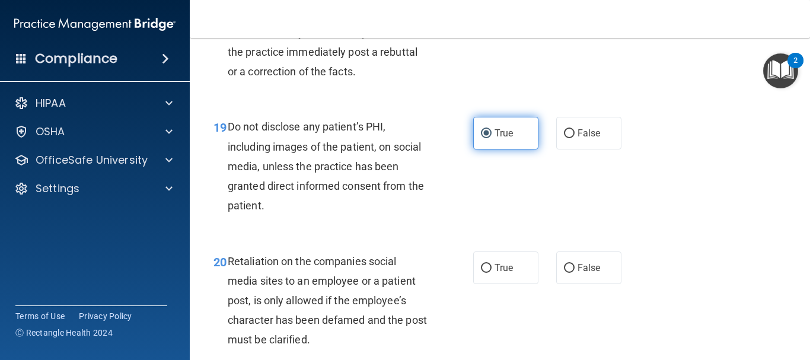
scroll to position [2330, 0]
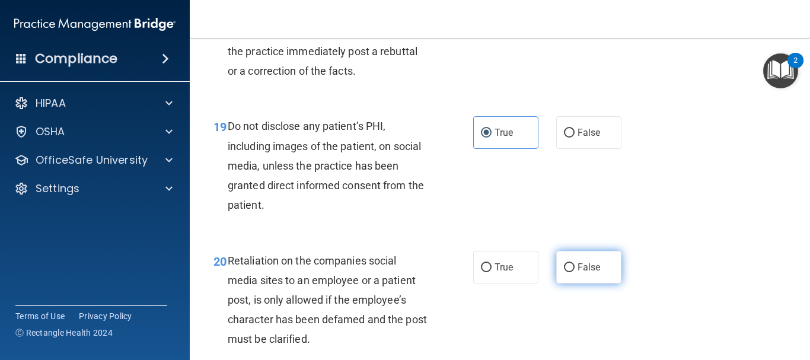
click at [594, 283] on label "False" at bounding box center [588, 267] width 65 height 33
click at [574, 272] on input "False" at bounding box center [569, 267] width 11 height 9
radio input "true"
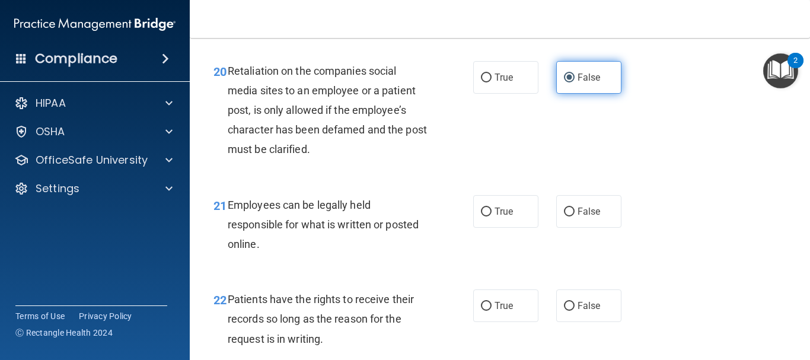
scroll to position [2521, 0]
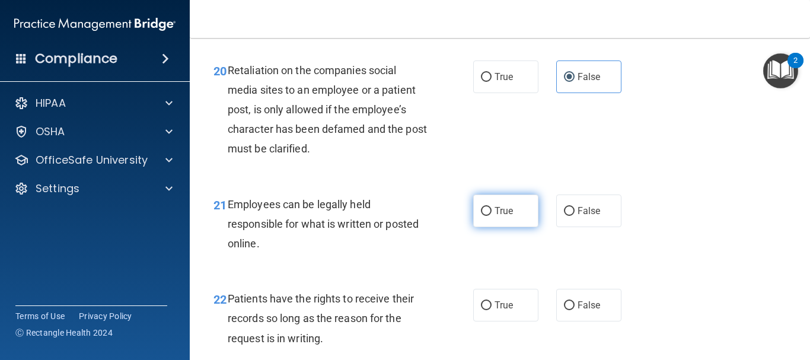
click at [512, 223] on label "True" at bounding box center [505, 210] width 65 height 33
click at [491, 216] on input "True" at bounding box center [486, 211] width 11 height 9
radio input "true"
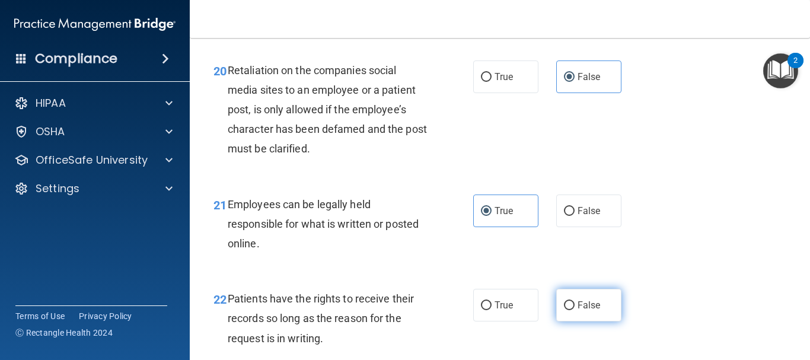
click at [601, 321] on label "False" at bounding box center [588, 305] width 65 height 33
click at [574, 310] on input "False" at bounding box center [569, 305] width 11 height 9
radio input "true"
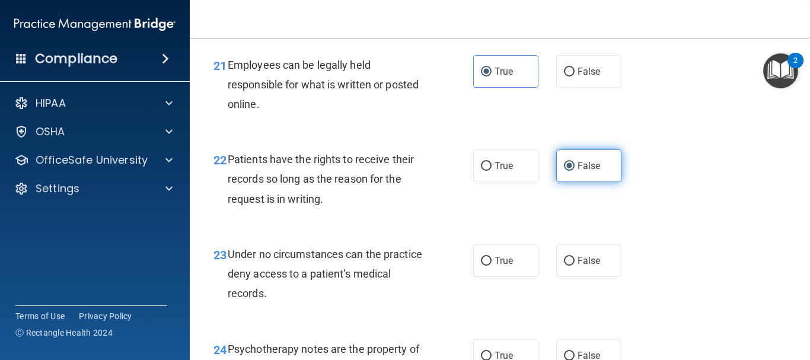
scroll to position [2661, 0]
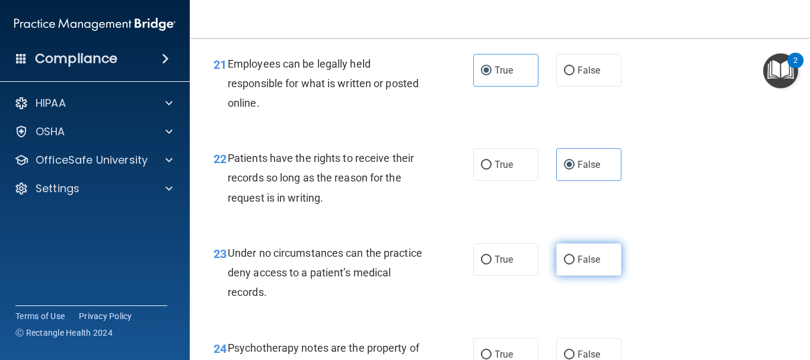
click at [604, 276] on label "False" at bounding box center [588, 259] width 65 height 33
click at [574, 264] on input "False" at bounding box center [569, 259] width 11 height 9
radio input "true"
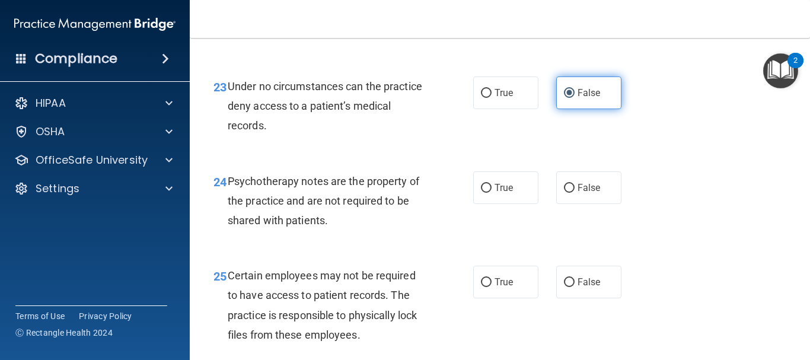
scroll to position [2828, 0]
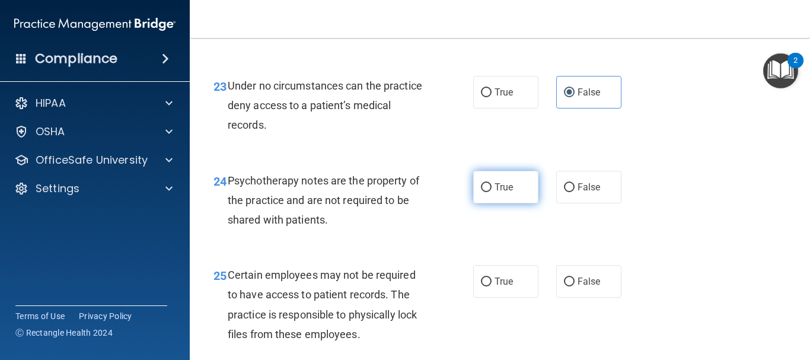
click at [523, 203] on label "True" at bounding box center [505, 187] width 65 height 33
click at [491, 192] on input "True" at bounding box center [486, 187] width 11 height 9
radio input "true"
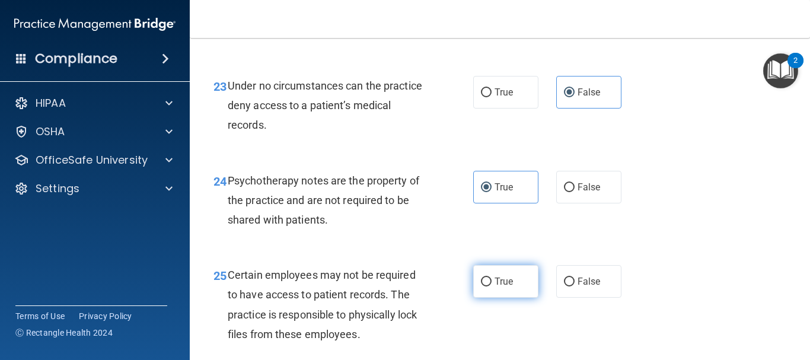
click at [514, 295] on label "True" at bounding box center [505, 281] width 65 height 33
click at [491, 286] on input "True" at bounding box center [486, 281] width 11 height 9
radio input "true"
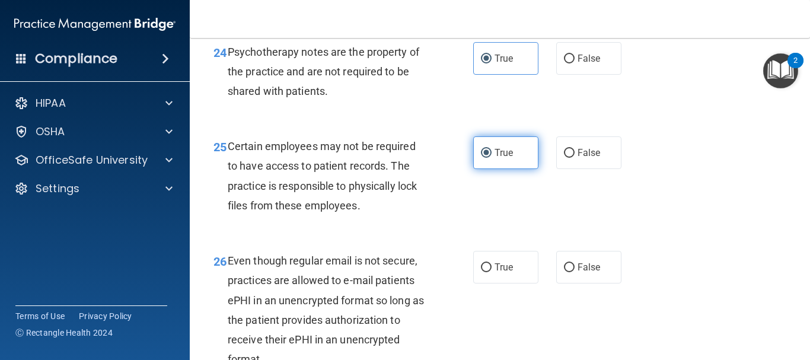
click at [514, 283] on label "True" at bounding box center [505, 267] width 65 height 33
click at [491, 272] on input "True" at bounding box center [486, 267] width 11 height 9
radio input "true"
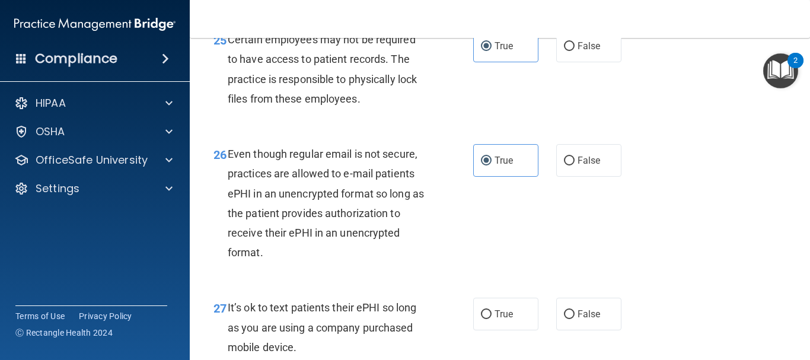
scroll to position [3068, 0]
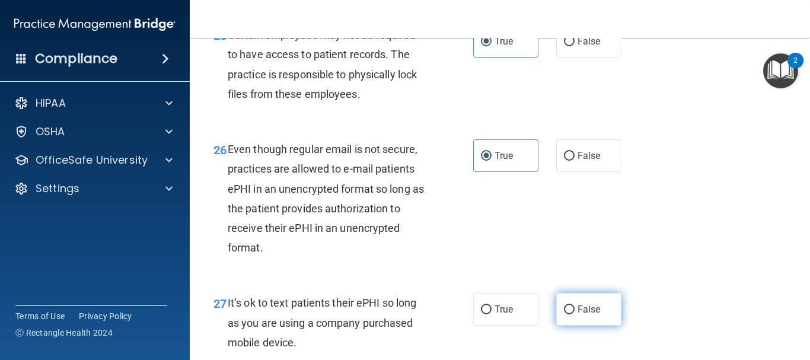
click at [594, 325] on label "False" at bounding box center [588, 309] width 65 height 33
click at [574, 314] on input "False" at bounding box center [569, 309] width 11 height 9
radio input "true"
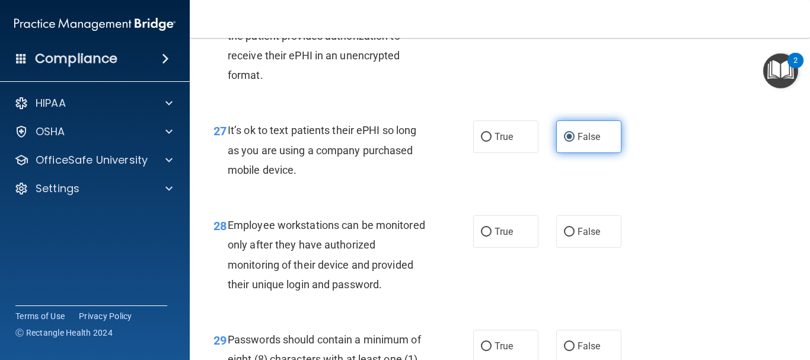
scroll to position [3241, 0]
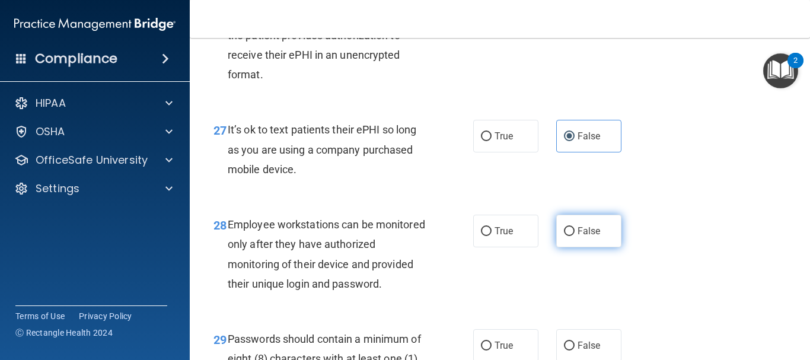
click at [596, 247] on label "False" at bounding box center [588, 231] width 65 height 33
click at [574, 236] on input "False" at bounding box center [569, 231] width 11 height 9
radio input "true"
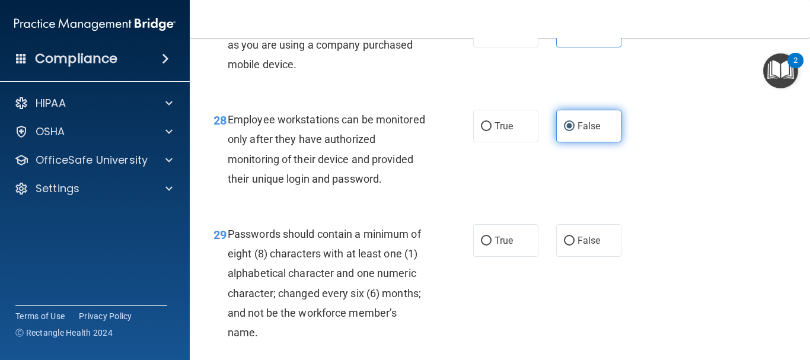
scroll to position [3360, 0]
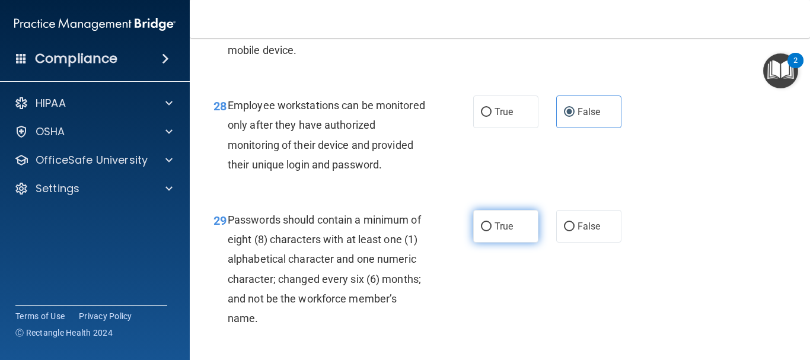
click at [516, 242] on label "True" at bounding box center [505, 226] width 65 height 33
click at [491, 231] on input "True" at bounding box center [486, 226] width 11 height 9
radio input "true"
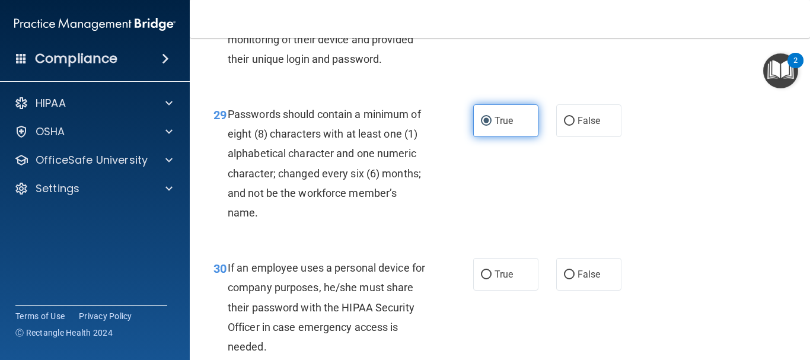
scroll to position [3466, 0]
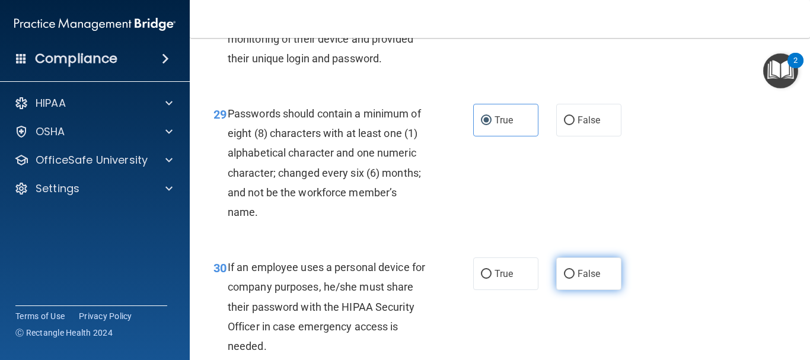
click at [588, 279] on span "False" at bounding box center [588, 273] width 23 height 11
click at [574, 279] on input "False" at bounding box center [569, 274] width 11 height 9
radio input "true"
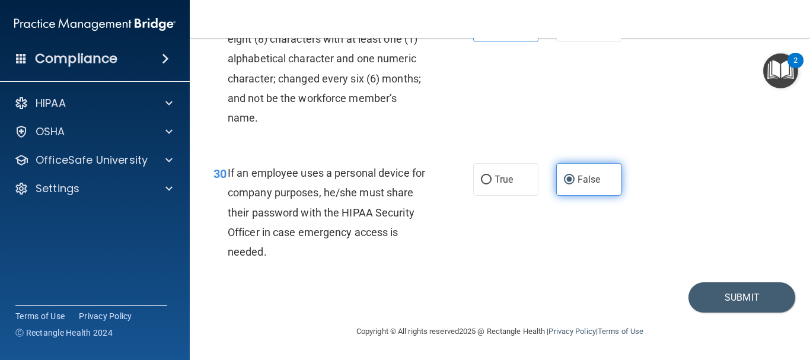
scroll to position [3600, 0]
click at [706, 296] on button "Submit" at bounding box center [741, 297] width 107 height 30
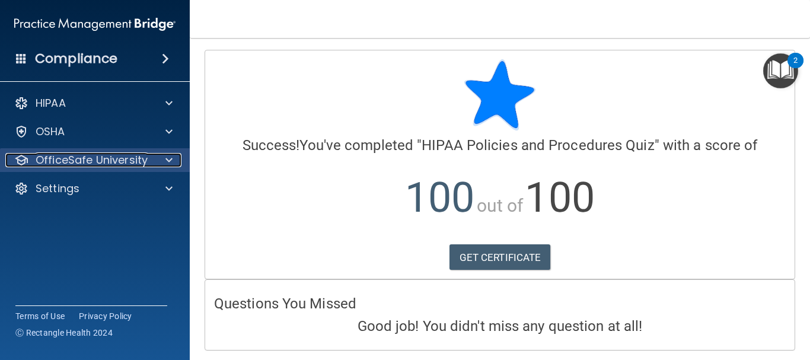
click at [152, 158] on div at bounding box center [167, 160] width 30 height 14
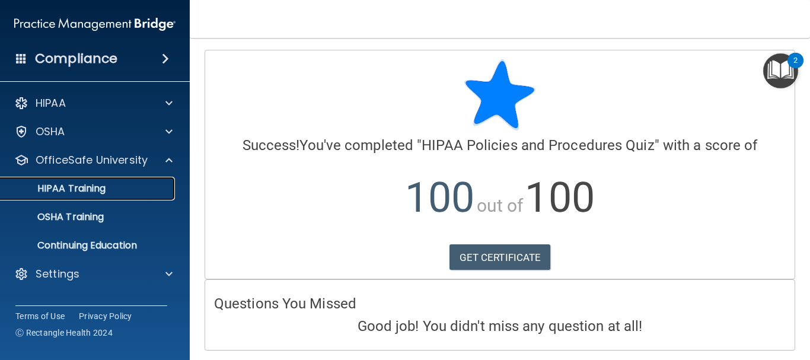
click at [94, 184] on p "HIPAA Training" at bounding box center [57, 189] width 98 height 12
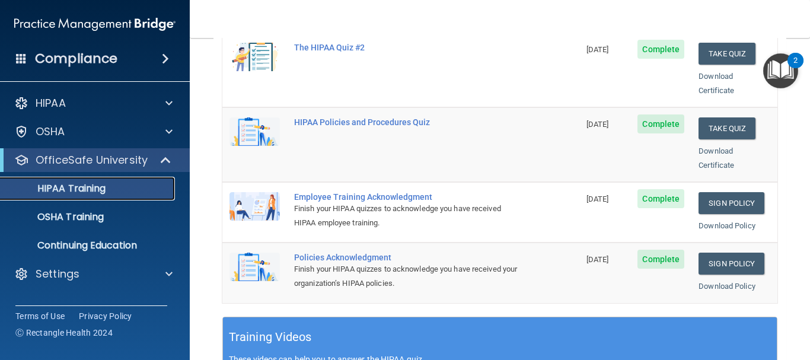
scroll to position [266, 0]
click at [719, 191] on link "Sign Policy" at bounding box center [731, 202] width 66 height 22
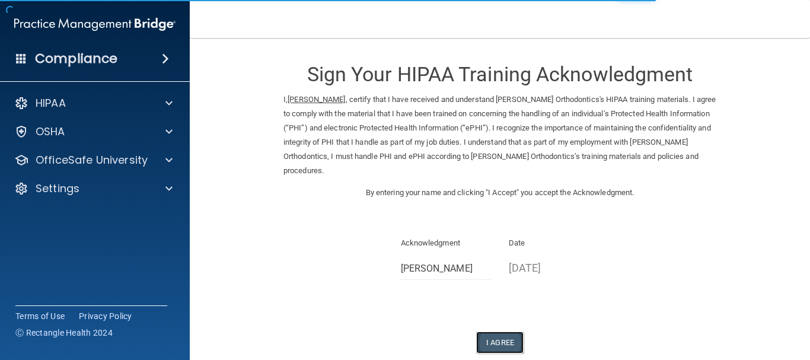
click at [493, 342] on button "I Agree" at bounding box center [499, 342] width 47 height 22
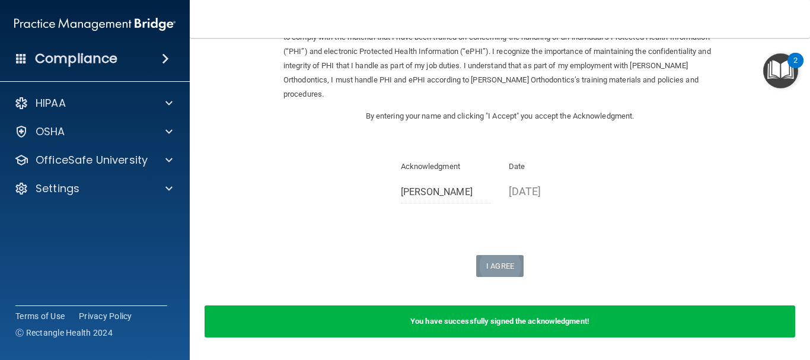
scroll to position [116, 0]
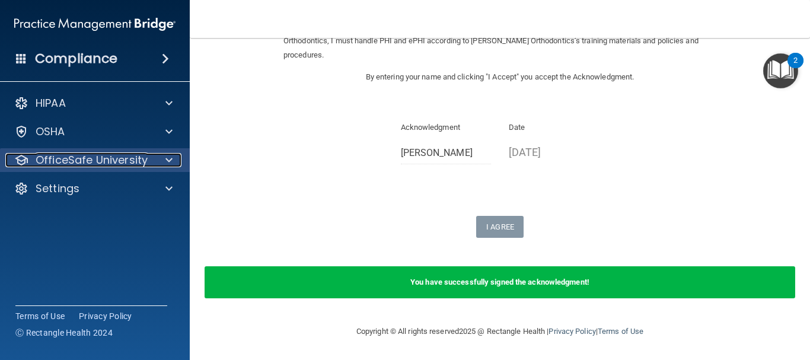
click at [136, 156] on p "OfficeSafe University" at bounding box center [92, 160] width 112 height 14
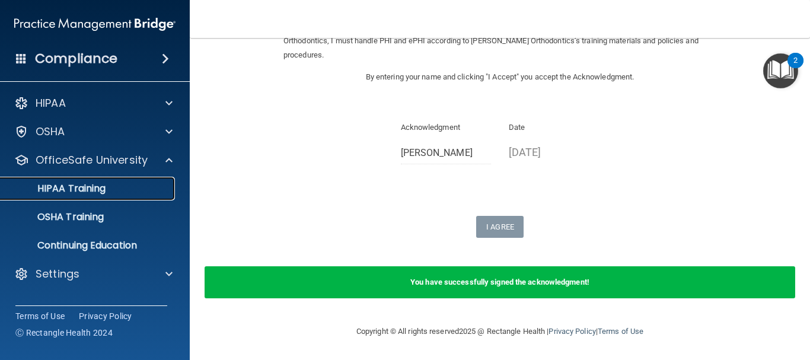
click at [86, 187] on p "HIPAA Training" at bounding box center [57, 189] width 98 height 12
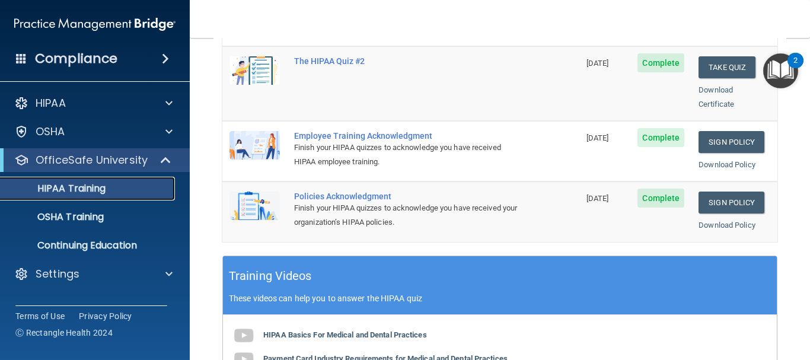
scroll to position [325, 0]
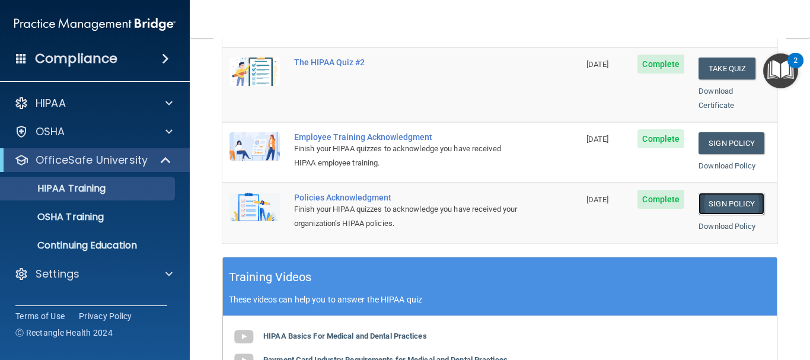
click at [726, 193] on link "Sign Policy" at bounding box center [731, 204] width 66 height 22
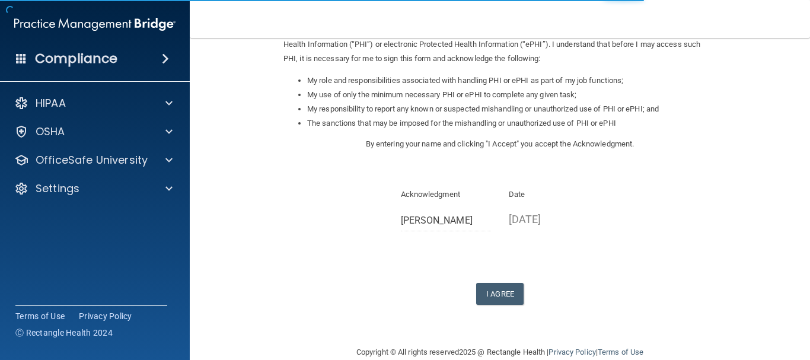
scroll to position [183, 0]
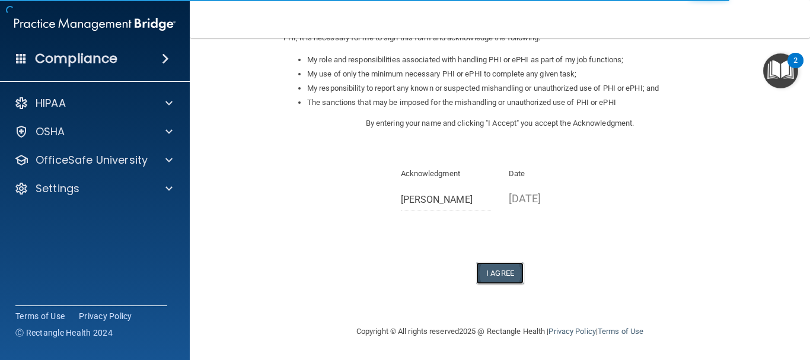
click at [485, 273] on button "I Agree" at bounding box center [499, 273] width 47 height 22
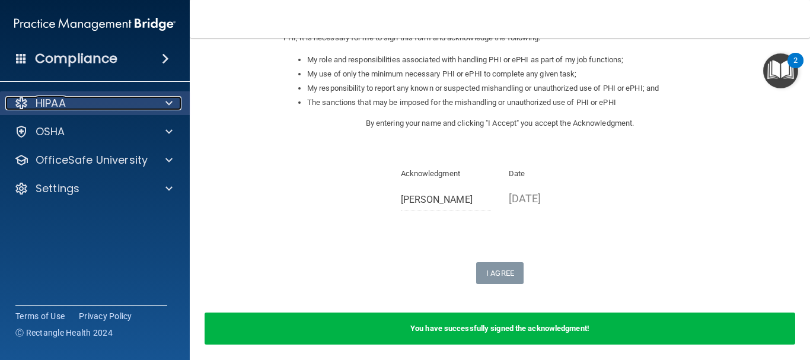
click at [158, 105] on div at bounding box center [167, 103] width 30 height 14
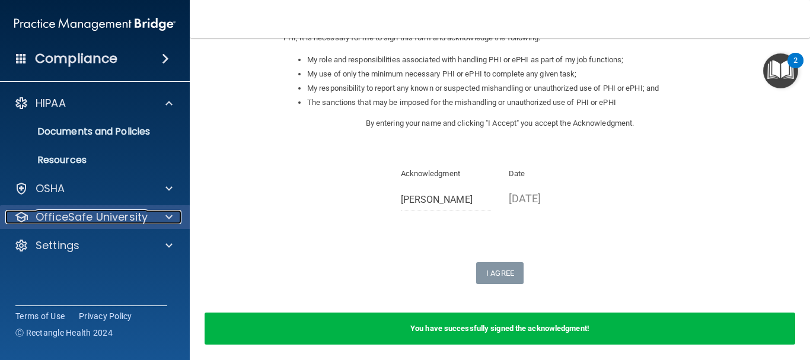
click at [126, 211] on p "OfficeSafe University" at bounding box center [92, 217] width 112 height 14
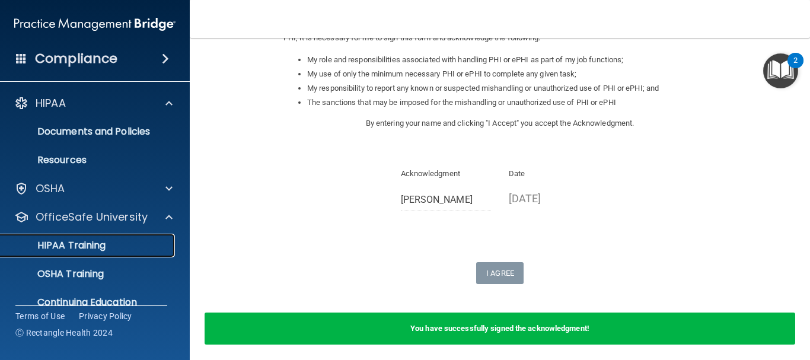
click at [110, 242] on div "HIPAA Training" at bounding box center [89, 245] width 162 height 12
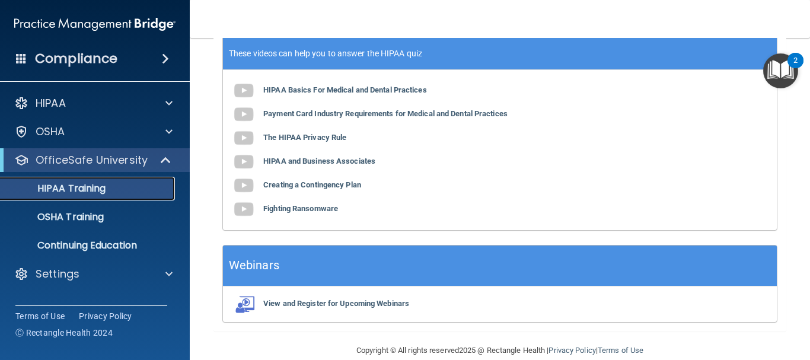
scroll to position [575, 0]
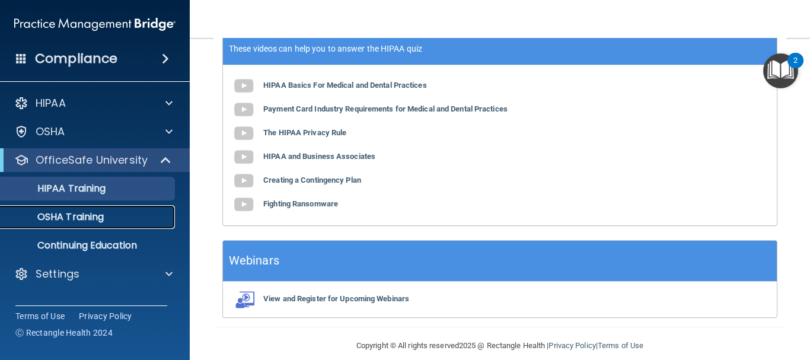
click at [84, 219] on p "OSHA Training" at bounding box center [56, 217] width 96 height 12
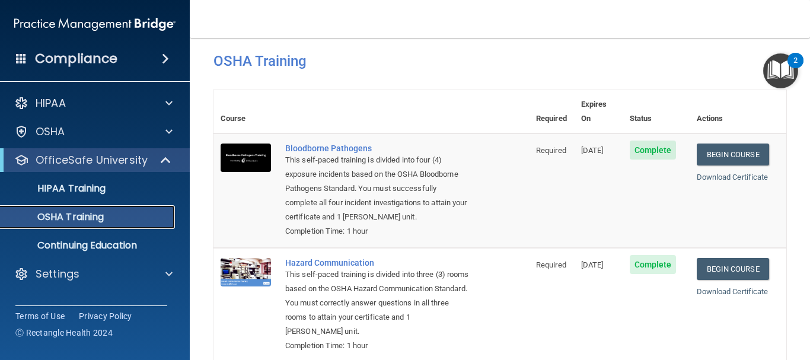
scroll to position [14, 0]
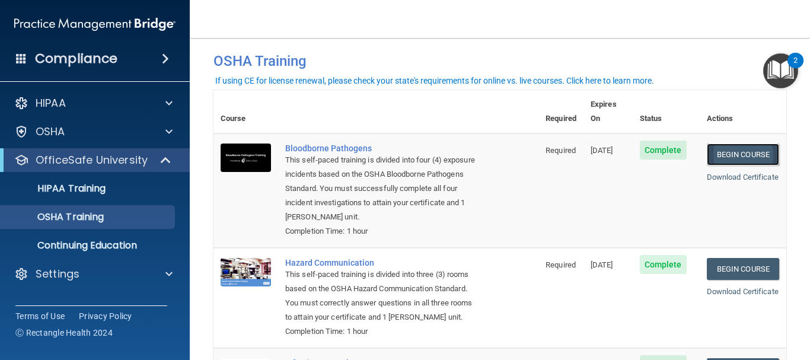
click at [743, 144] on link "Begin Course" at bounding box center [742, 154] width 72 height 22
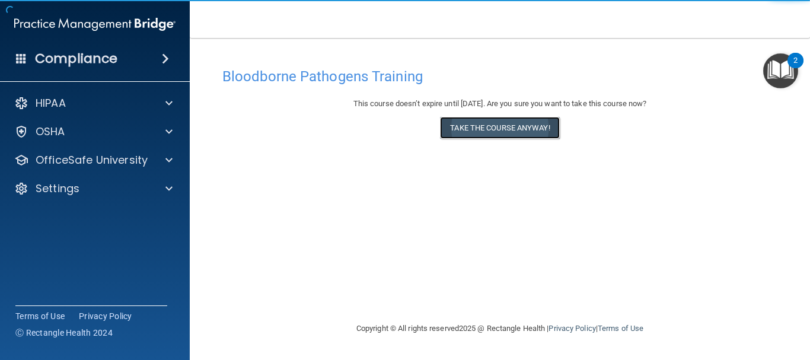
click at [506, 128] on button "Take the course anyway!" at bounding box center [499, 128] width 119 height 22
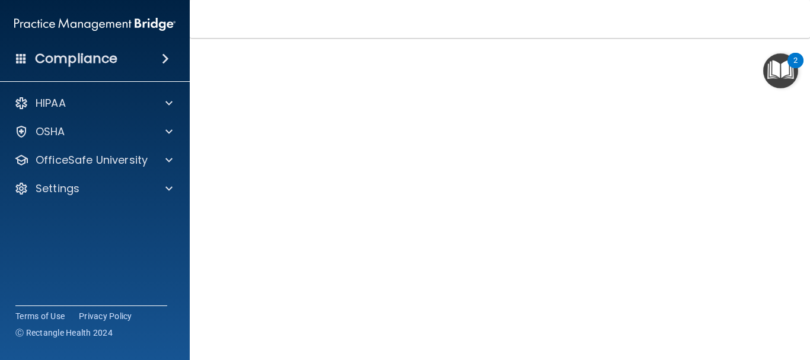
scroll to position [59, 0]
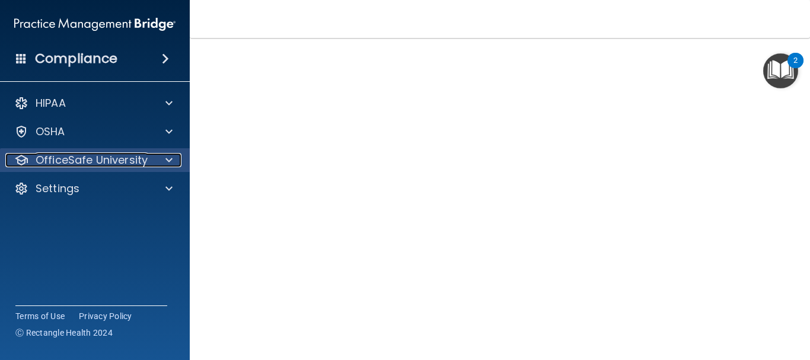
click at [156, 153] on div at bounding box center [167, 160] width 30 height 14
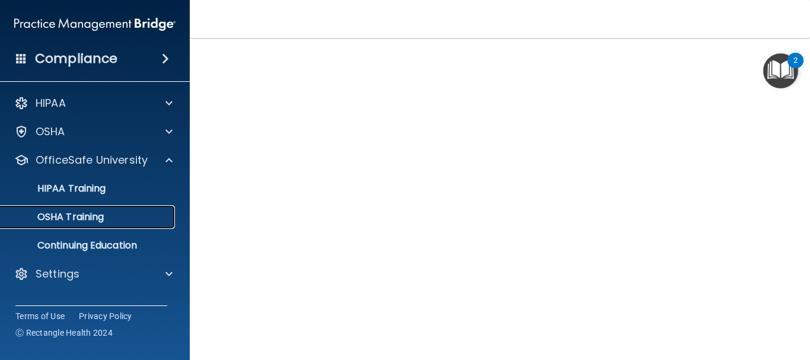
click at [112, 215] on div "OSHA Training" at bounding box center [89, 217] width 162 height 12
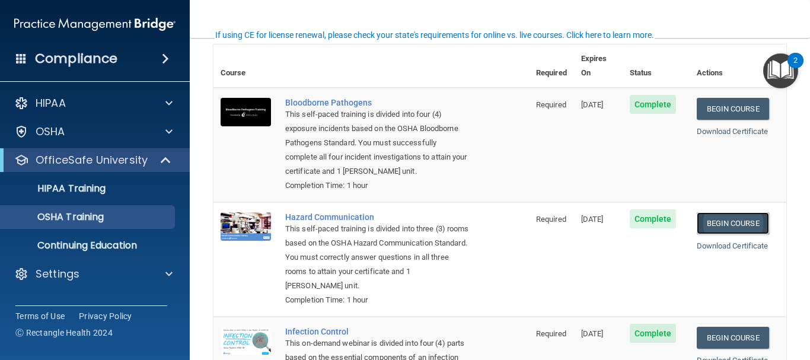
click at [730, 223] on link "Begin Course" at bounding box center [732, 223] width 72 height 22
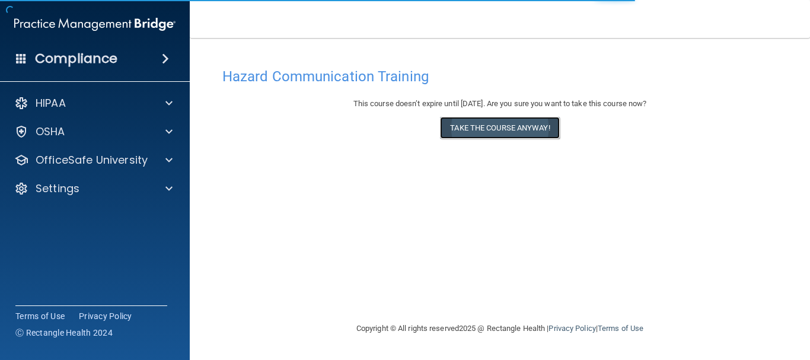
click at [512, 136] on button "Take the course anyway!" at bounding box center [499, 128] width 119 height 22
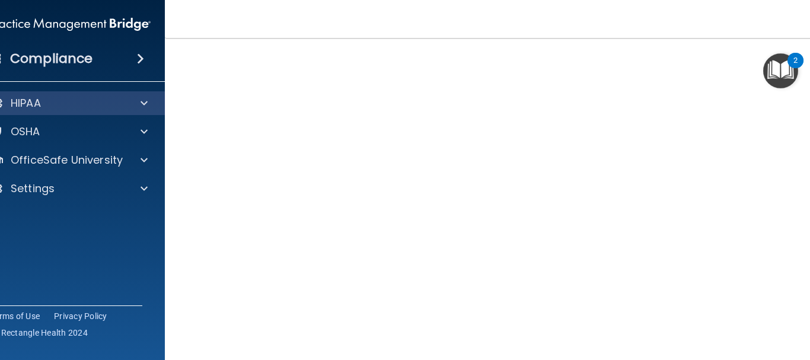
scroll to position [75, 0]
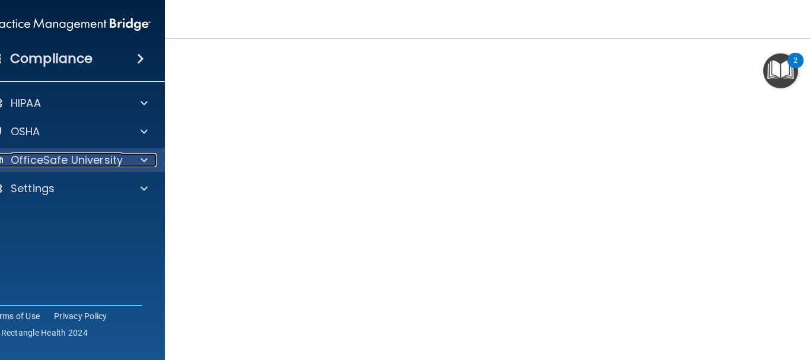
click at [91, 155] on p "OfficeSafe University" at bounding box center [67, 160] width 112 height 14
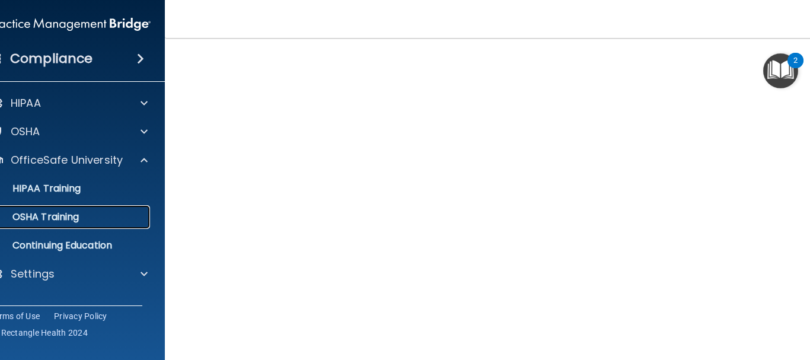
click at [95, 213] on div "OSHA Training" at bounding box center [64, 217] width 162 height 12
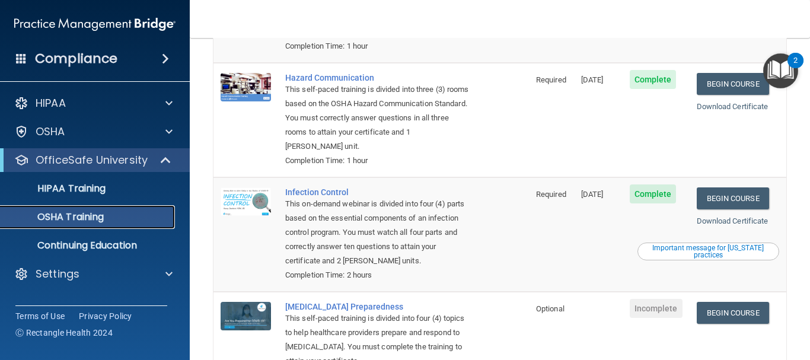
scroll to position [198, 0]
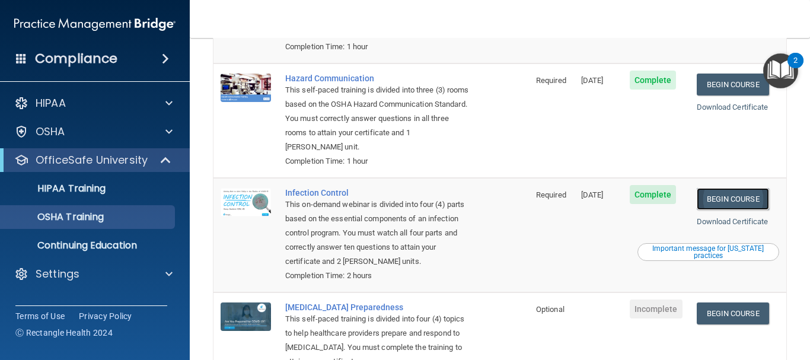
click at [746, 198] on link "Begin Course" at bounding box center [732, 199] width 72 height 22
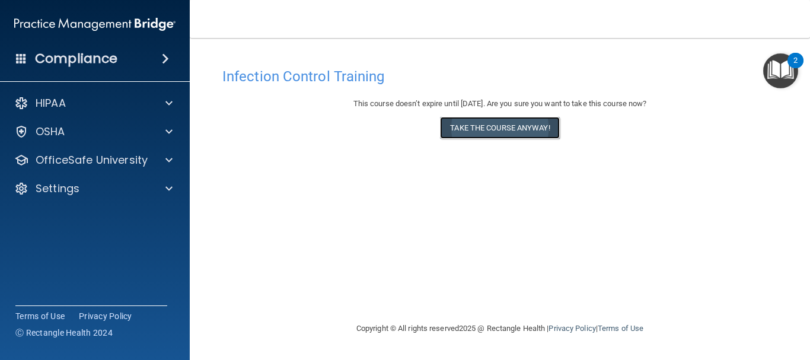
click at [526, 128] on button "Take the course anyway!" at bounding box center [499, 128] width 119 height 22
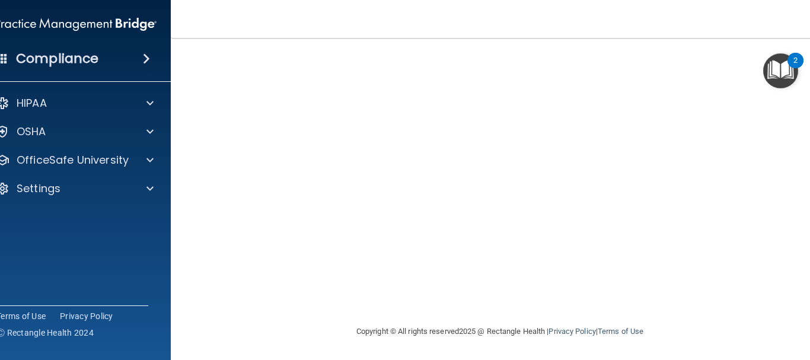
scroll to position [148, 0]
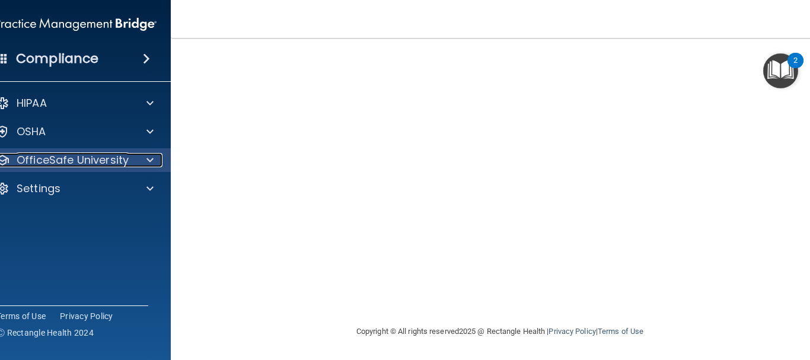
click at [149, 163] on div at bounding box center [148, 160] width 30 height 14
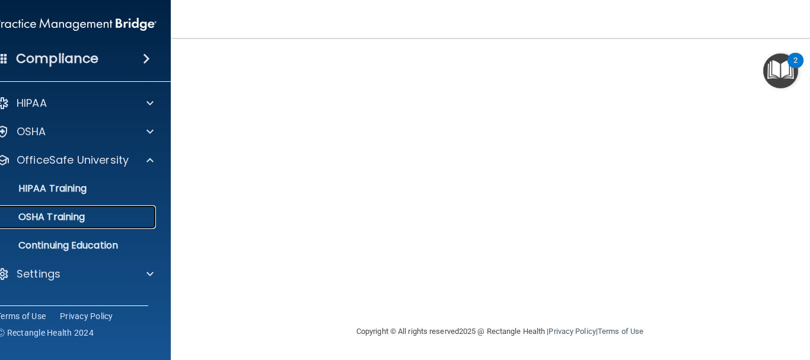
click at [113, 211] on div "OSHA Training" at bounding box center [70, 217] width 162 height 12
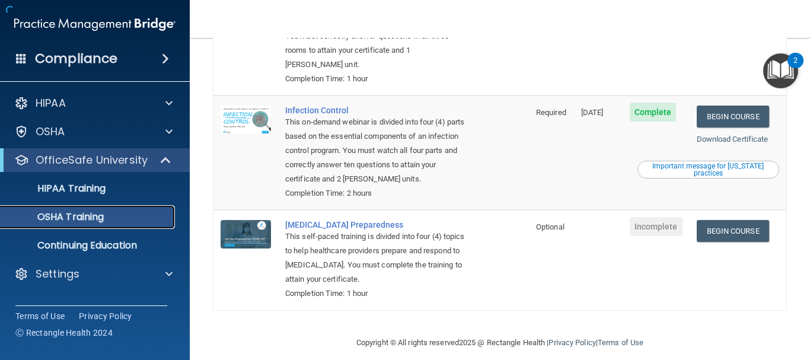
scroll to position [295, 0]
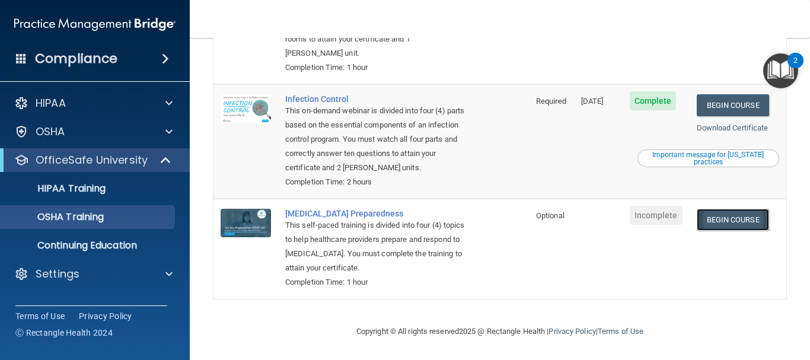
click at [737, 217] on link "Begin Course" at bounding box center [732, 220] width 72 height 22
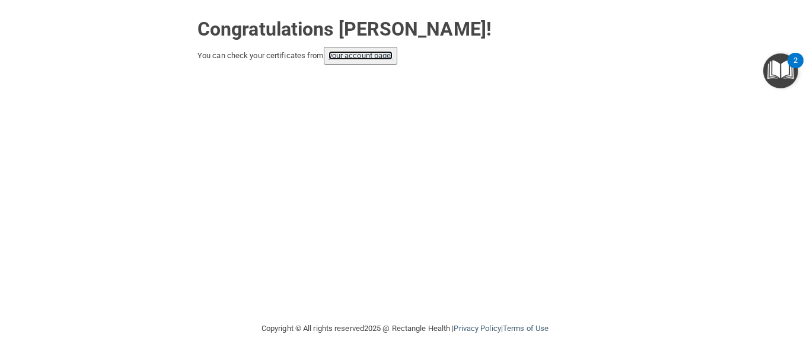
click at [388, 56] on link "your account page!" at bounding box center [360, 55] width 65 height 9
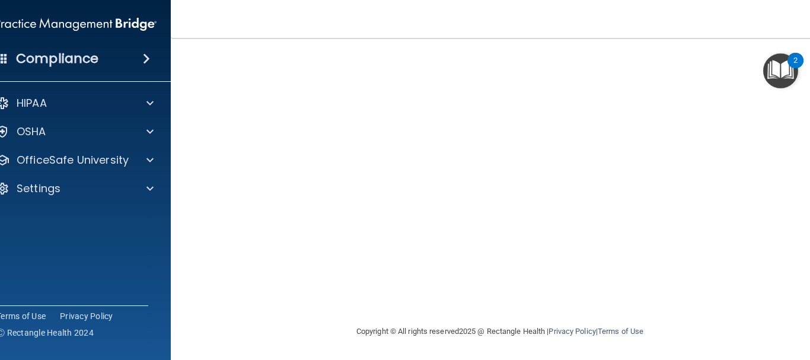
scroll to position [59, 0]
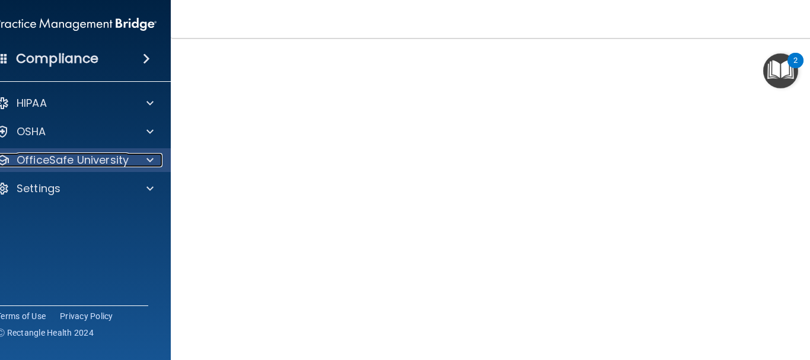
click at [126, 162] on div "OfficeSafe University" at bounding box center [59, 160] width 147 height 14
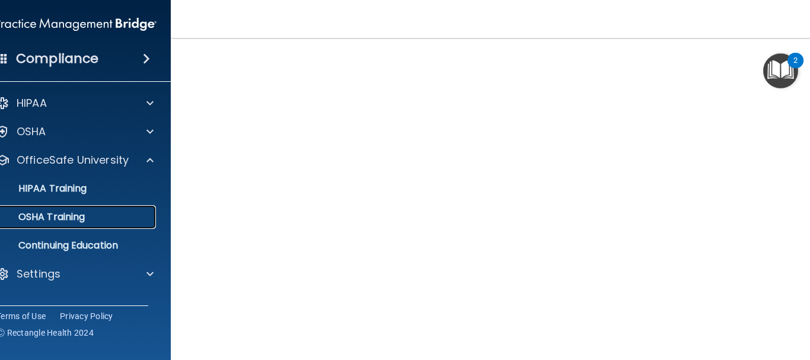
click at [98, 212] on div "OSHA Training" at bounding box center [70, 217] width 162 height 12
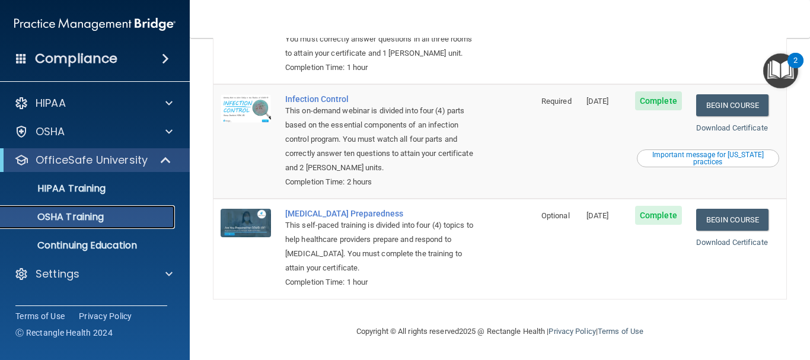
scroll to position [280, 0]
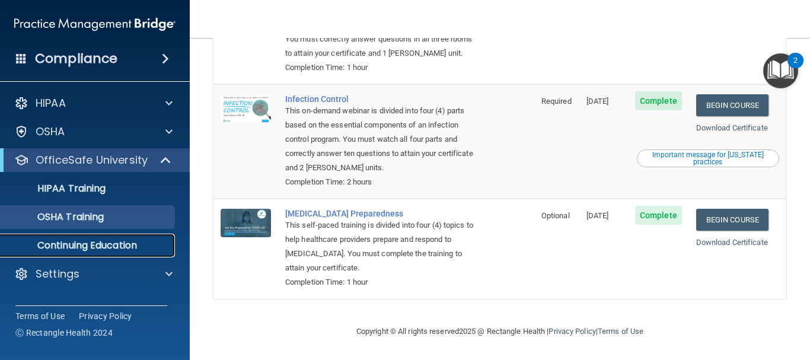
click at [82, 244] on p "Continuing Education" at bounding box center [89, 245] width 162 height 12
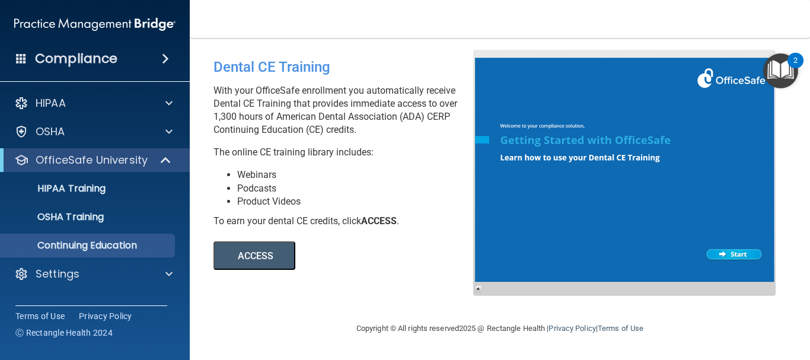
click at [256, 254] on button "ACCESS" at bounding box center [254, 255] width 82 height 28
click at [153, 164] on div at bounding box center [166, 160] width 29 height 14
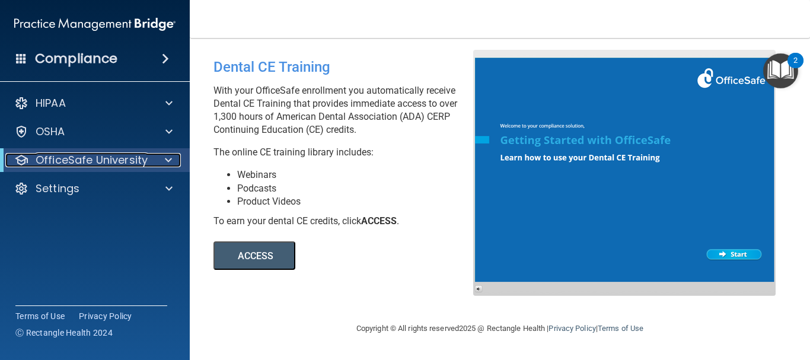
click at [123, 162] on p "OfficeSafe University" at bounding box center [92, 160] width 112 height 14
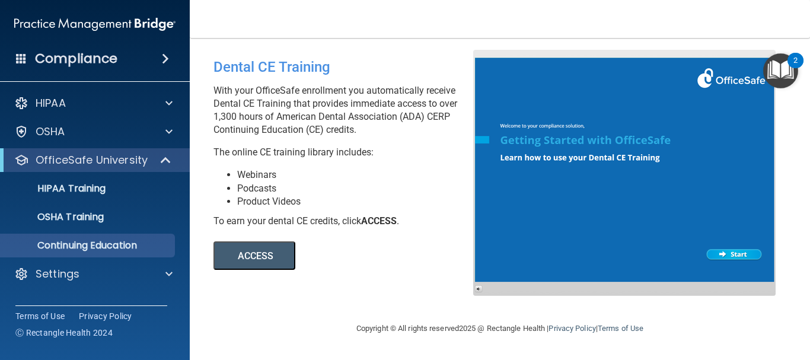
click at [784, 65] on img "Open Resource Center, 2 new notifications" at bounding box center [780, 70] width 35 height 35
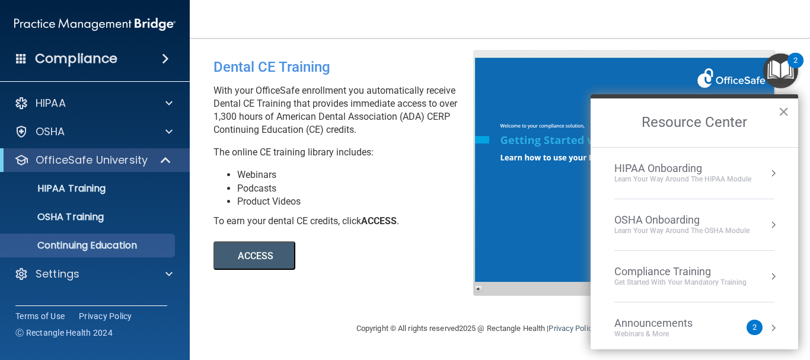
click at [787, 109] on button "×" at bounding box center [783, 111] width 11 height 19
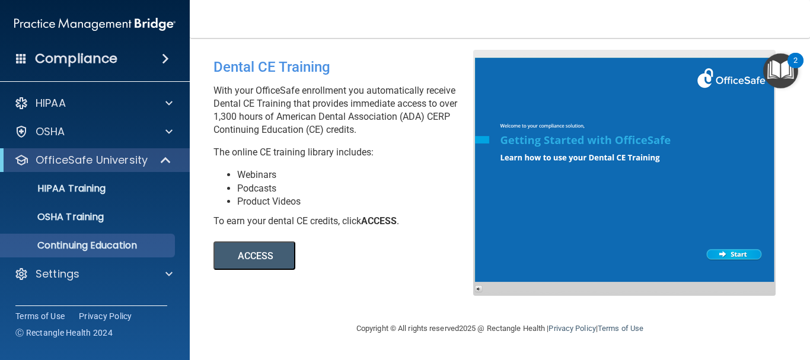
click at [90, 58] on h4 "Compliance" at bounding box center [76, 58] width 82 height 17
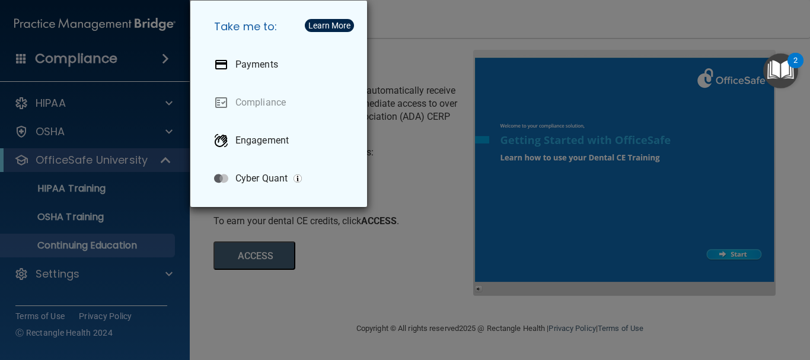
click at [90, 58] on div "Take me to: Payments Compliance Engagement Cyber Quant" at bounding box center [405, 180] width 810 height 360
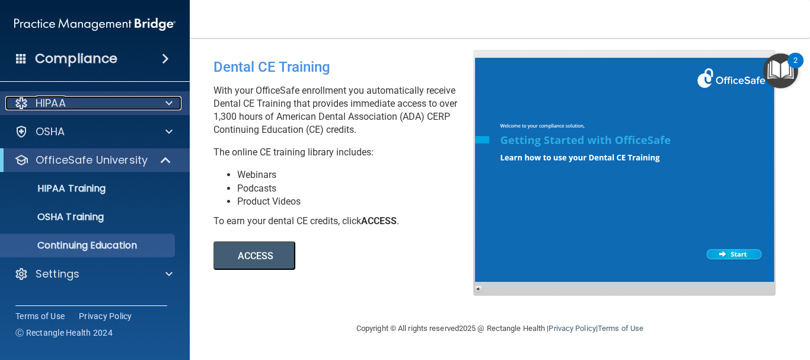
click at [82, 100] on div "HIPAA" at bounding box center [78, 103] width 147 height 14
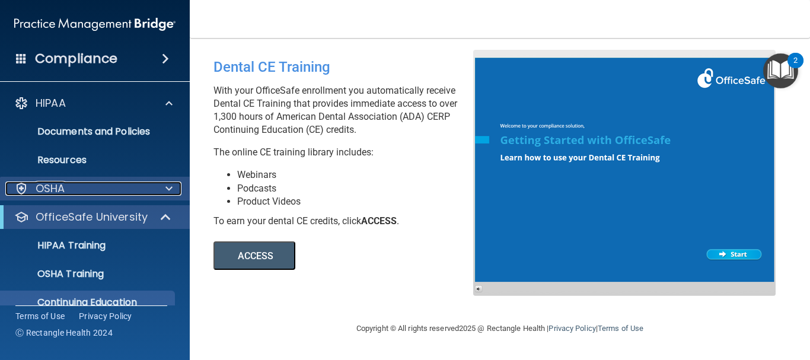
click at [84, 182] on div "OSHA" at bounding box center [78, 188] width 147 height 14
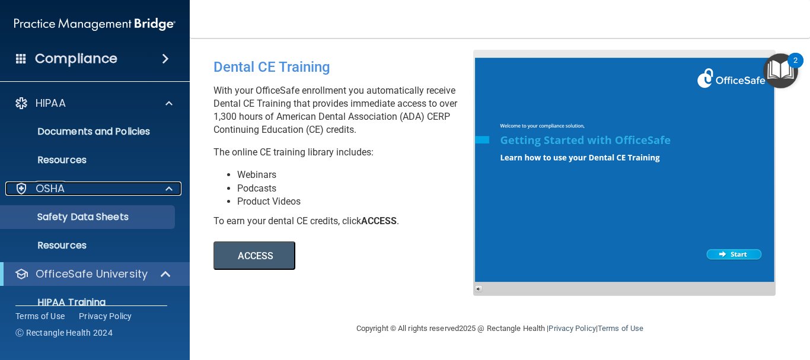
scroll to position [104, 0]
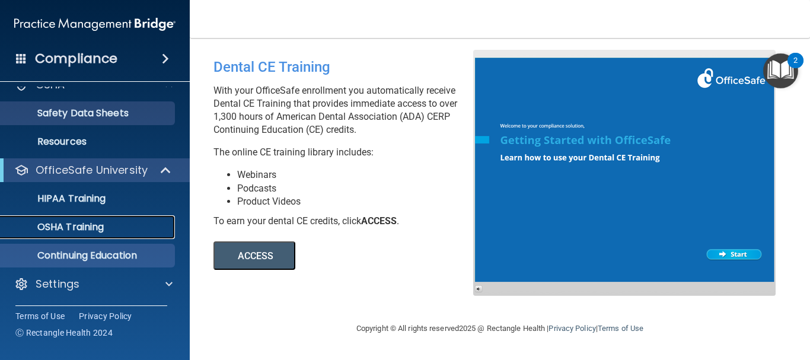
click at [144, 225] on div "OSHA Training" at bounding box center [89, 227] width 162 height 12
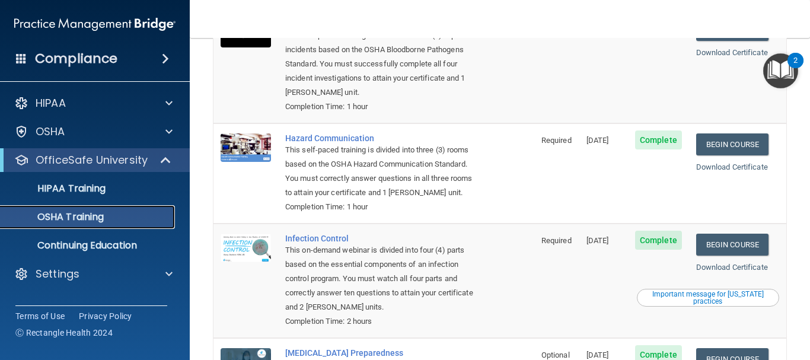
scroll to position [120, 0]
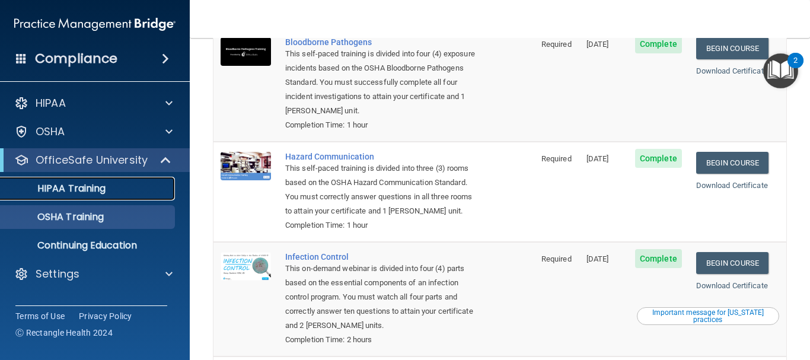
click at [74, 188] on p "HIPAA Training" at bounding box center [57, 189] width 98 height 12
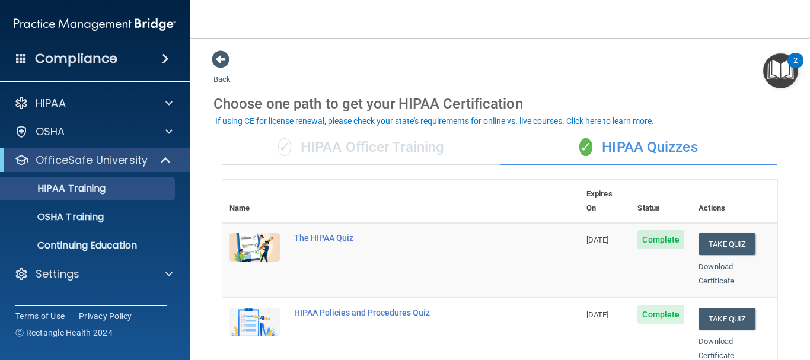
click at [408, 147] on div "✓ HIPAA Officer Training" at bounding box center [360, 148] width 277 height 36
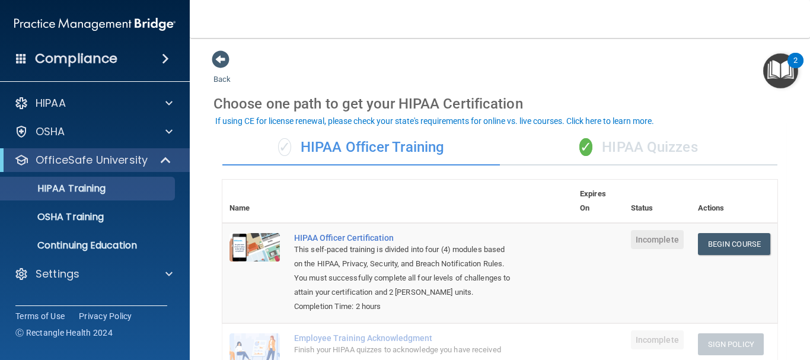
click at [611, 142] on div "✓ HIPAA Quizzes" at bounding box center [638, 148] width 277 height 36
